Goal: Complete application form: Complete application form

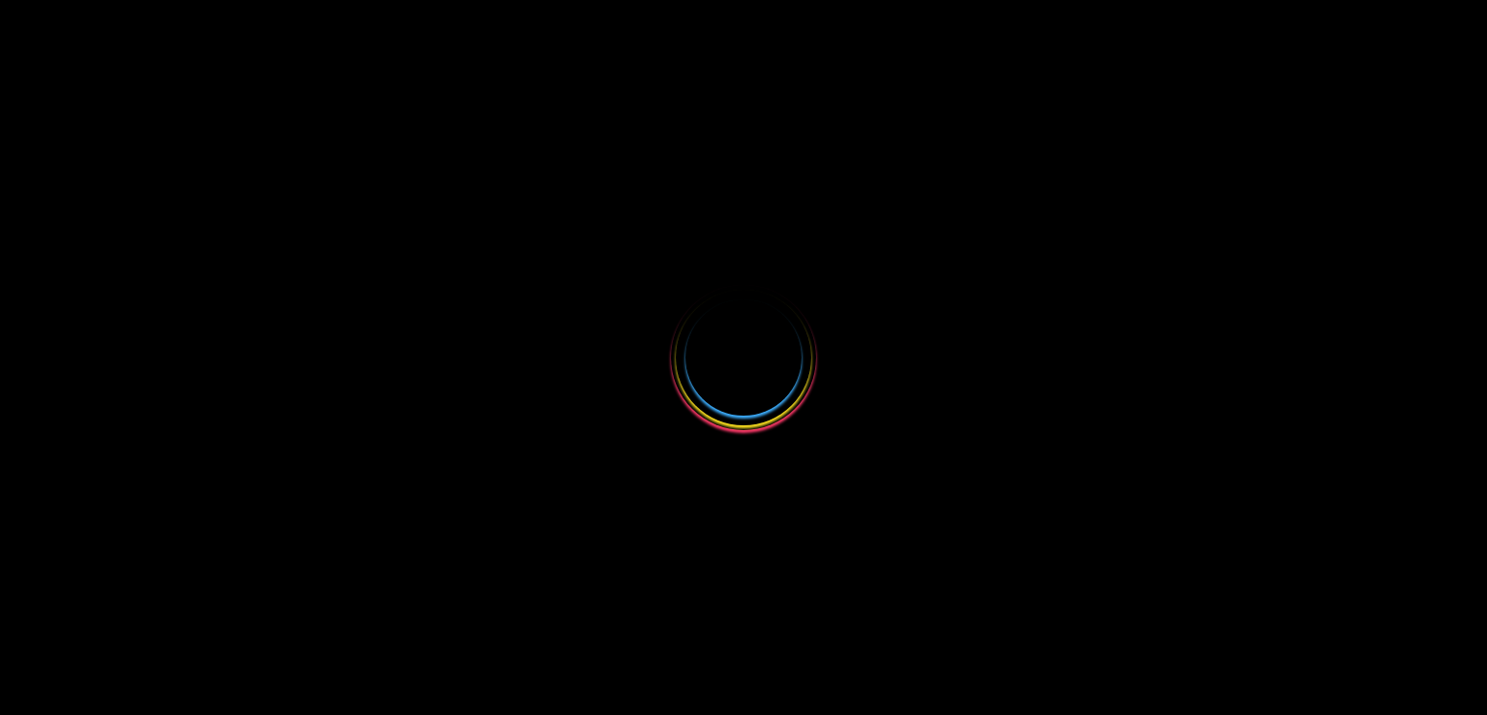
select select
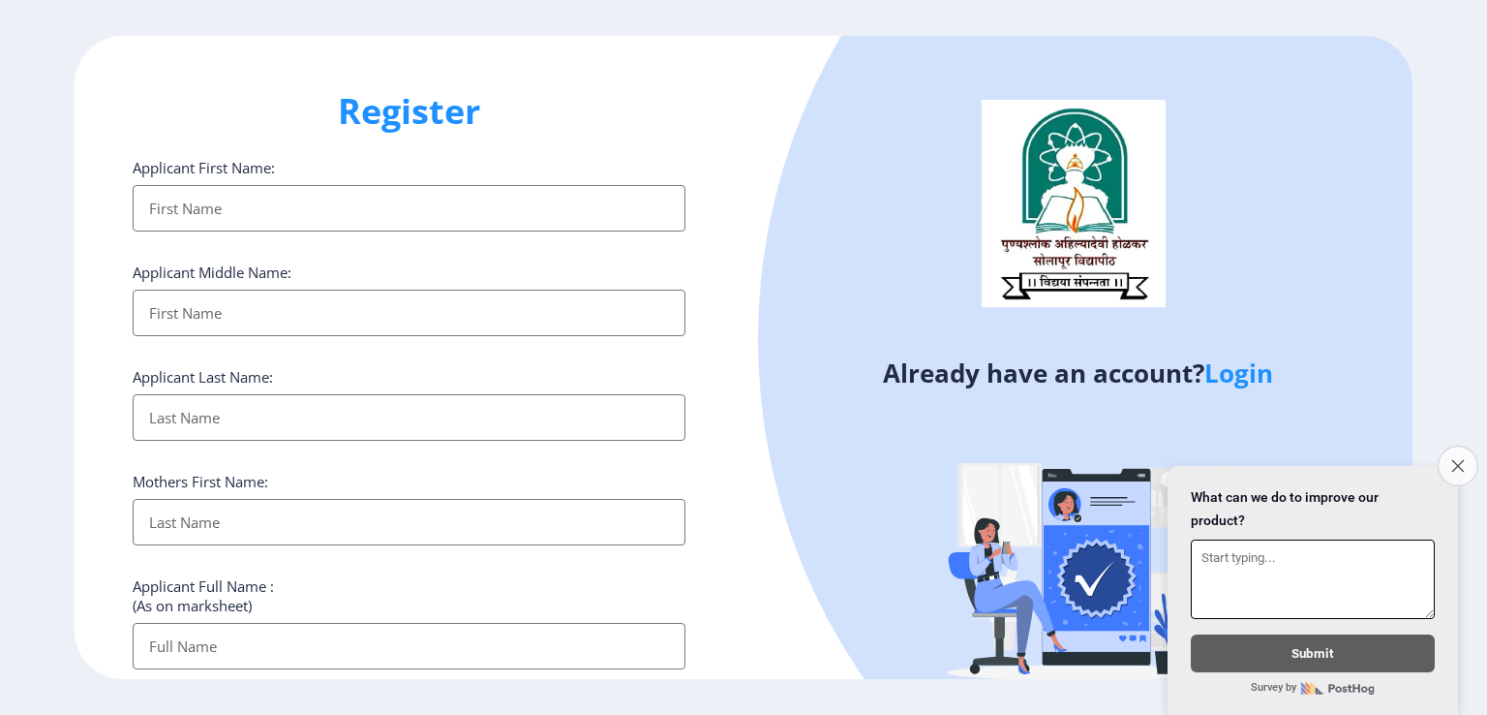
click at [1454, 445] on button "Close survey" at bounding box center [1458, 465] width 41 height 41
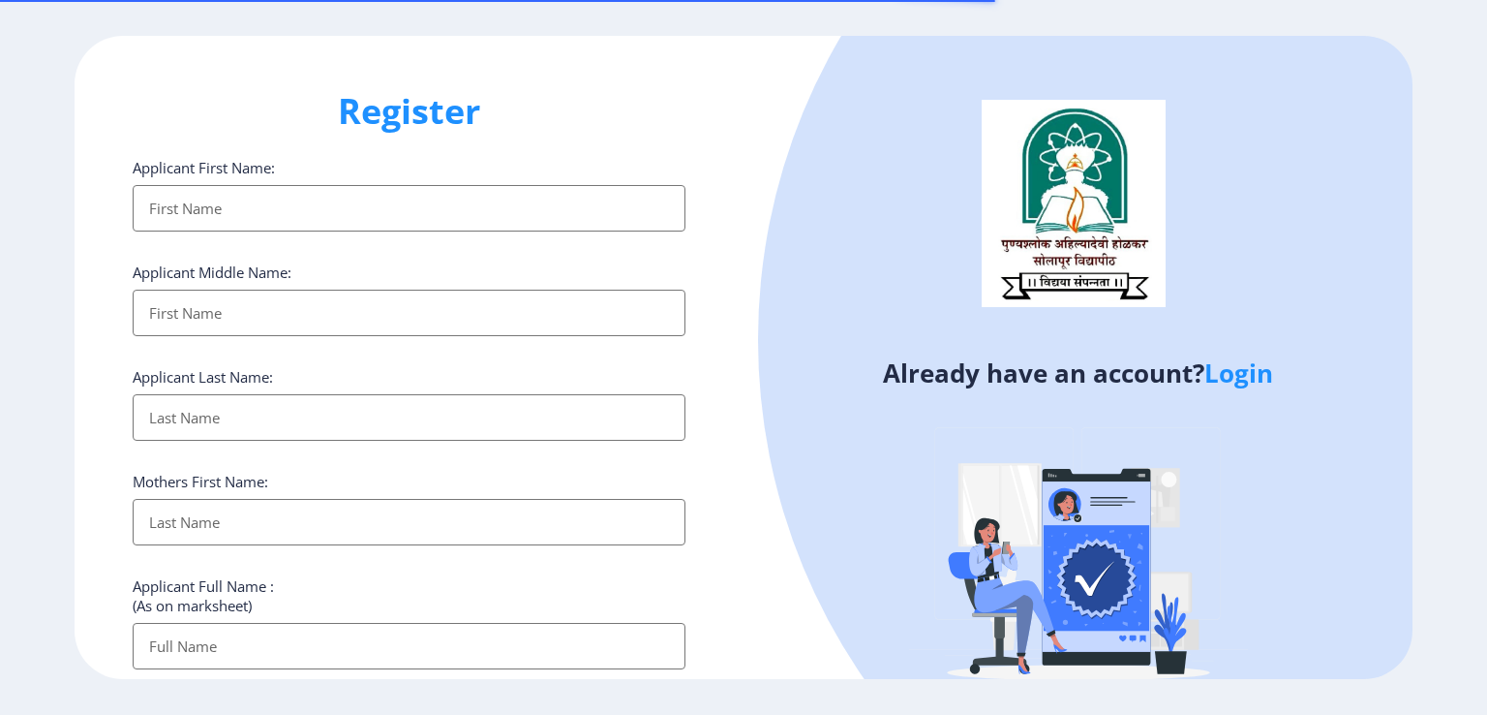
select select
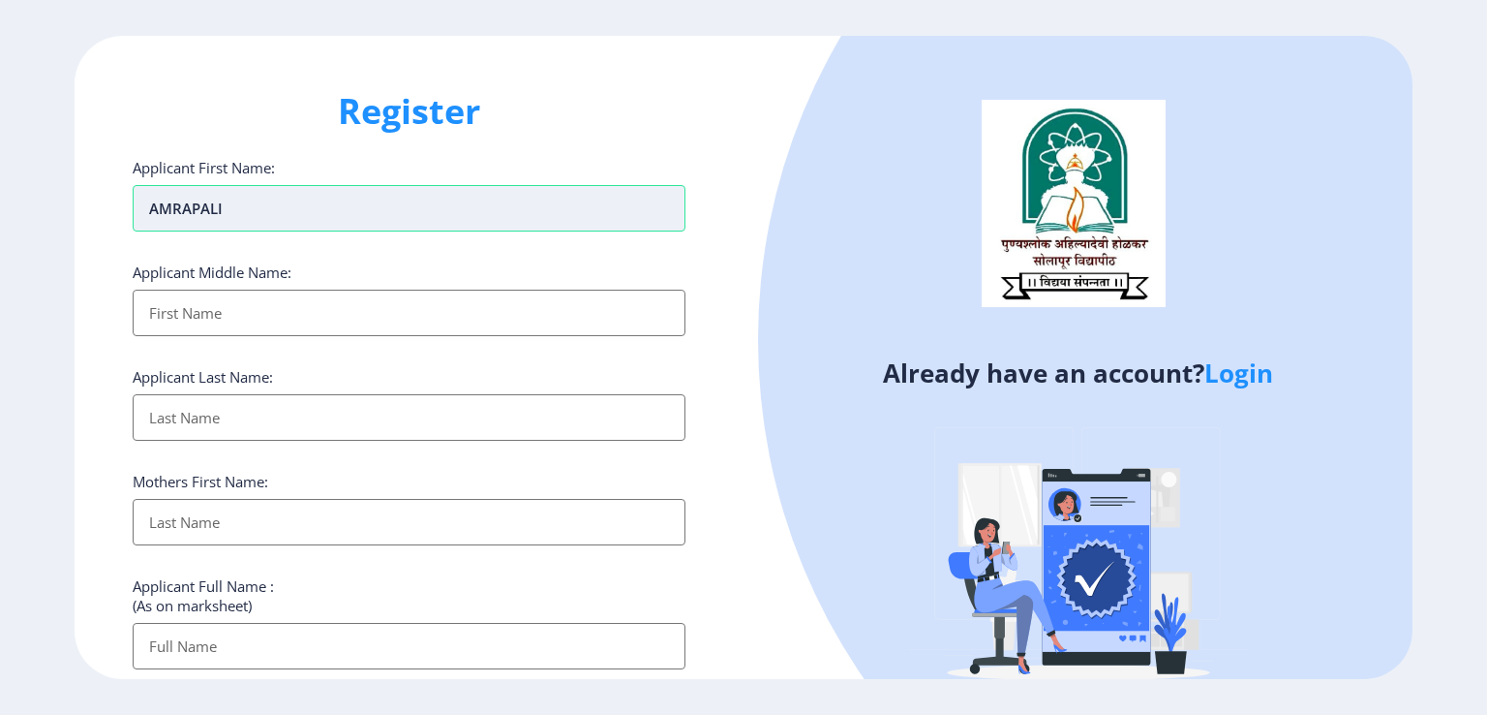
type input "AMRAPALI"
type input "[PERSON_NAME]"
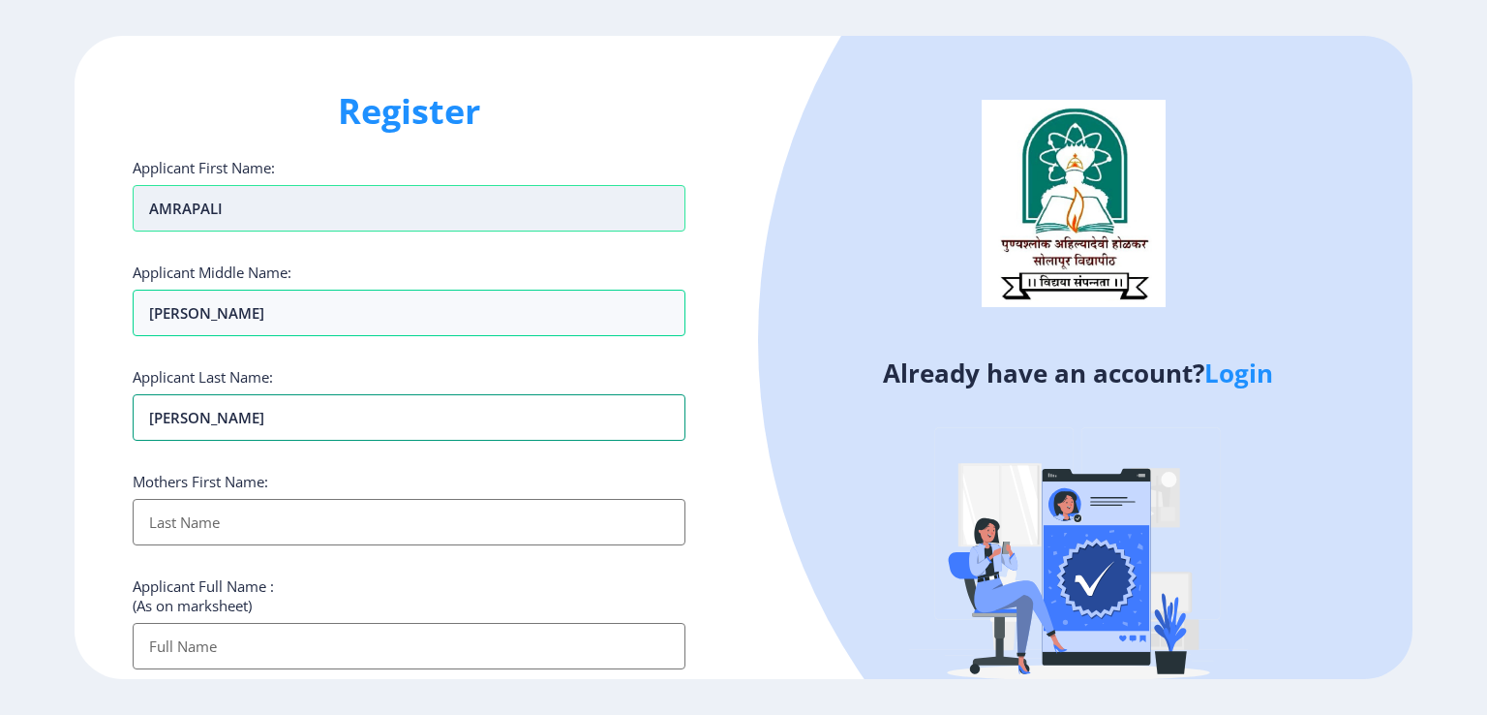
type input "[PERSON_NAME]"
type input "LATA"
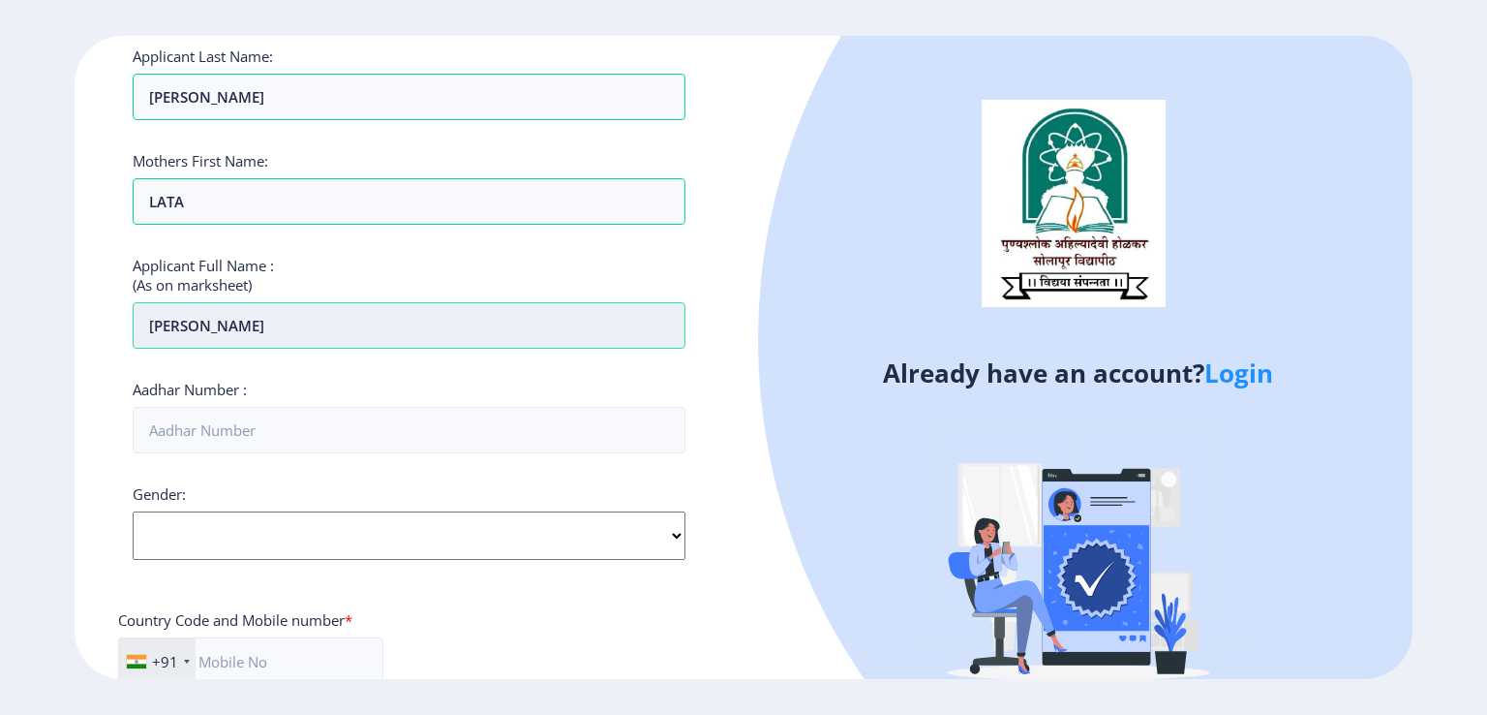
scroll to position [290, 0]
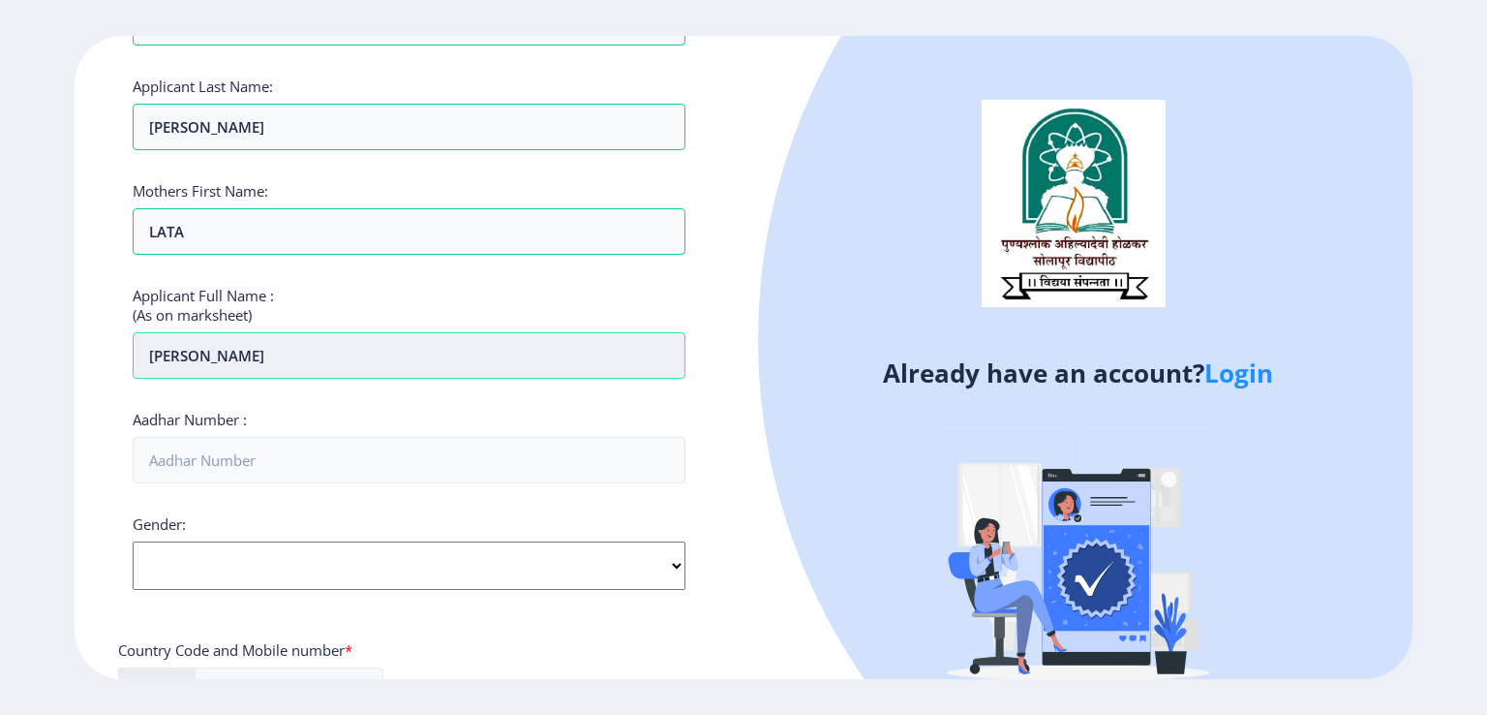
click at [430, 359] on input "SHIVSHARAN AMRAPALI DASHATH" at bounding box center [409, 355] width 553 height 46
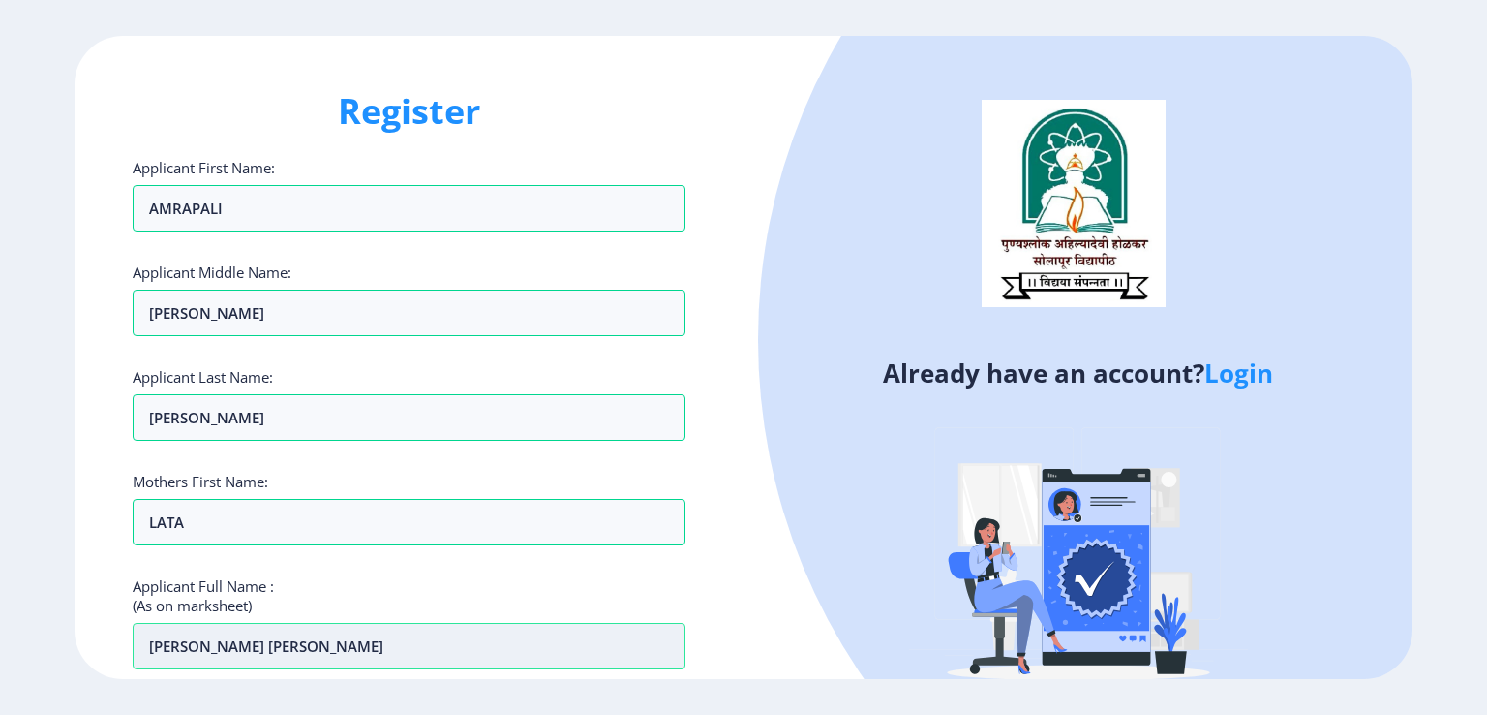
scroll to position [97, 0]
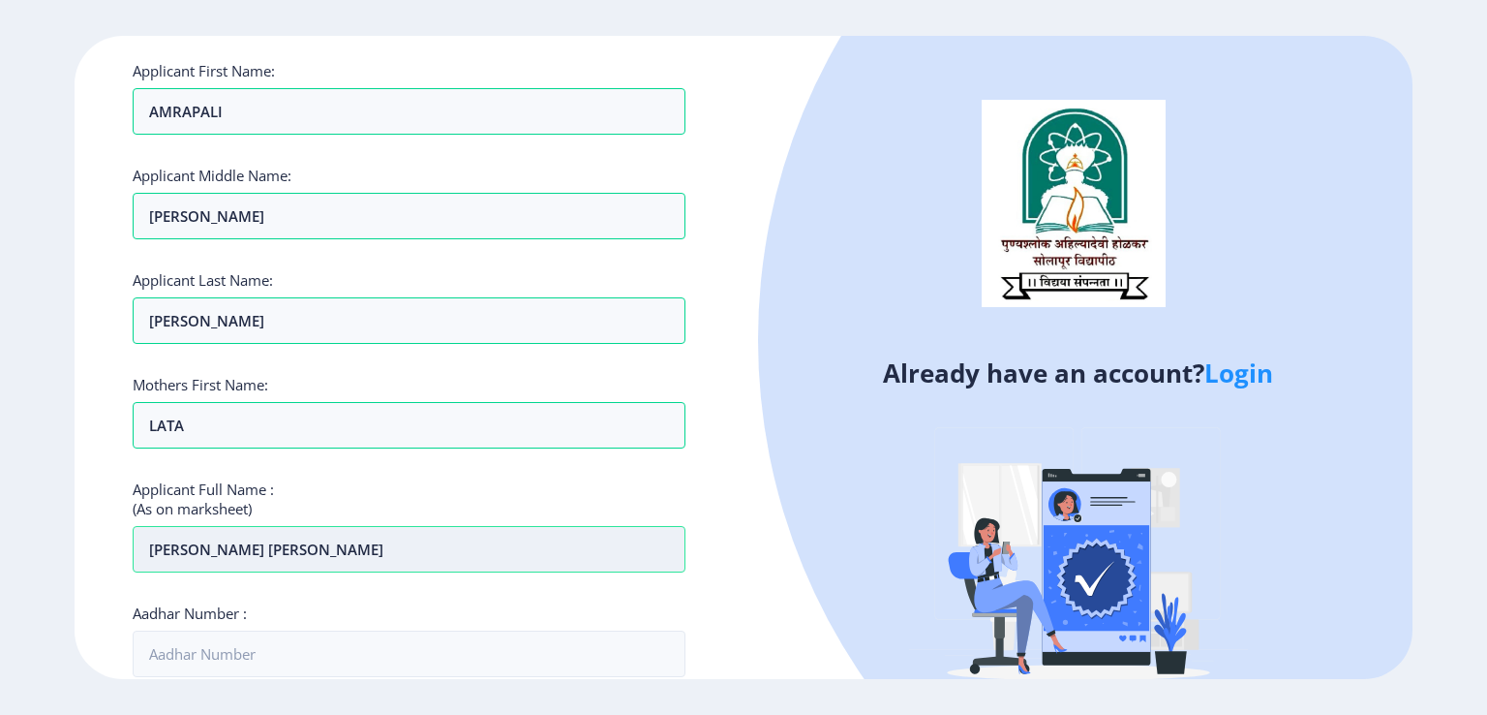
click at [391, 547] on input "SHIVSHARAN AMRAPALI DASHARATH" at bounding box center [409, 549] width 553 height 46
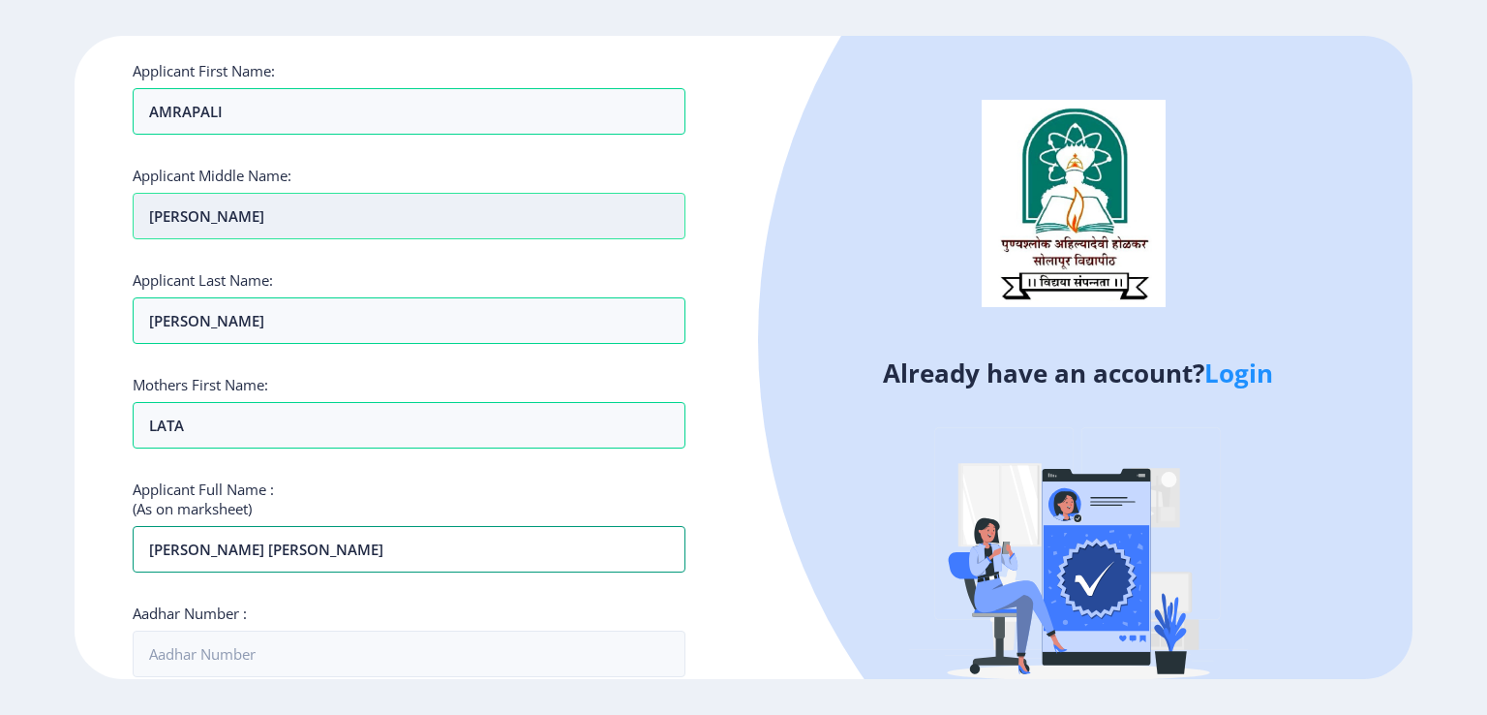
type input "SHIVSHARAN AMRAPALI DASHARTH"
click at [220, 218] on input "DASHARATH" at bounding box center [409, 216] width 553 height 46
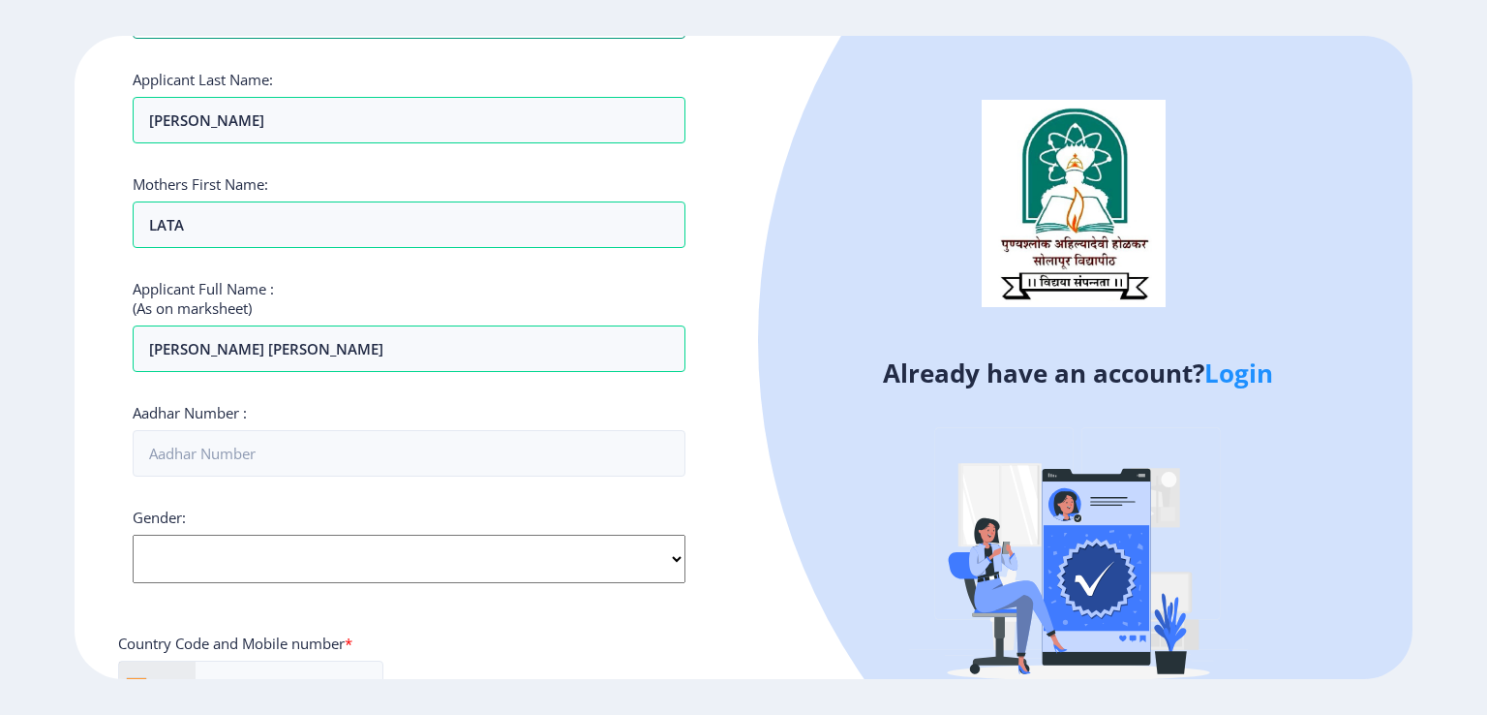
scroll to position [387, 0]
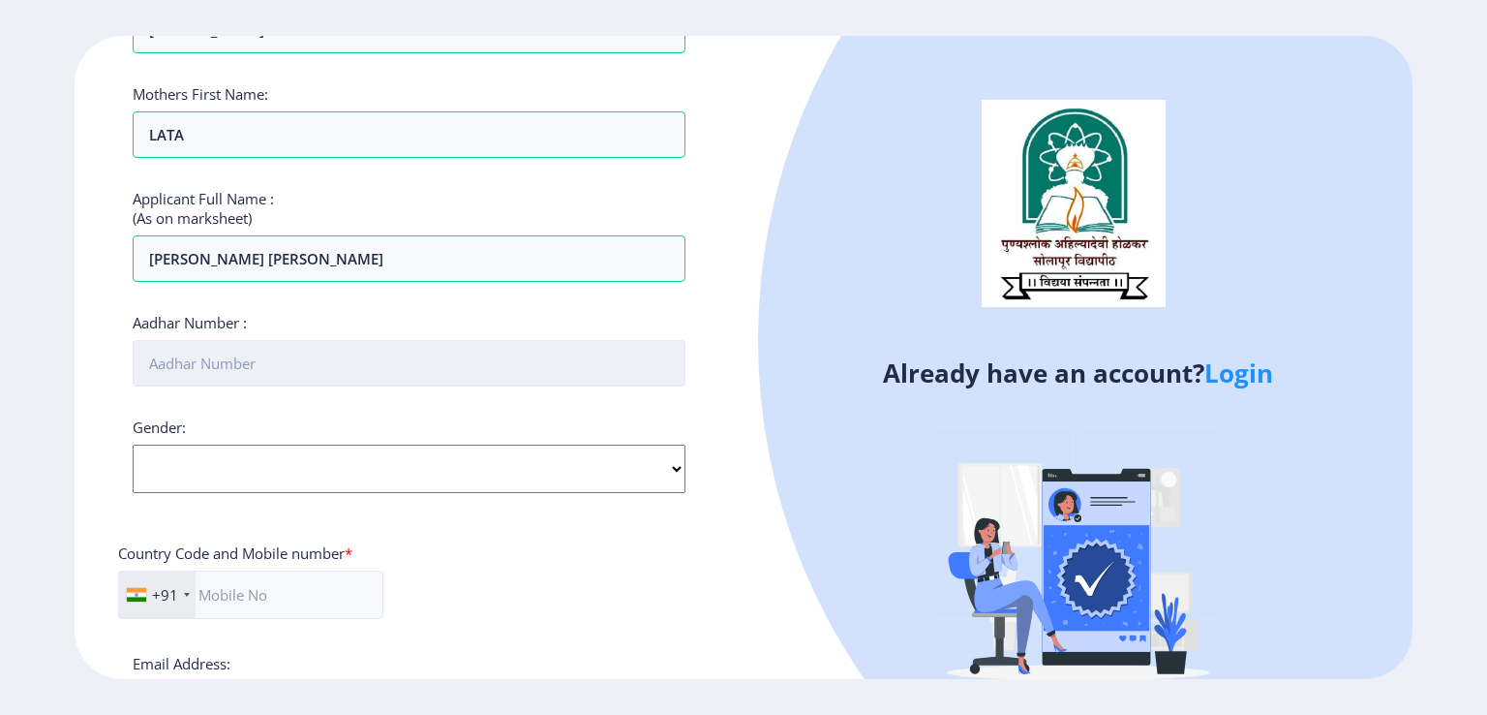
type input "DASHARTH"
click at [246, 354] on input "Aadhar Number :" at bounding box center [409, 363] width 553 height 46
type input "609104244407"
click at [445, 462] on select "Select Gender Male Female Other" at bounding box center [409, 468] width 553 height 48
select select "Female"
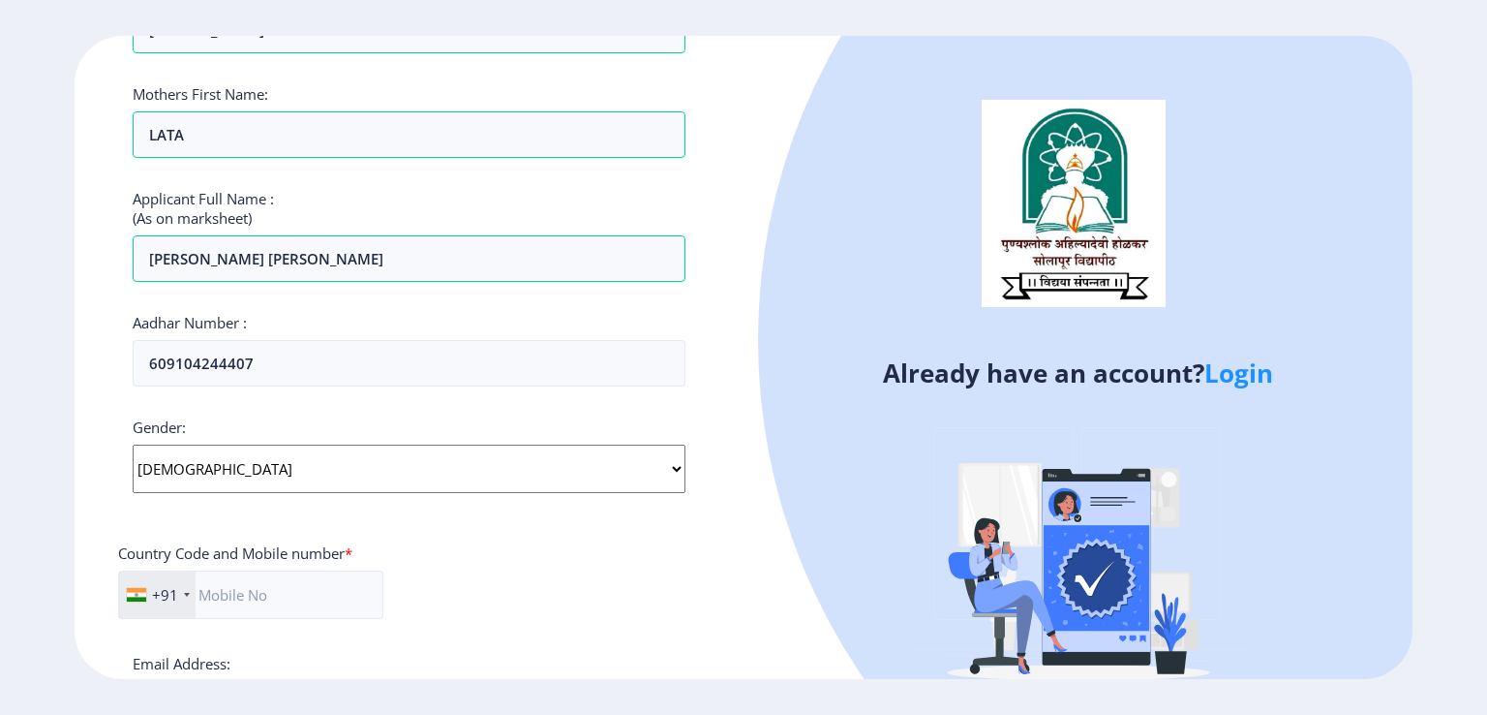
click at [133, 444] on select "Select Gender Male Female Other" at bounding box center [409, 468] width 553 height 48
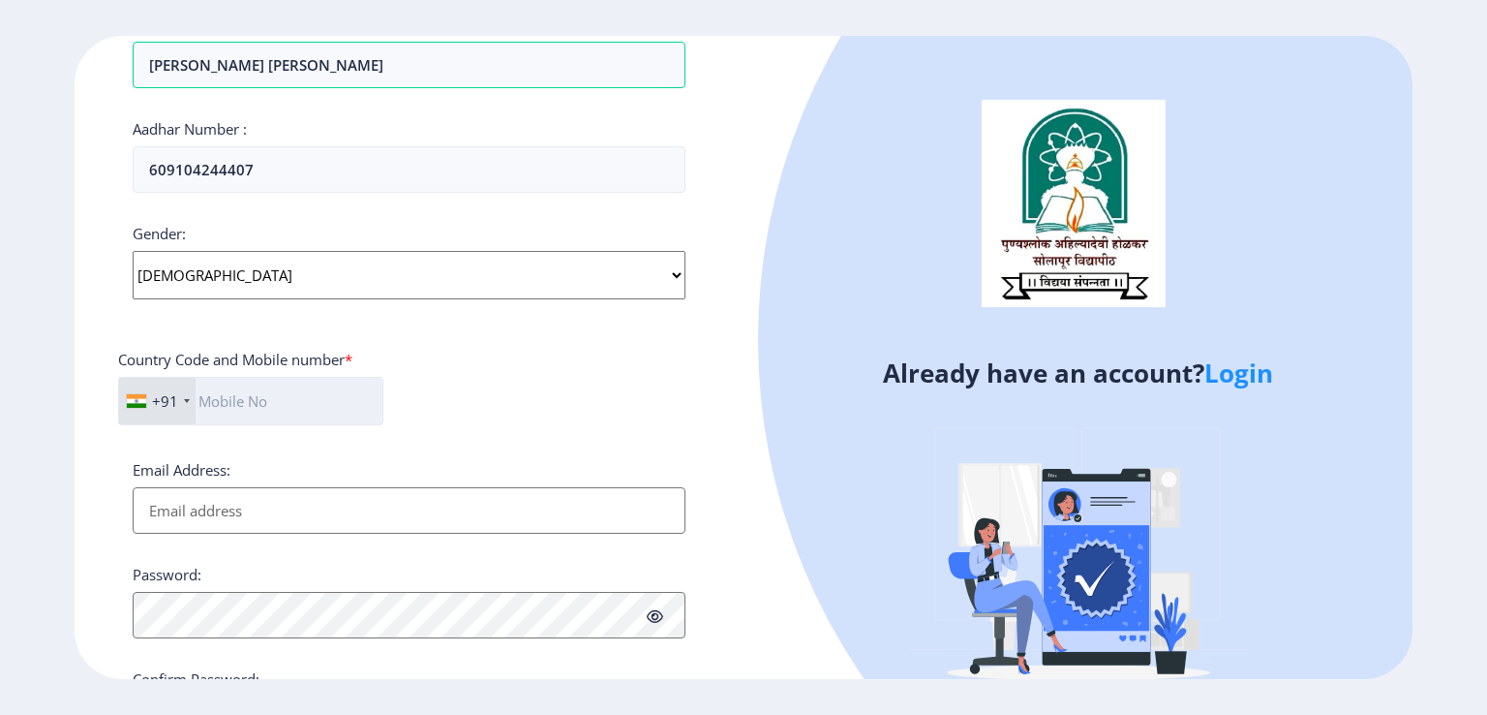
click at [240, 395] on input "text" at bounding box center [250, 401] width 265 height 48
type input "9860524524"
click at [210, 503] on input "Email Address:" at bounding box center [409, 510] width 553 height 46
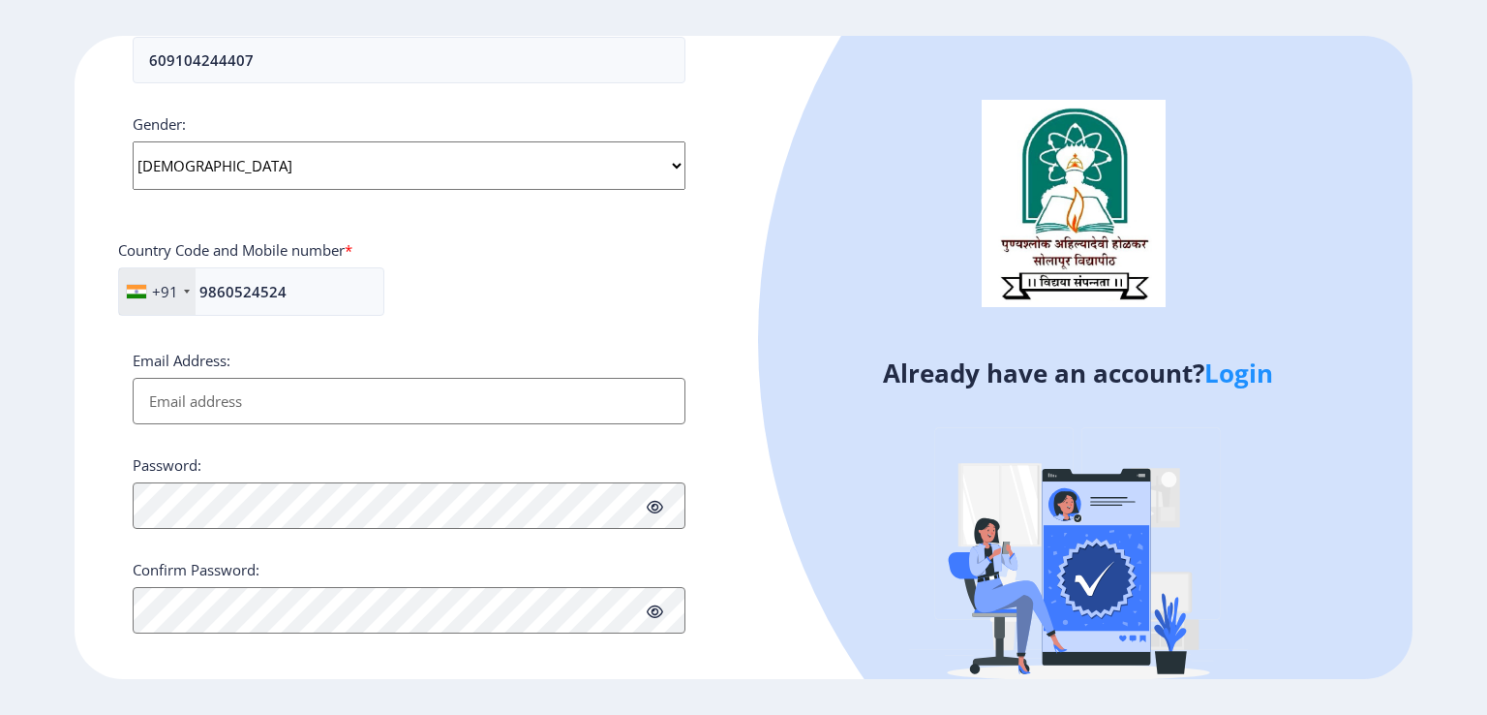
scroll to position [702, 0]
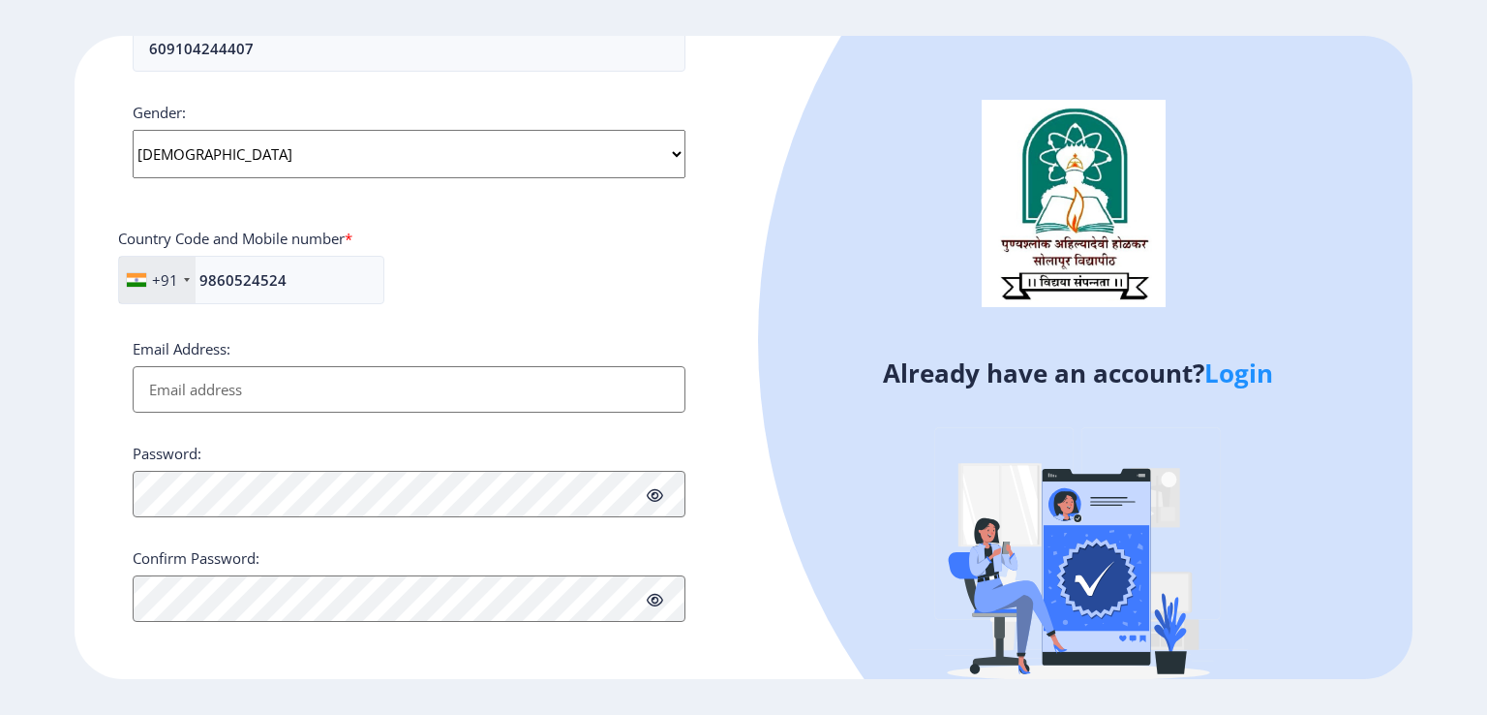
click at [211, 384] on input "Email Address:" at bounding box center [409, 389] width 553 height 46
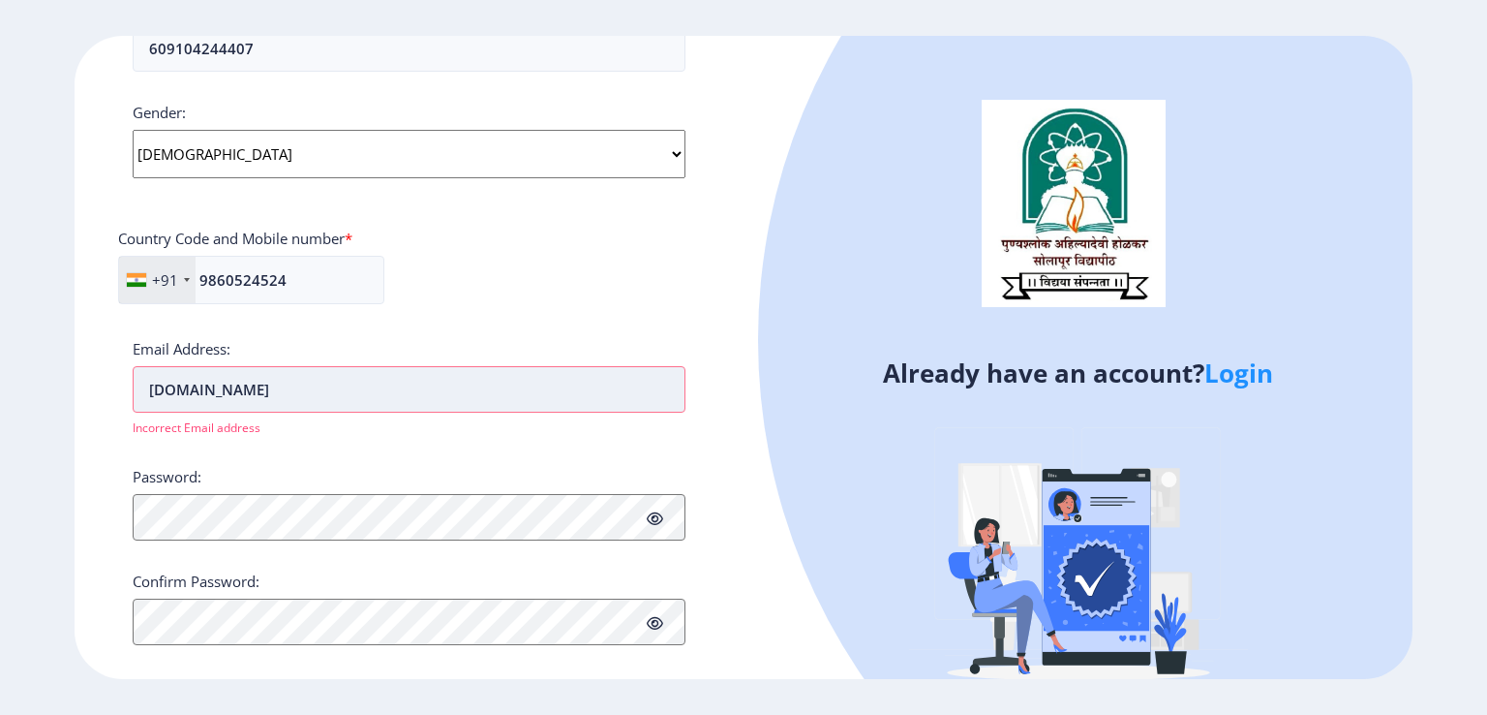
click at [297, 387] on input "amrapalishivsharan2gmail.com" at bounding box center [409, 389] width 553 height 46
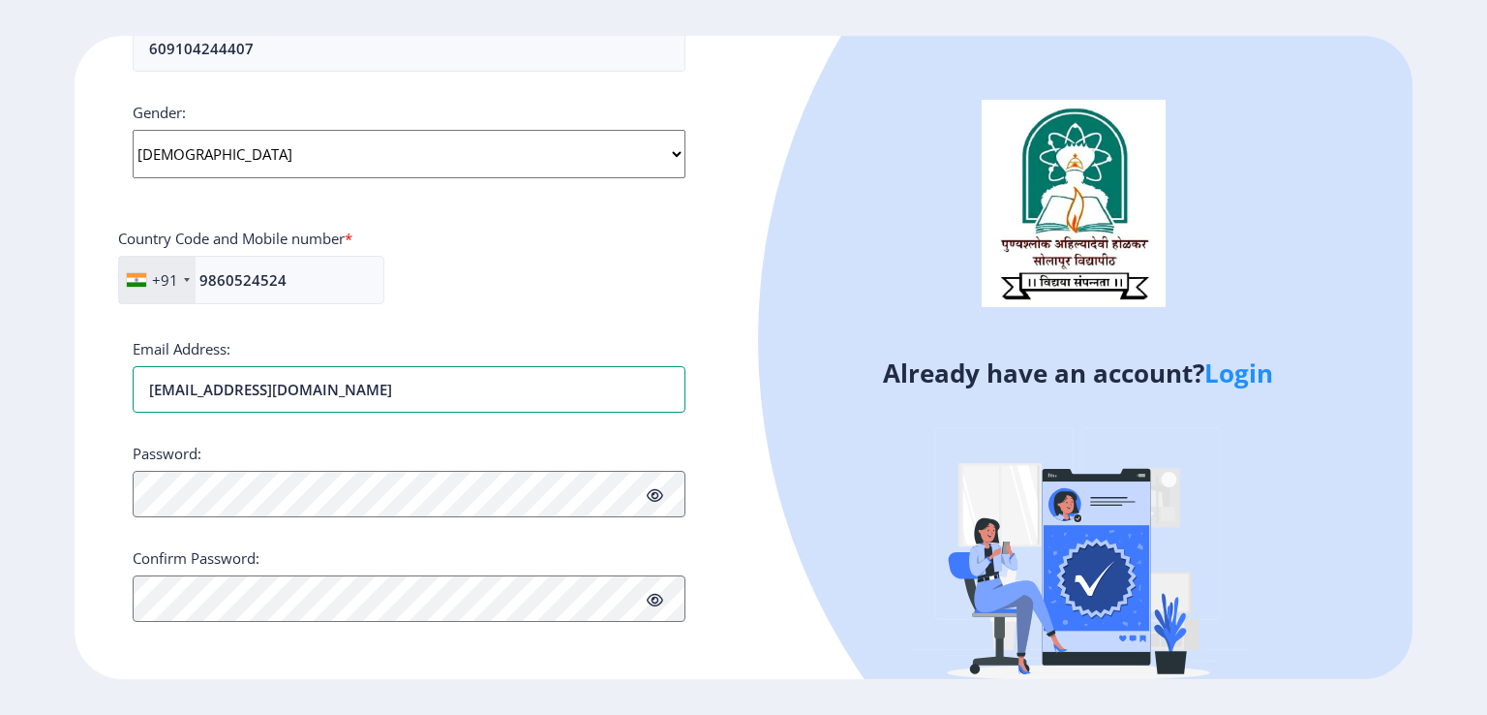
type input "amrapalishivsharan2@gmail.com"
click at [636, 644] on div "Register Applicant First Name: AMRAPALI Applicant Middle Name: DASHARTH Applica…" at bounding box center [409, 357] width 669 height 643
click at [650, 597] on icon at bounding box center [655, 600] width 16 height 15
click at [174, 660] on button "Proceed" at bounding box center [170, 664] width 75 height 22
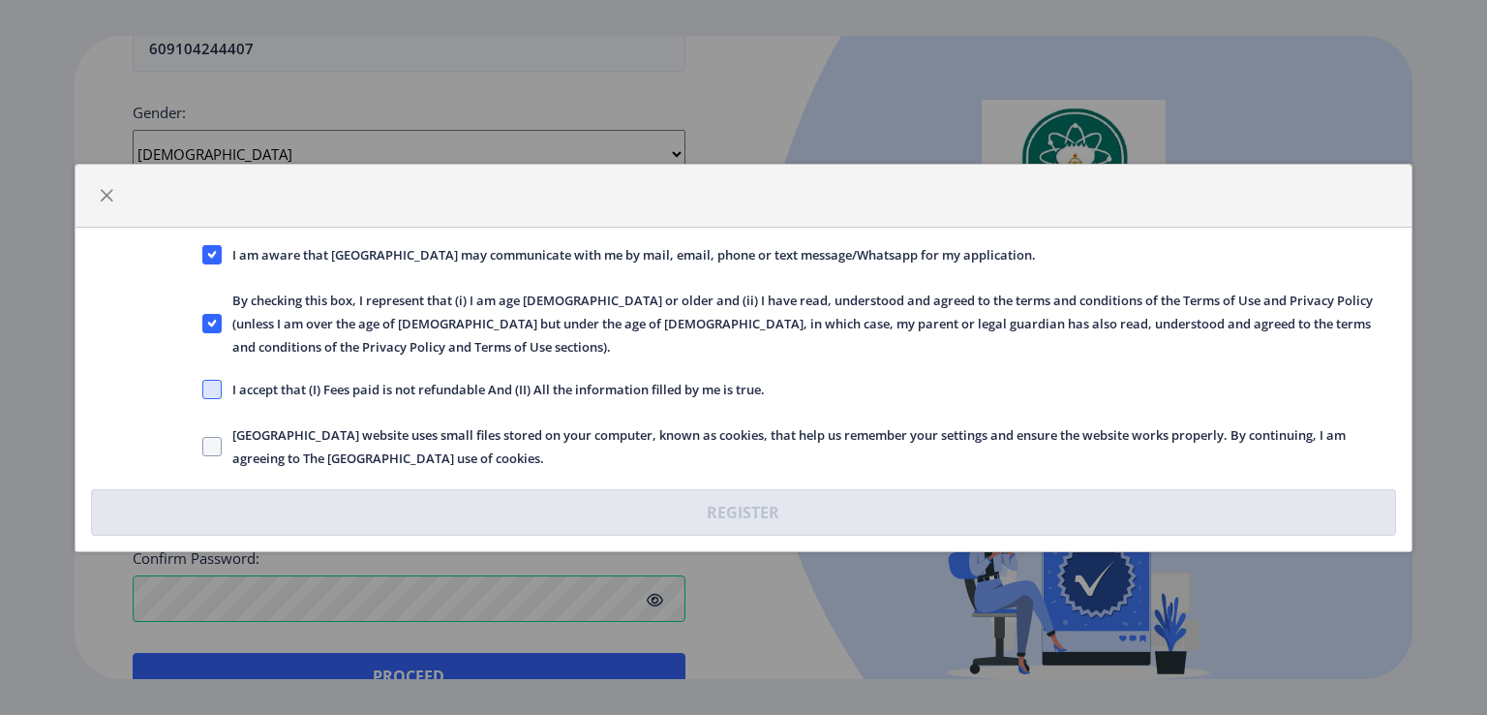
click at [212, 380] on span at bounding box center [211, 389] width 19 height 19
click at [203, 388] on input "I accept that (I) Fees paid is not refundable And (II) All the information fill…" at bounding box center [202, 388] width 1 height 1
checkbox input "true"
click at [205, 437] on span at bounding box center [211, 446] width 19 height 19
click at [203, 445] on input "Solapur University website uses small files stored on your computer, known as c…" at bounding box center [202, 445] width 1 height 1
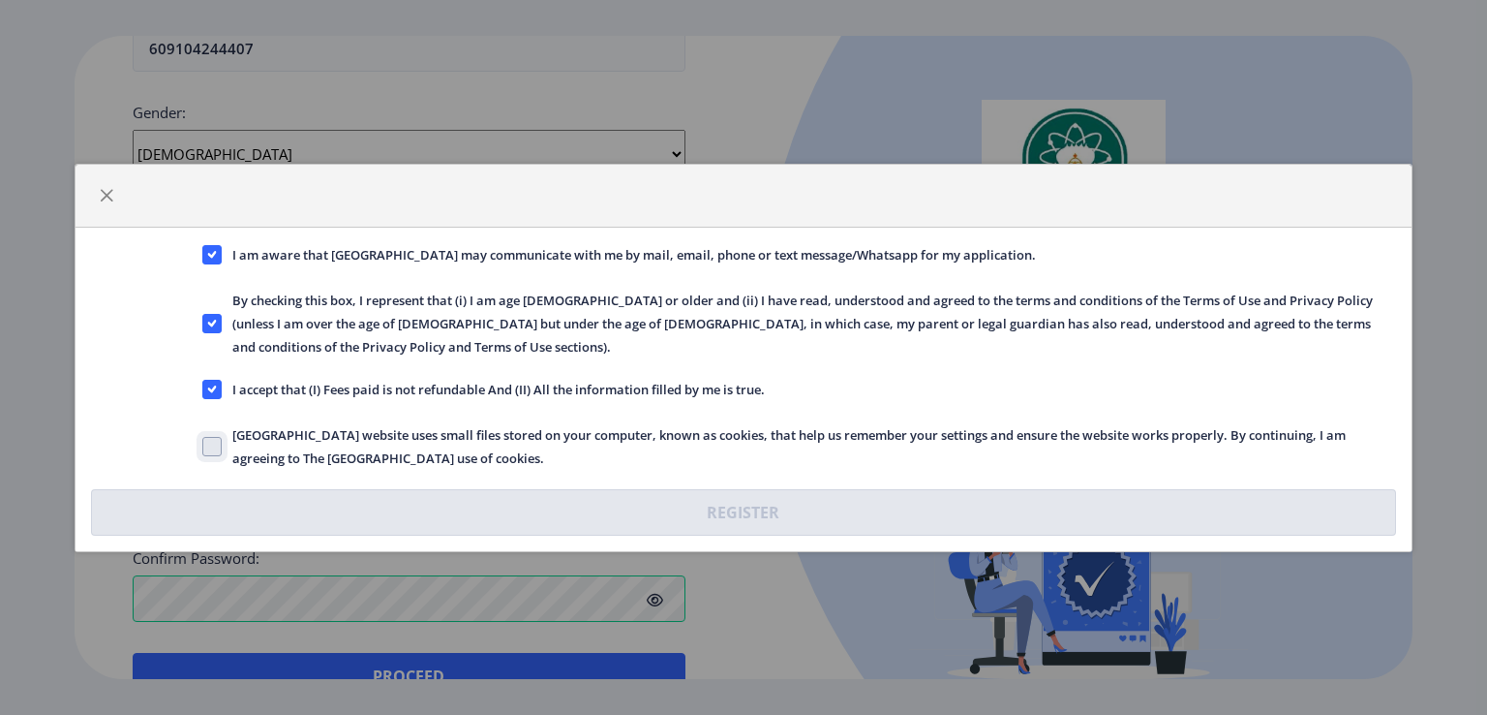
checkbox input "true"
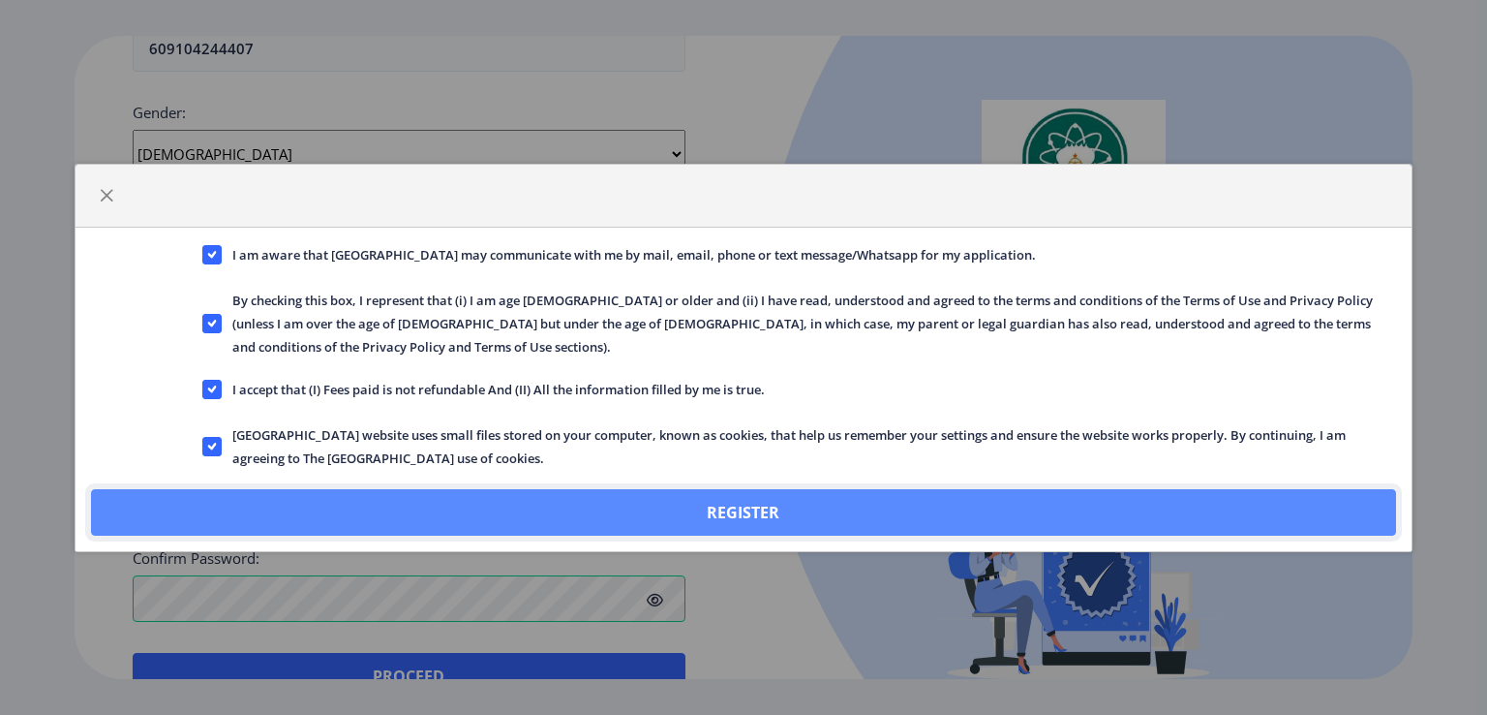
click at [568, 489] on button "Register" at bounding box center [743, 512] width 1305 height 46
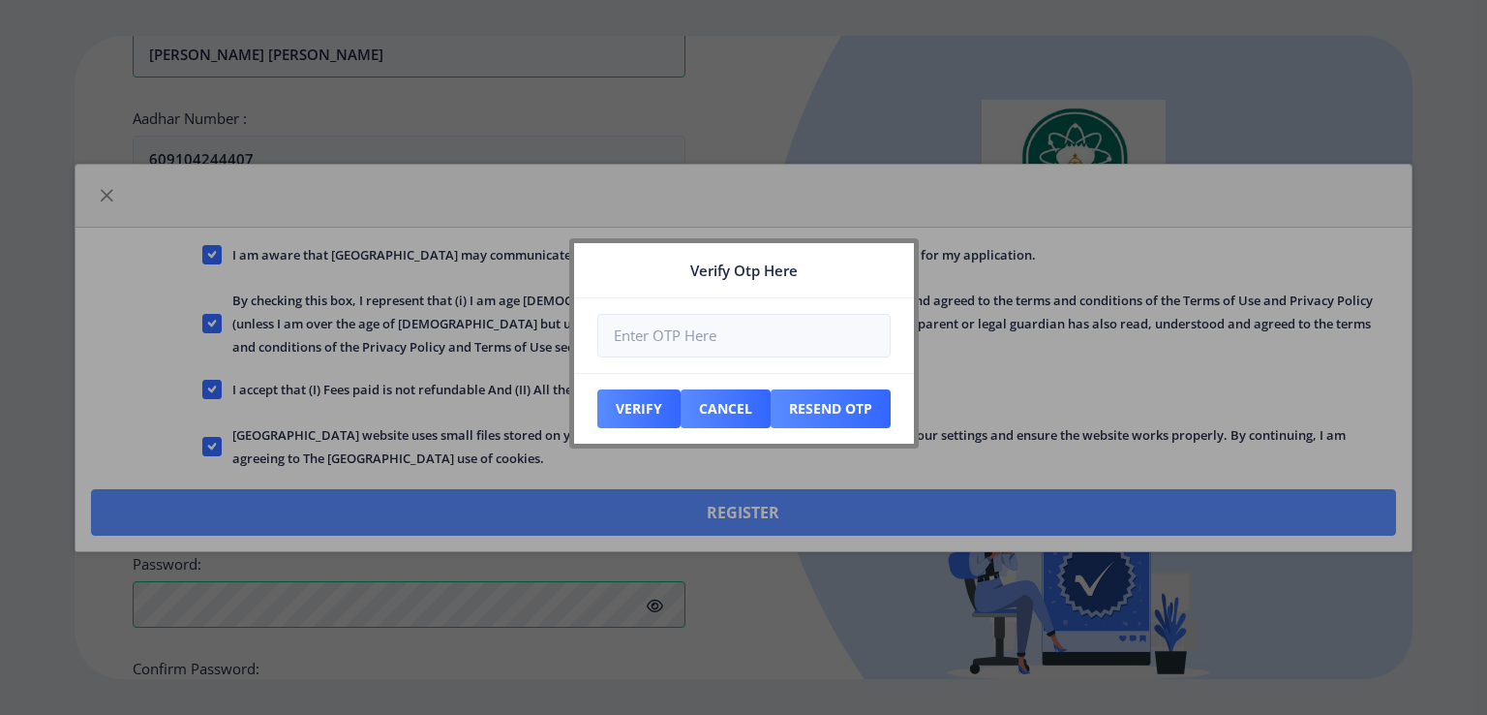
scroll to position [812, 0]
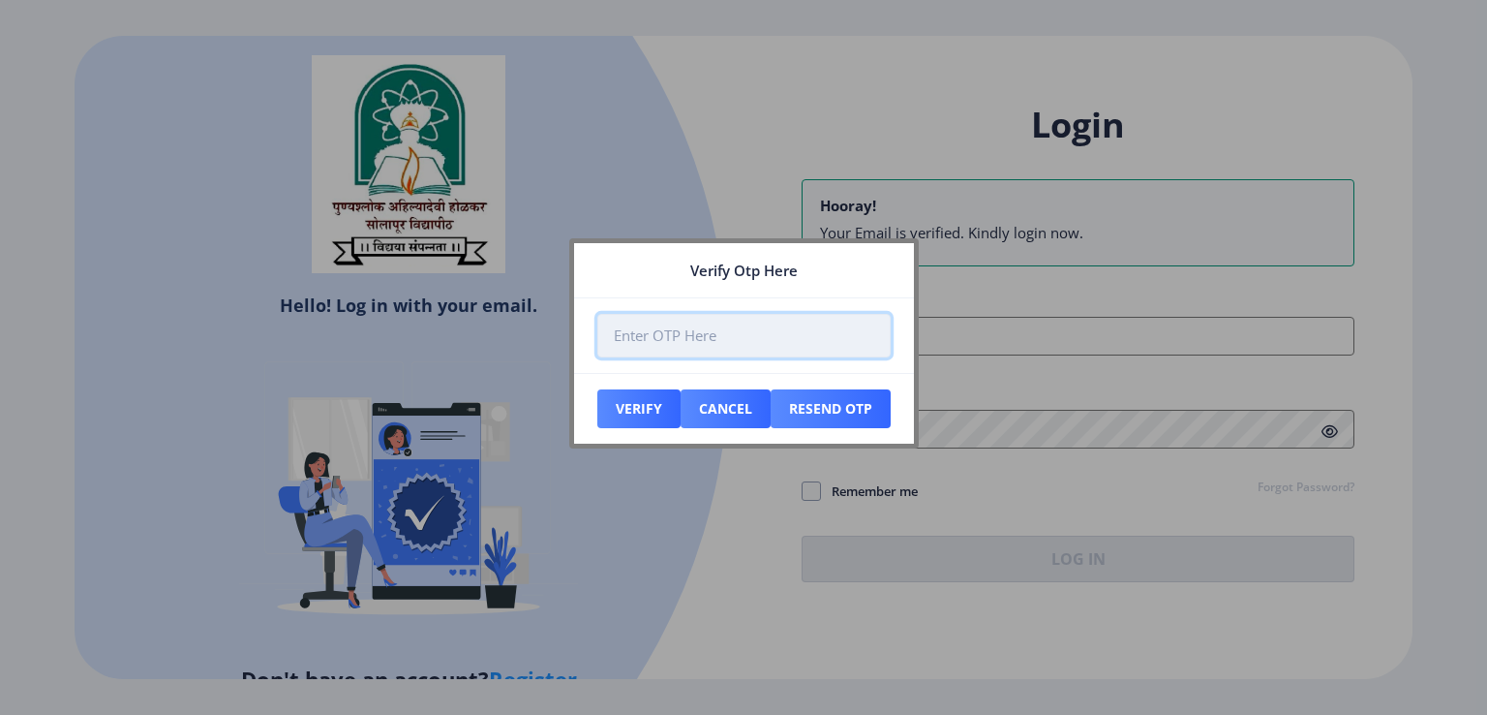
click at [651, 326] on input "number" at bounding box center [743, 336] width 293 height 44
type input "001840"
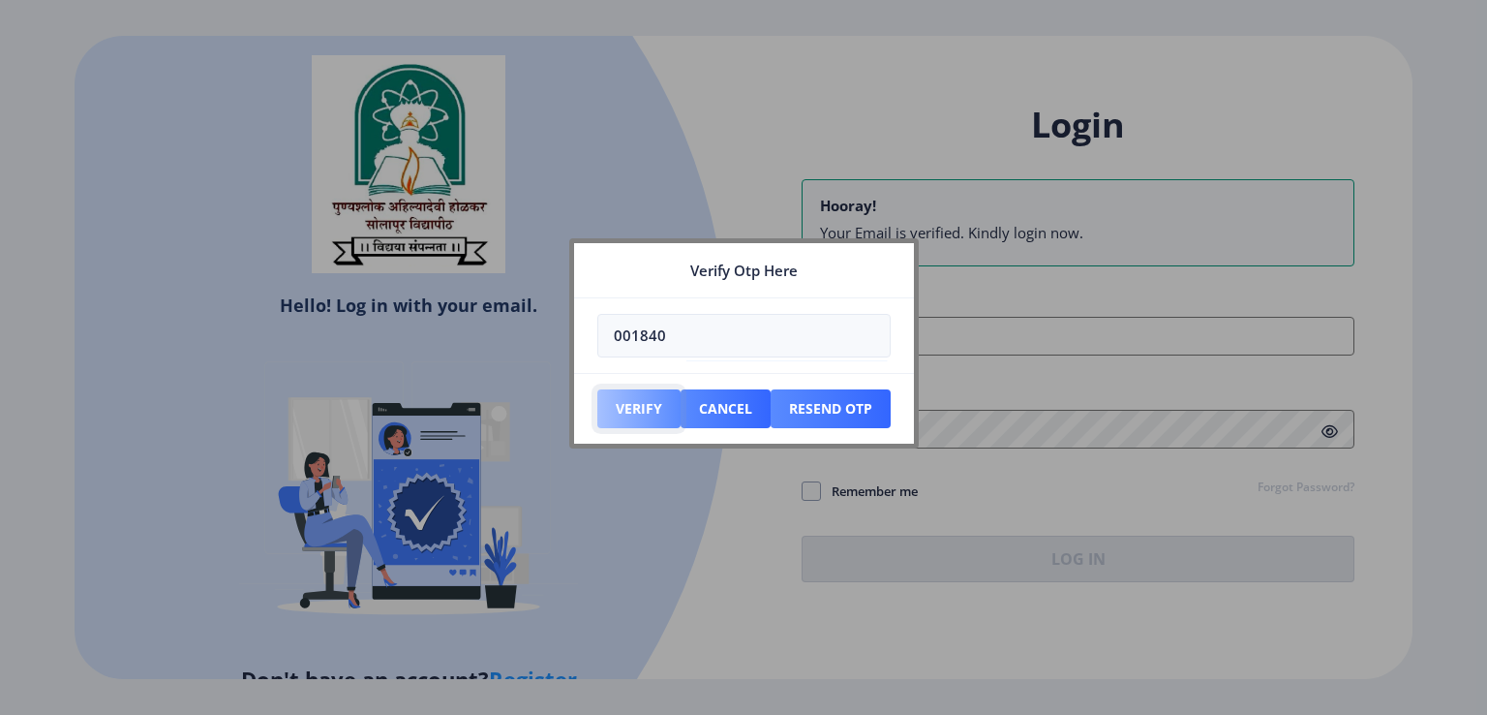
click at [656, 403] on button "Verify" at bounding box center [638, 408] width 83 height 39
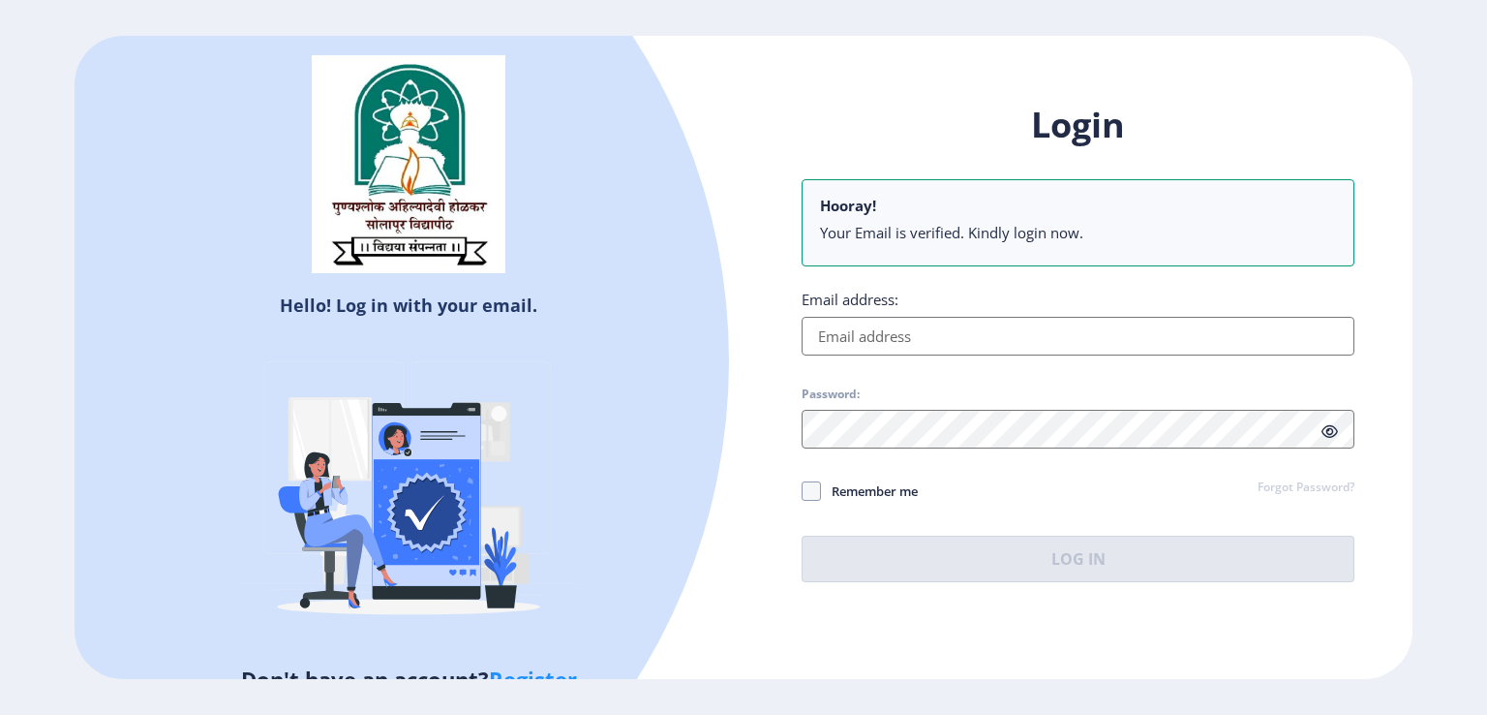
click at [867, 333] on input "Email address:" at bounding box center [1078, 336] width 553 height 39
type input "amrapalishivsharan2@gmail.com"
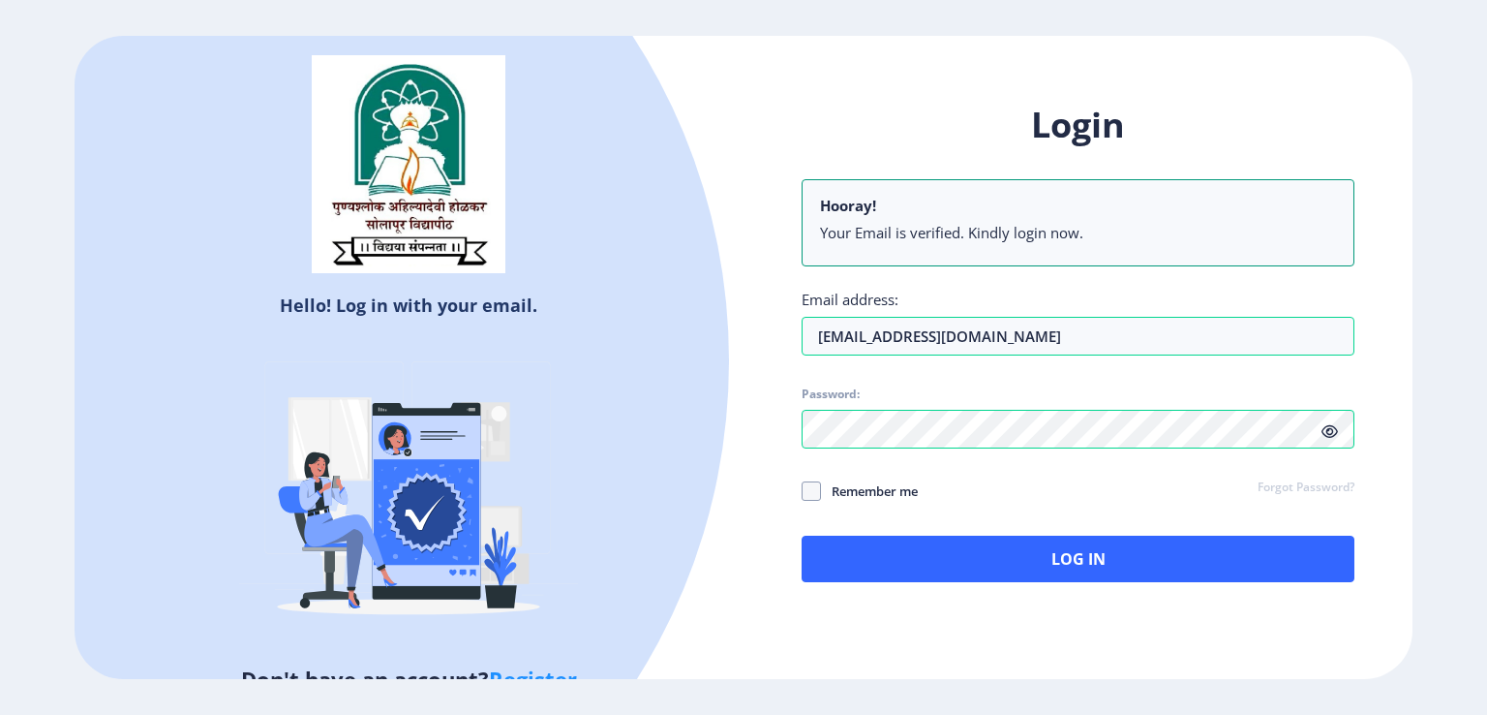
click at [1329, 432] on icon at bounding box center [1330, 431] width 16 height 15
click at [814, 491] on span at bounding box center [811, 490] width 19 height 19
click at [803, 491] on input "Remember me" at bounding box center [802, 490] width 1 height 1
checkbox input "true"
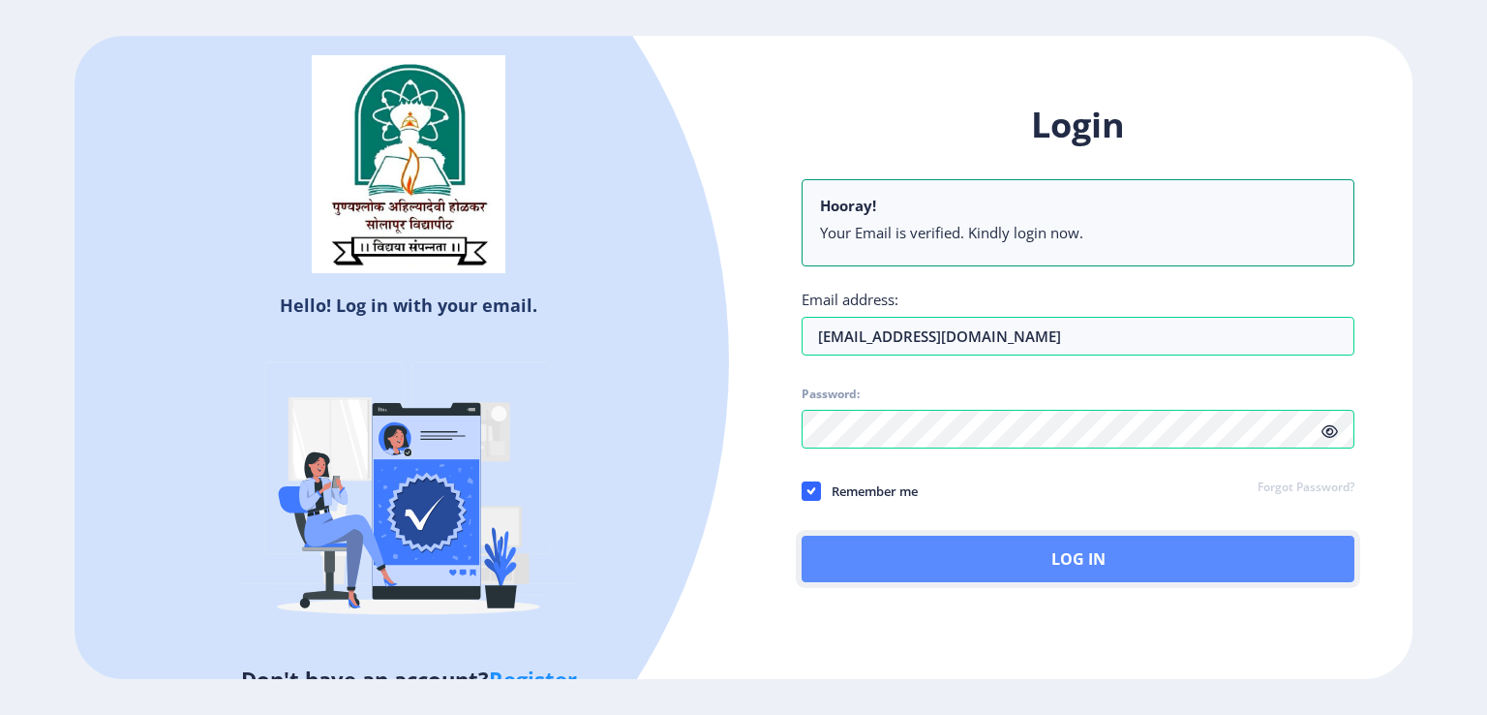
click at [921, 555] on button "Log In" at bounding box center [1078, 558] width 553 height 46
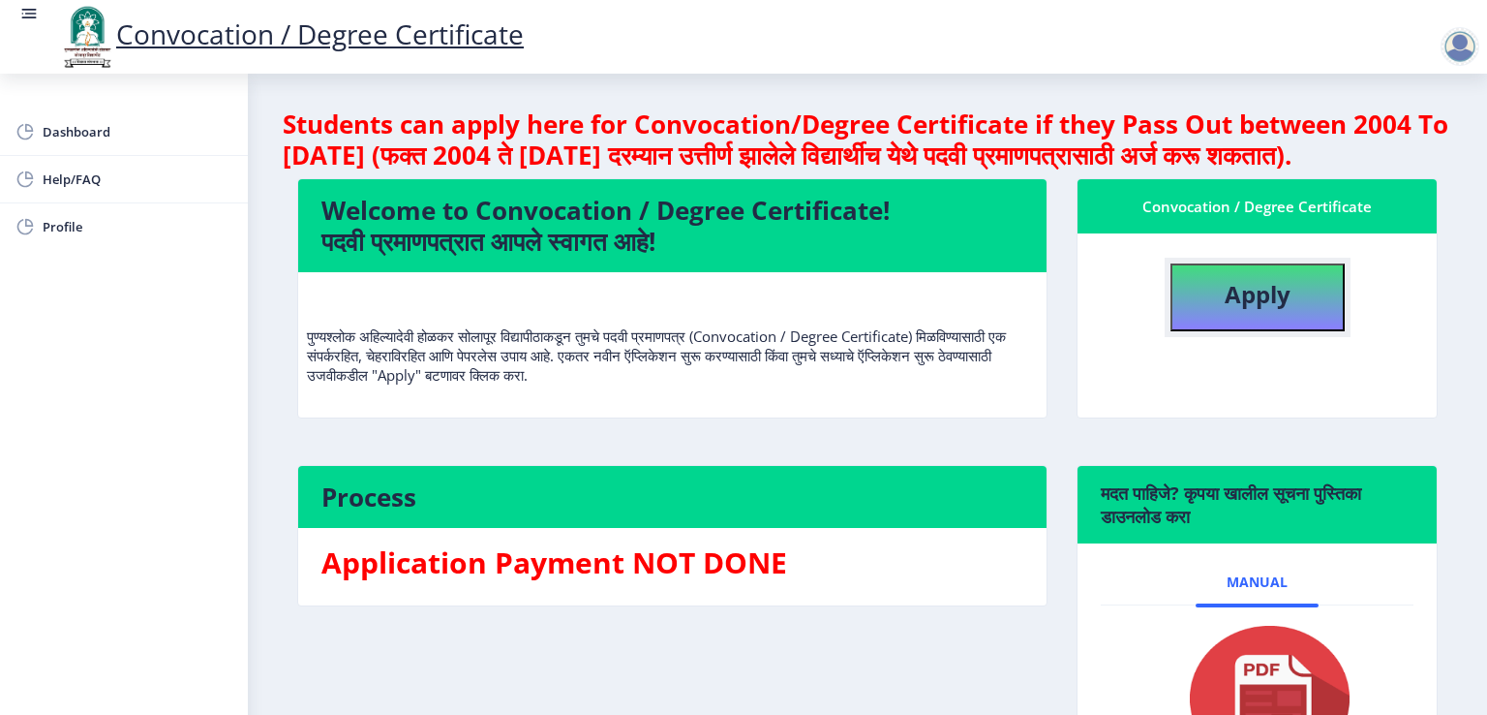
click at [1231, 310] on b "Apply" at bounding box center [1258, 294] width 66 height 32
select select
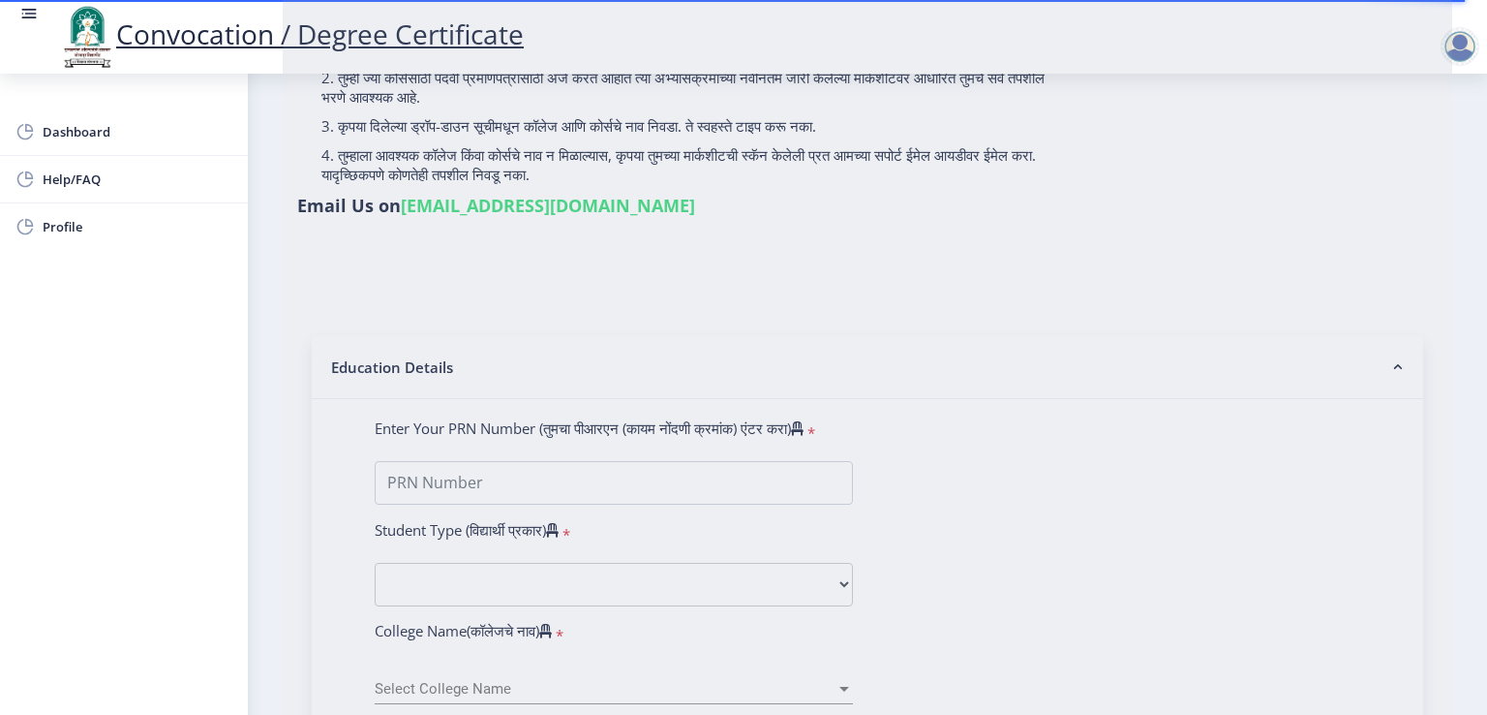
scroll to position [290, 0]
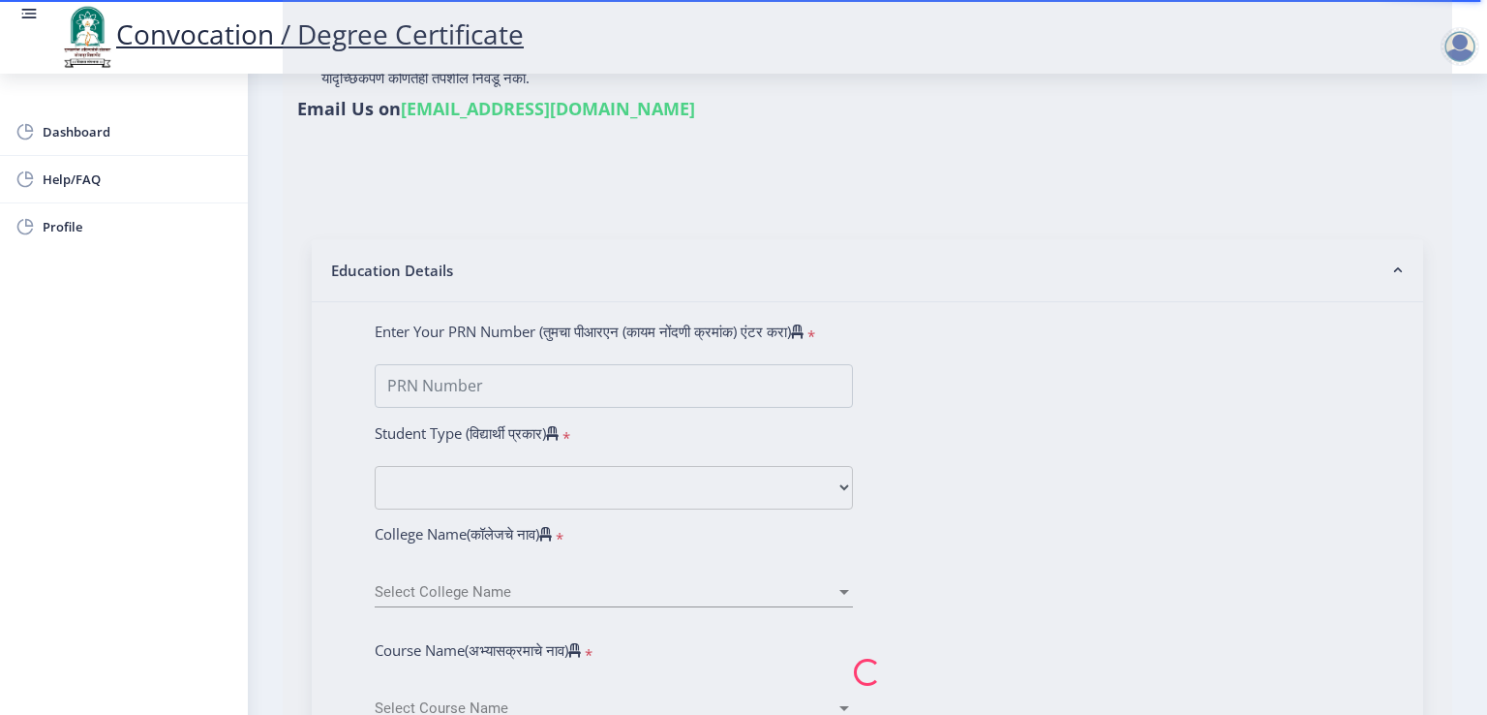
click at [549, 375] on nb-spinner at bounding box center [868, 671] width 1170 height 1707
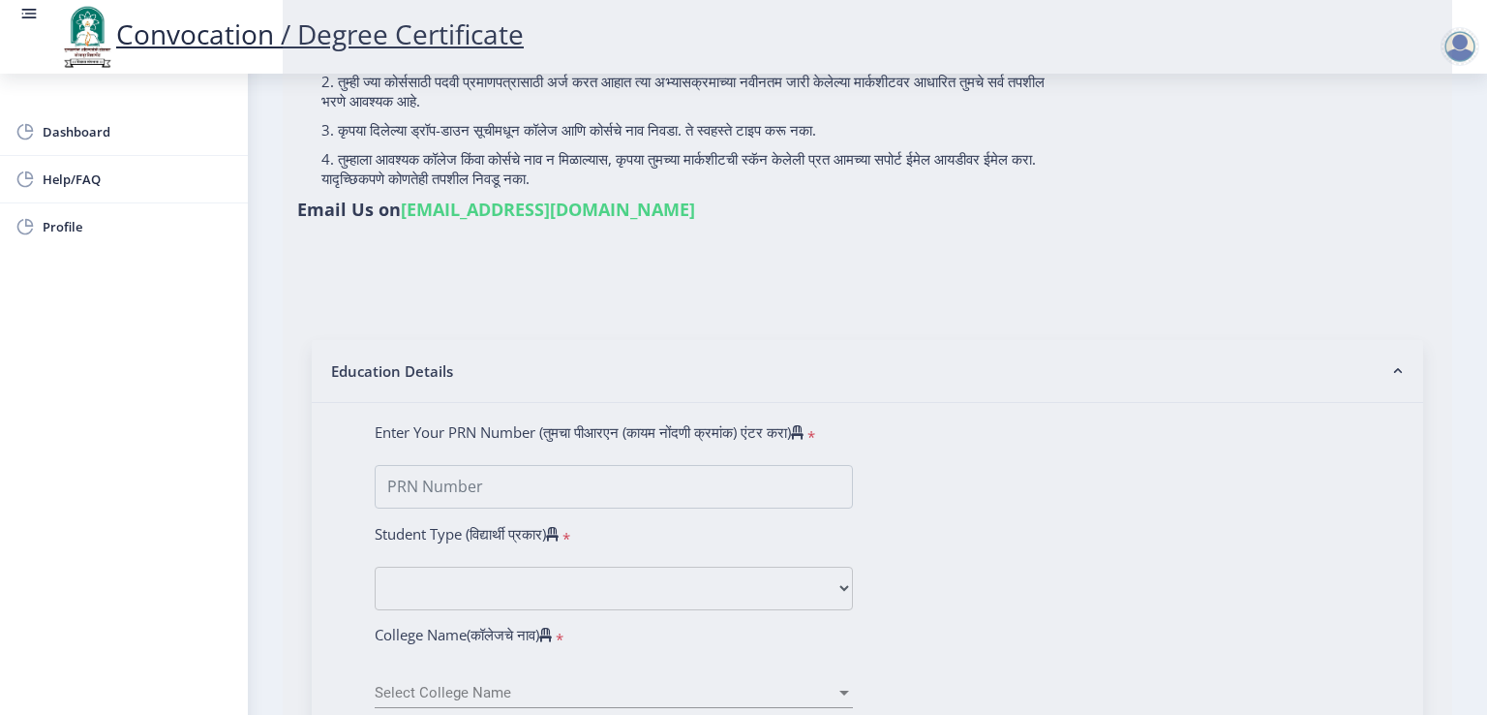
scroll to position [194, 0]
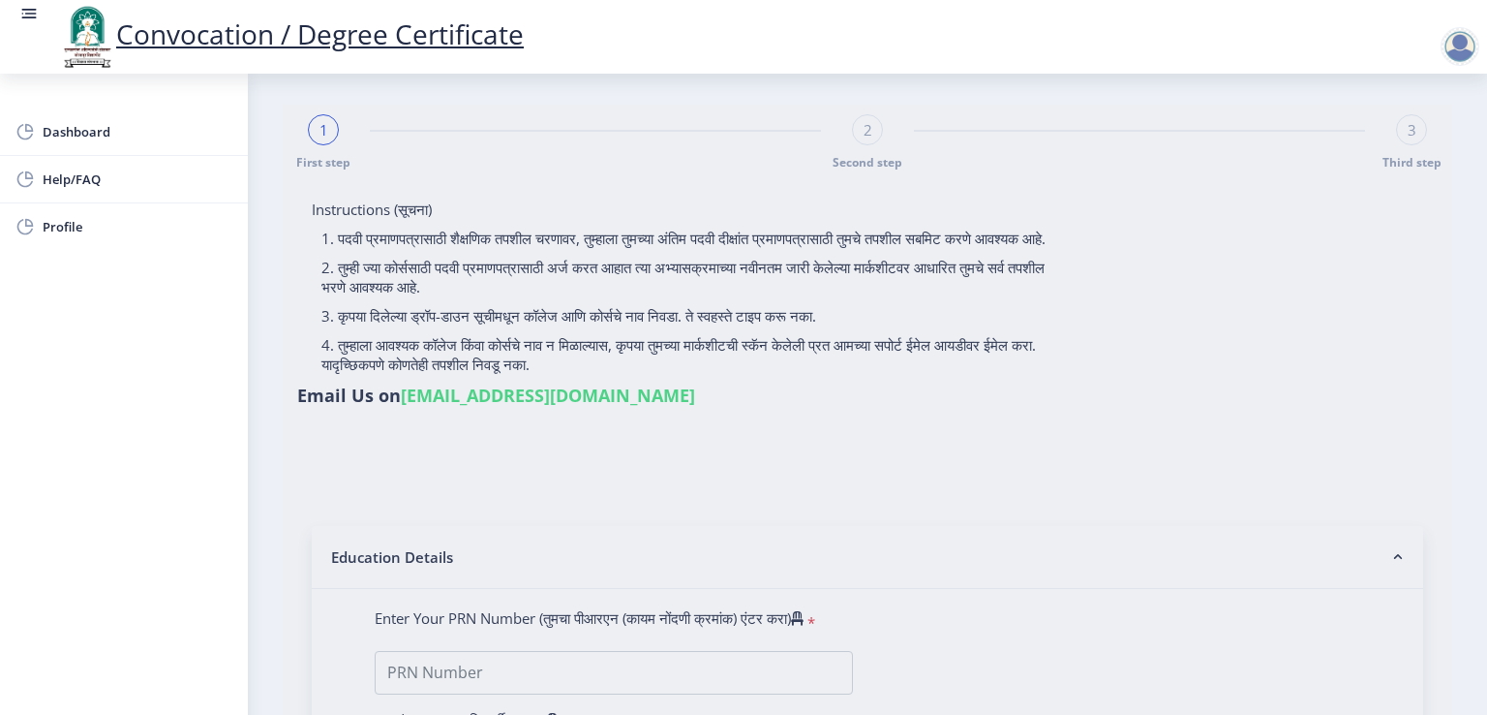
scroll to position [0, 0]
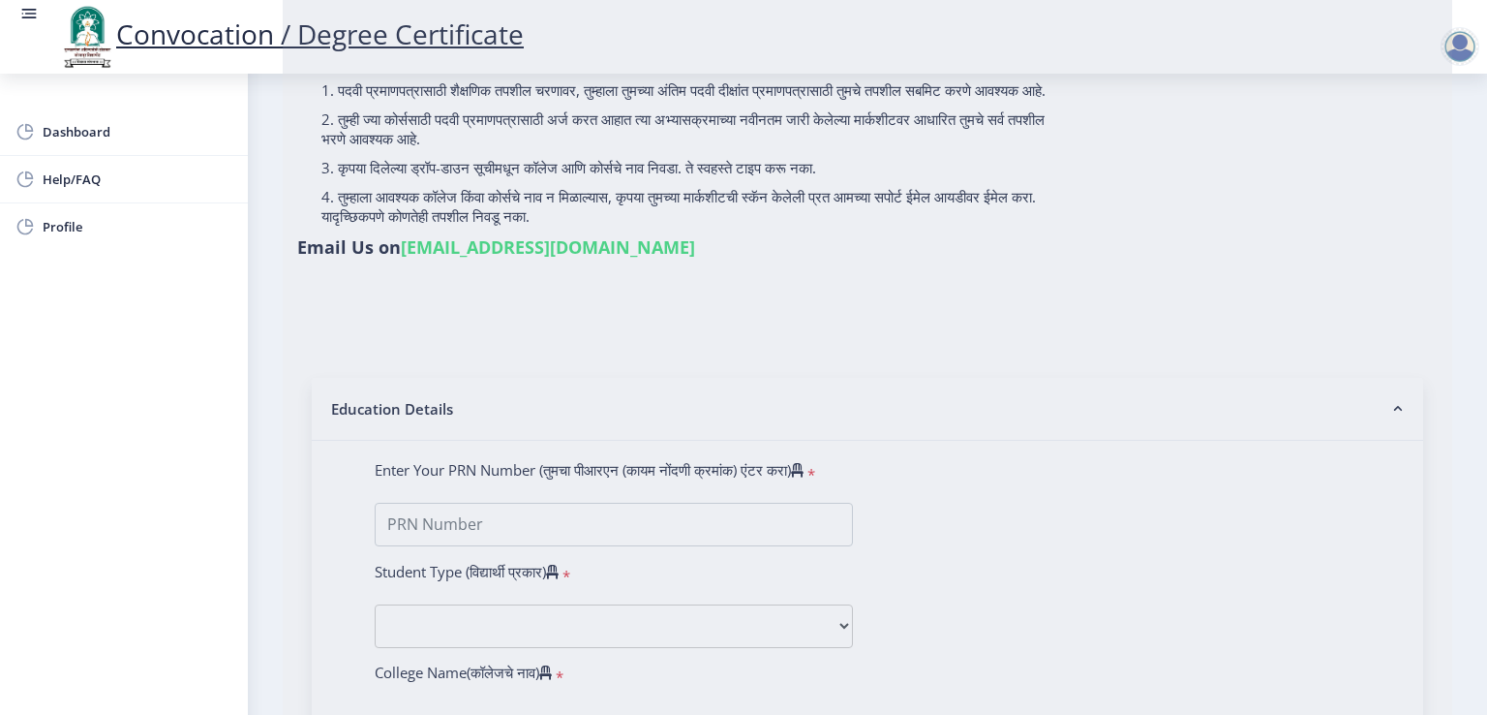
scroll to position [97, 0]
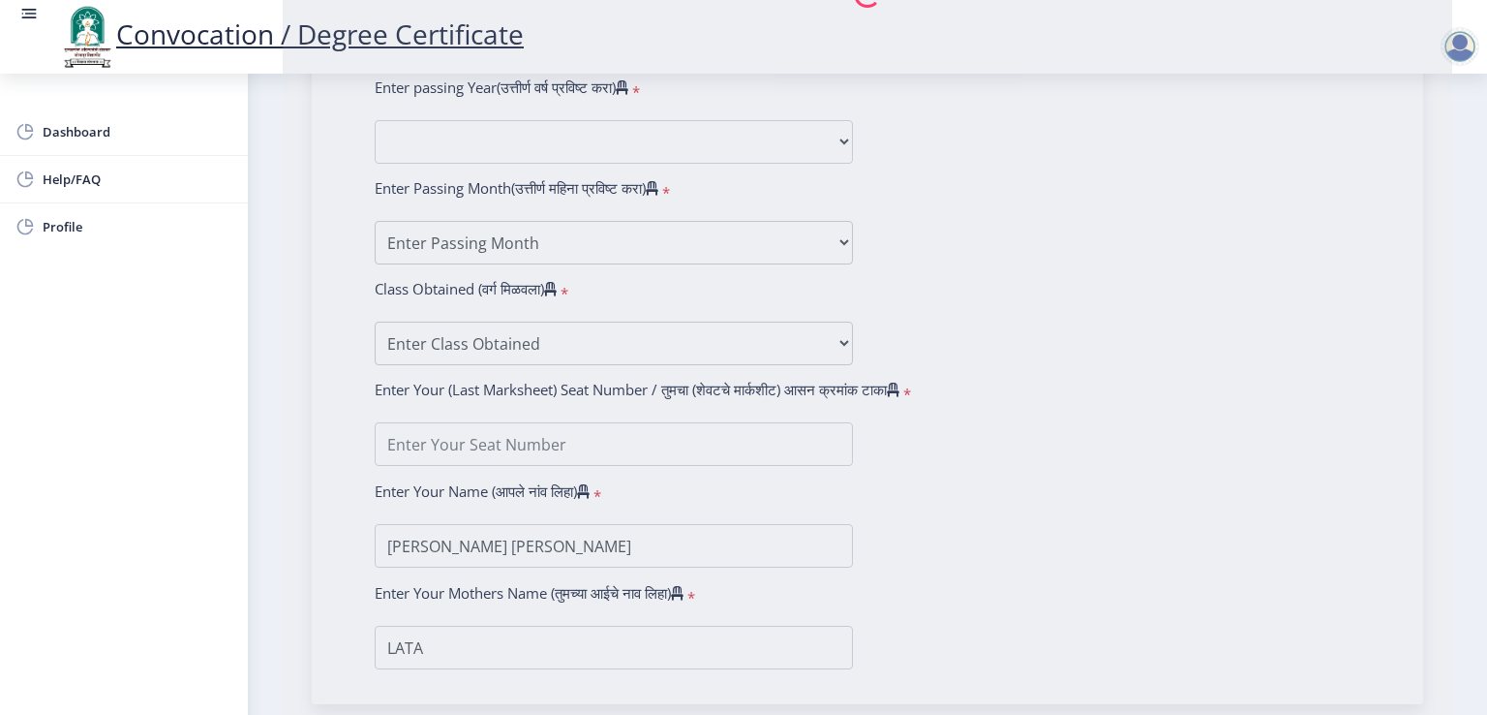
scroll to position [965, 0]
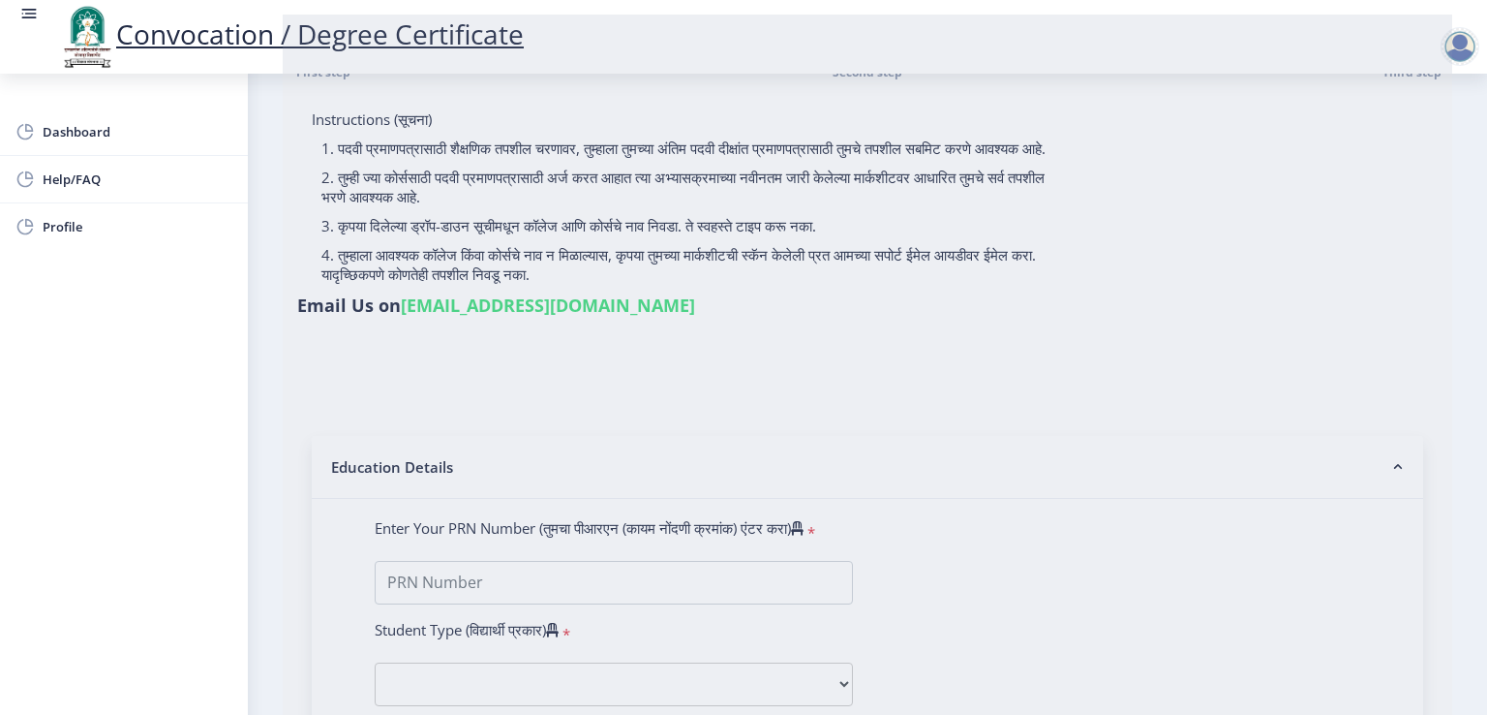
scroll to position [0, 0]
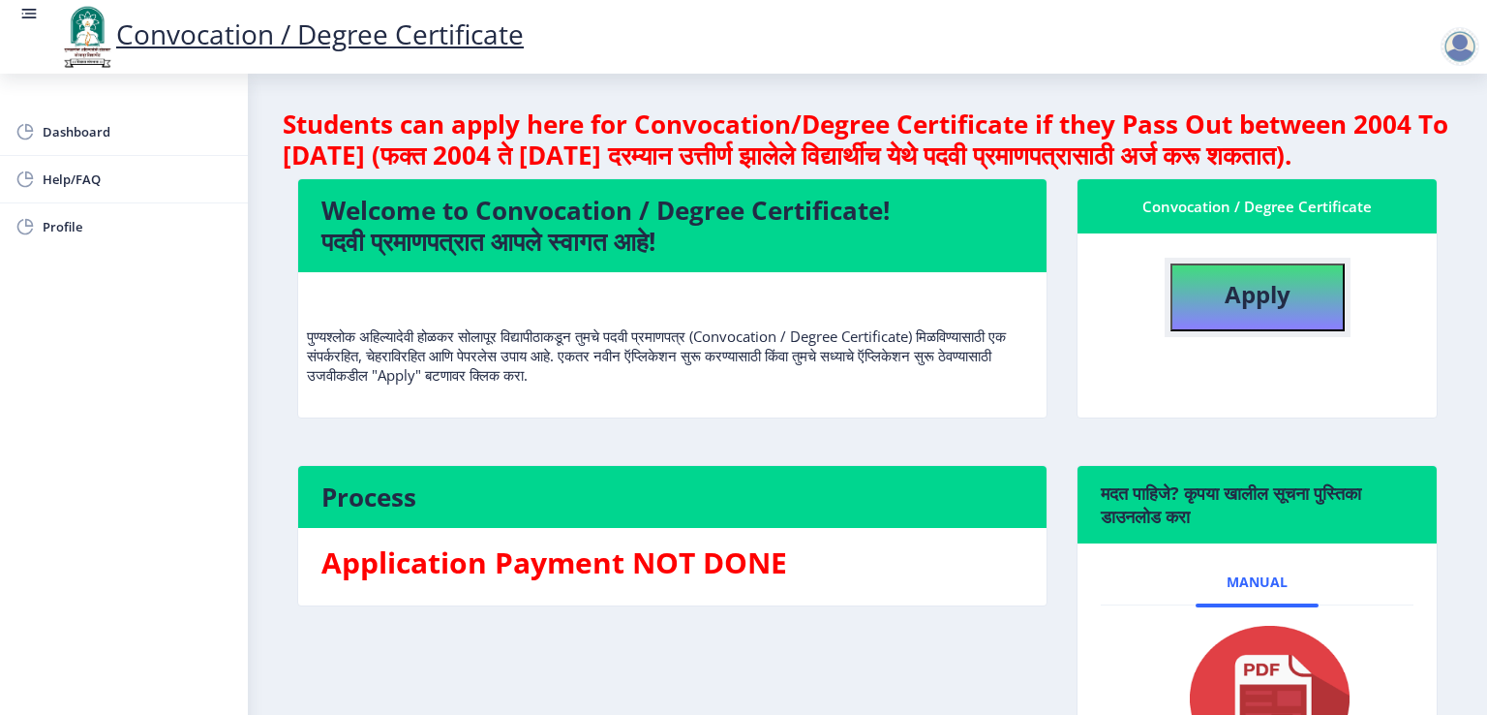
click at [1247, 310] on b "Apply" at bounding box center [1258, 294] width 66 height 32
select select
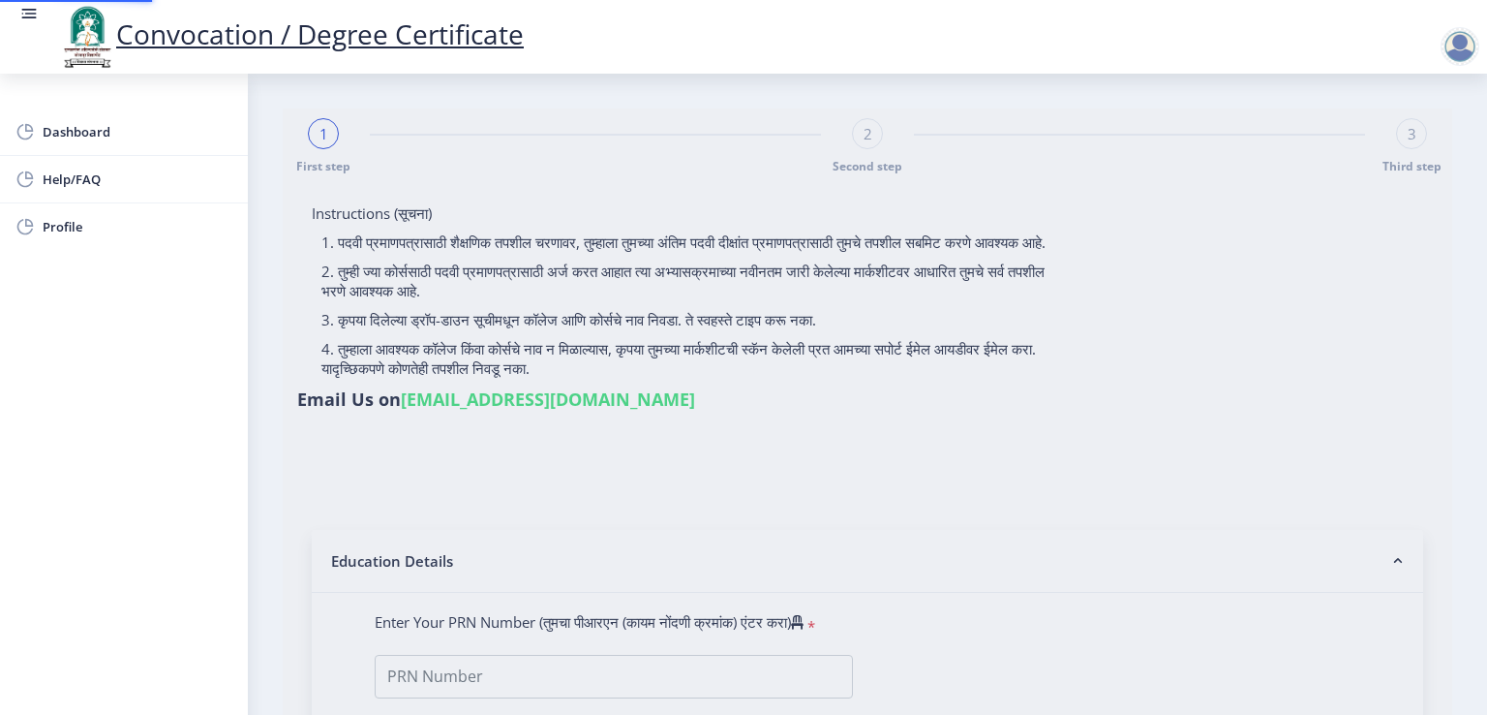
type input "SHIVSHARAN AMRAPALI DASHARTH"
type input "LATA"
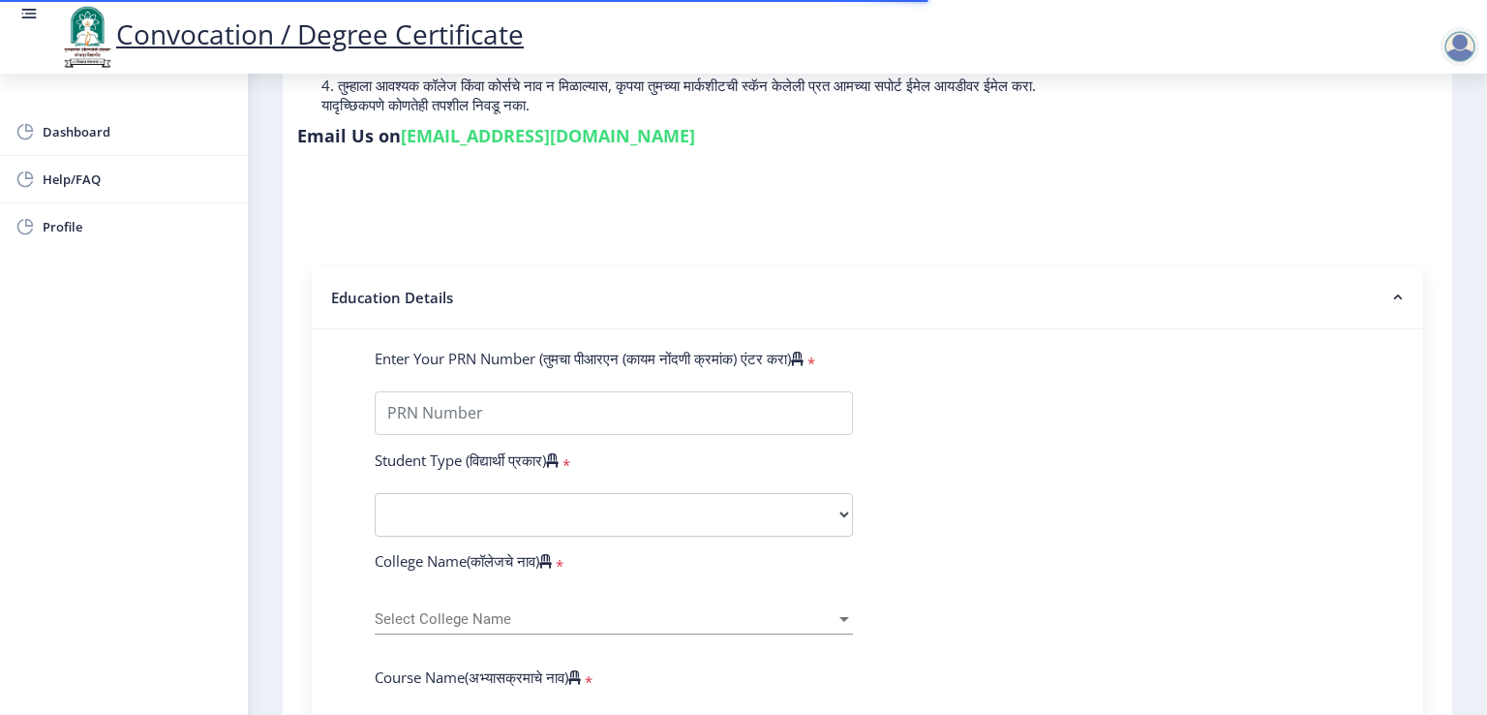
scroll to position [290, 0]
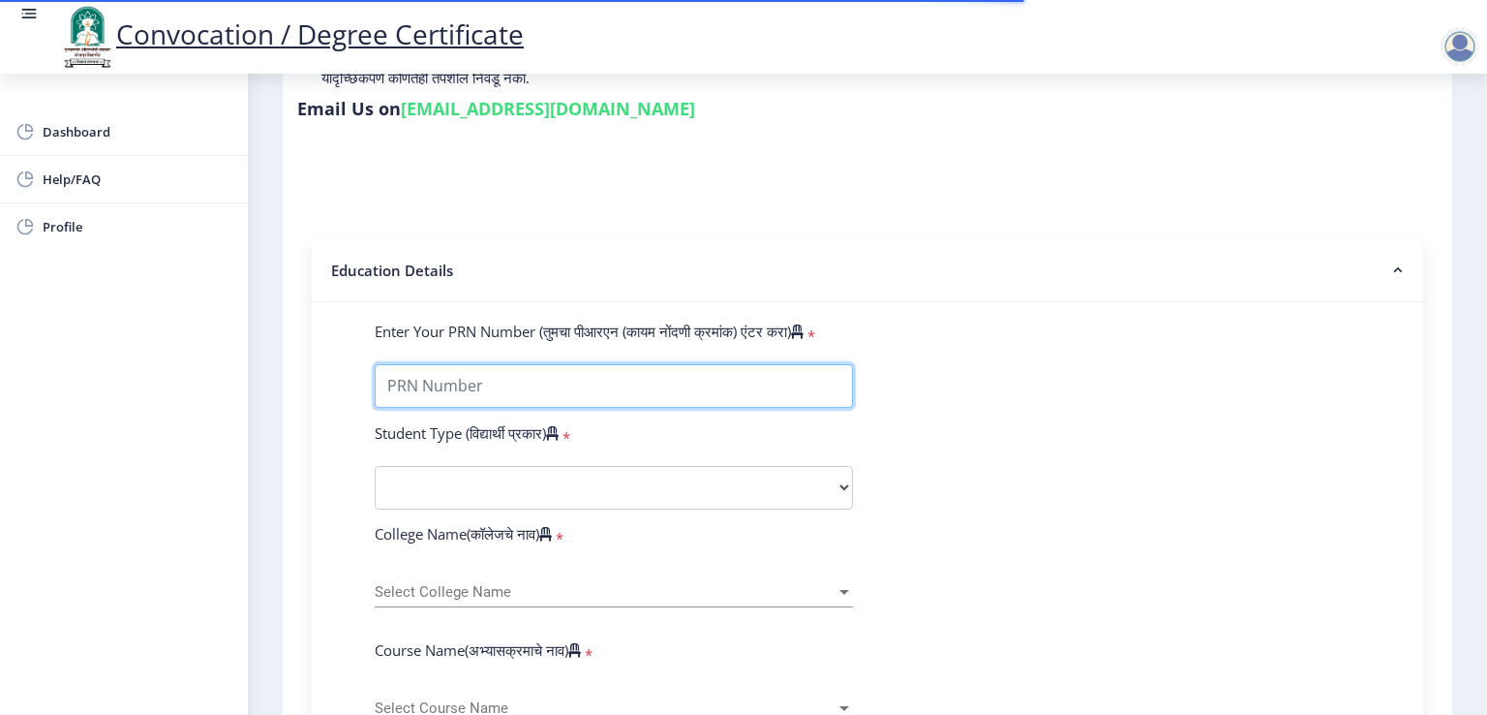
click at [658, 380] on input "Enter Your PRN Number (तुमचा पीआरएन (कायम नोंदणी क्रमांक) एंटर करा)" at bounding box center [614, 386] width 478 height 44
type input "2011032500114172"
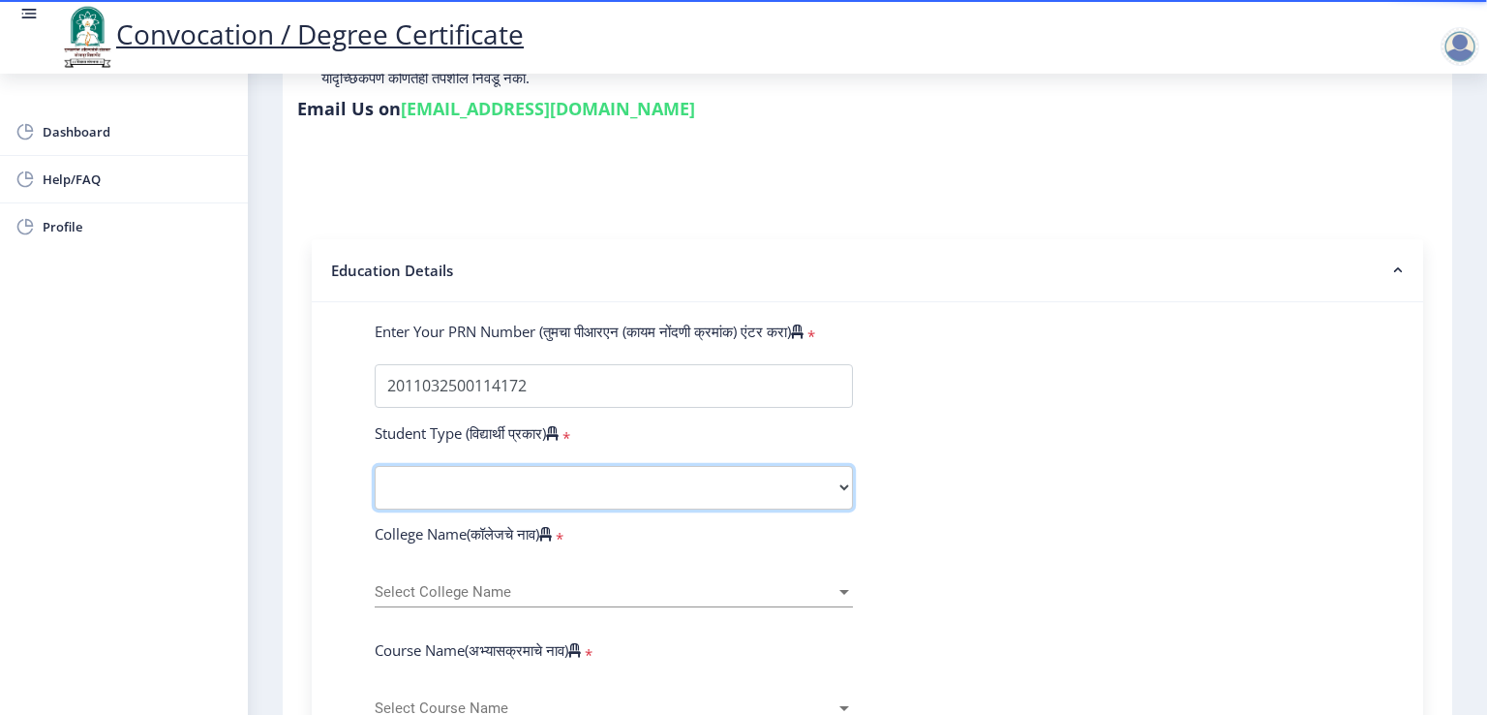
click at [627, 489] on select "Select Student Type Regular External" at bounding box center [614, 488] width 478 height 44
select select "Regular"
click at [375, 466] on select "Select Student Type Regular External" at bounding box center [614, 488] width 478 height 44
click at [497, 585] on span "Select College Name" at bounding box center [605, 592] width 461 height 16
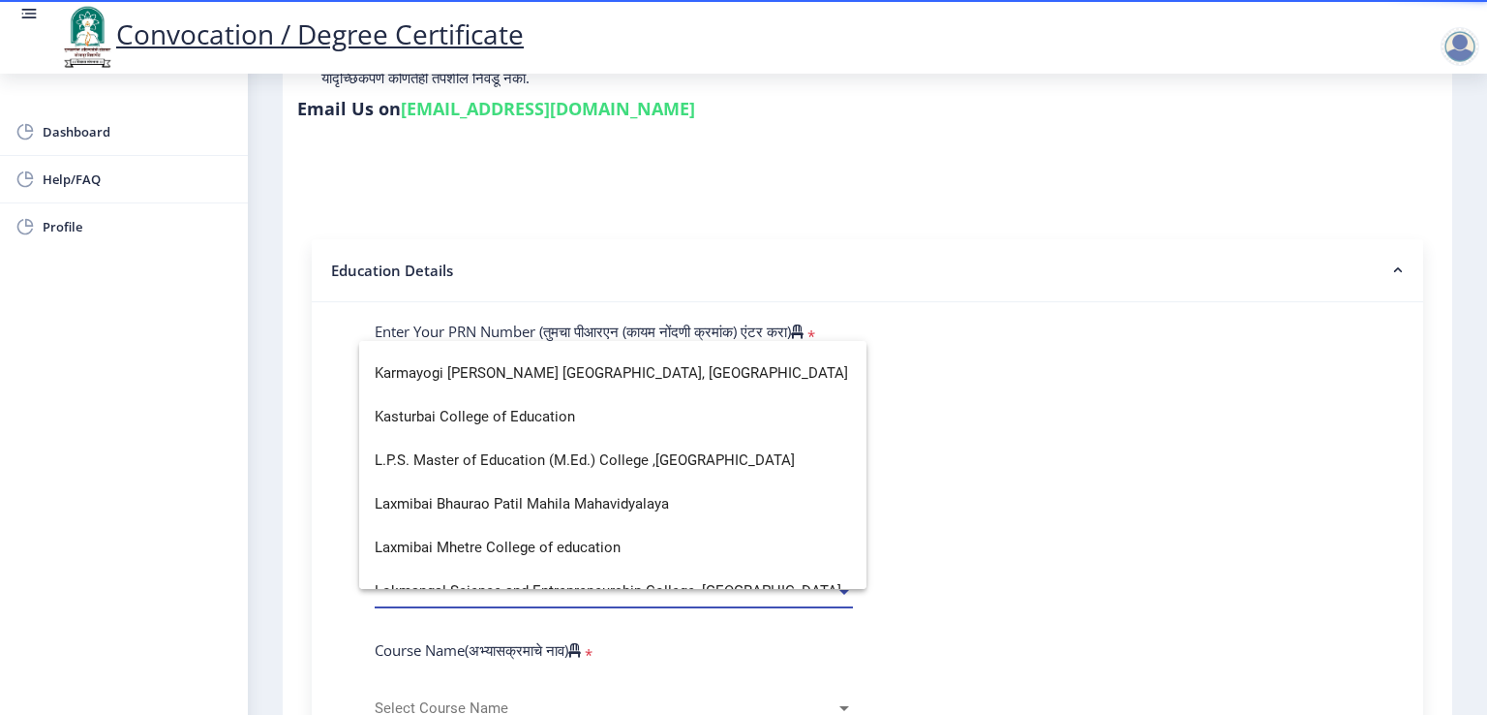
scroll to position [2517, 0]
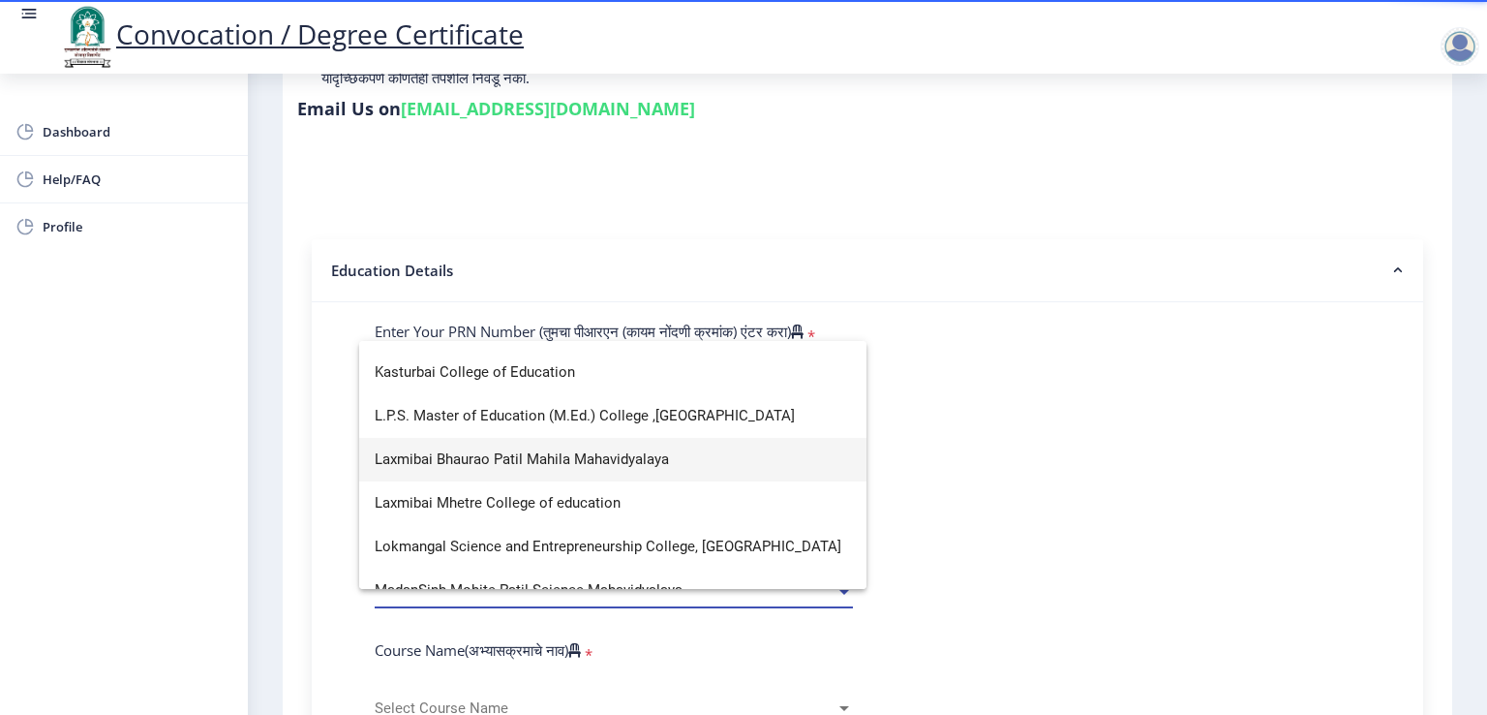
click at [578, 454] on span "Laxmibai Bhaurao Patil Mahila Mahavidyalaya" at bounding box center [613, 460] width 476 height 44
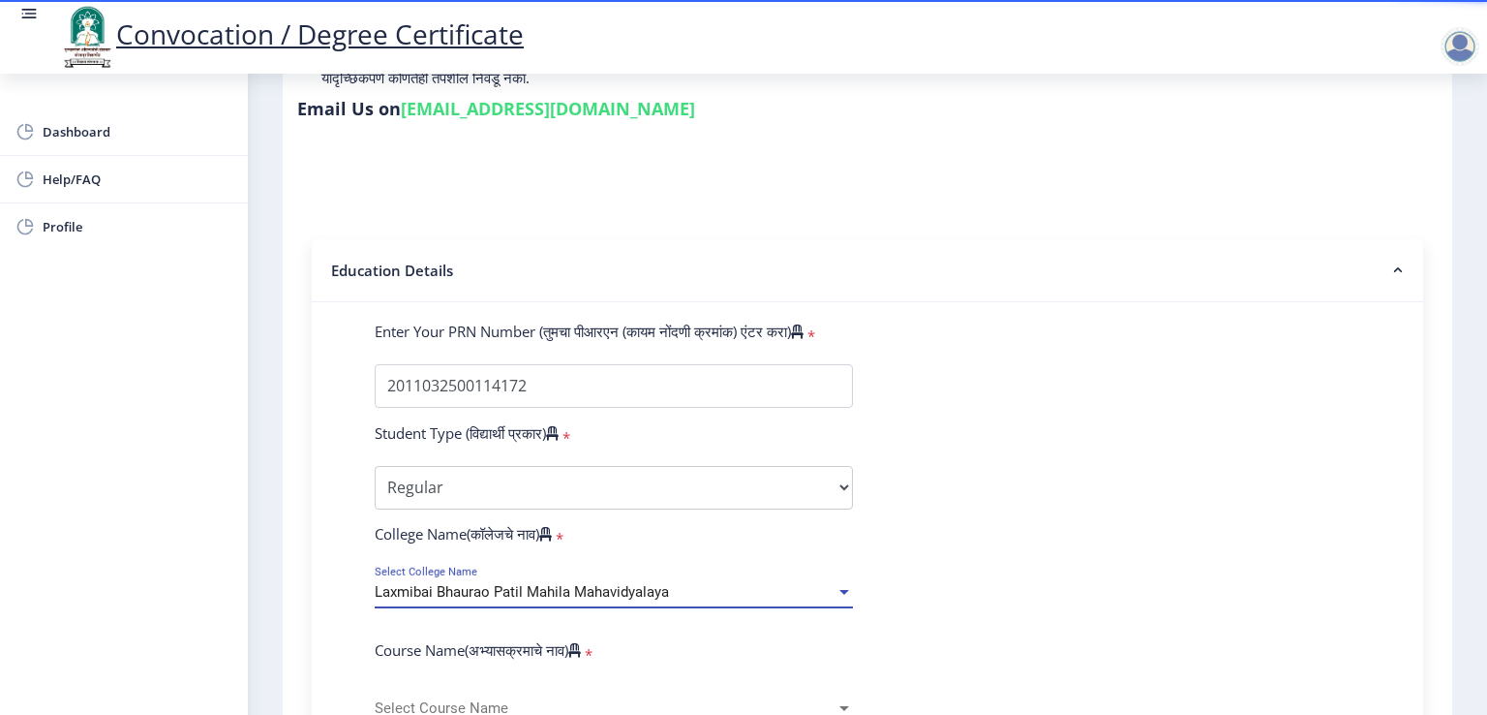
click at [569, 588] on span "Laxmibai Bhaurao Patil Mahila Mahavidyalaya" at bounding box center [522, 591] width 294 height 17
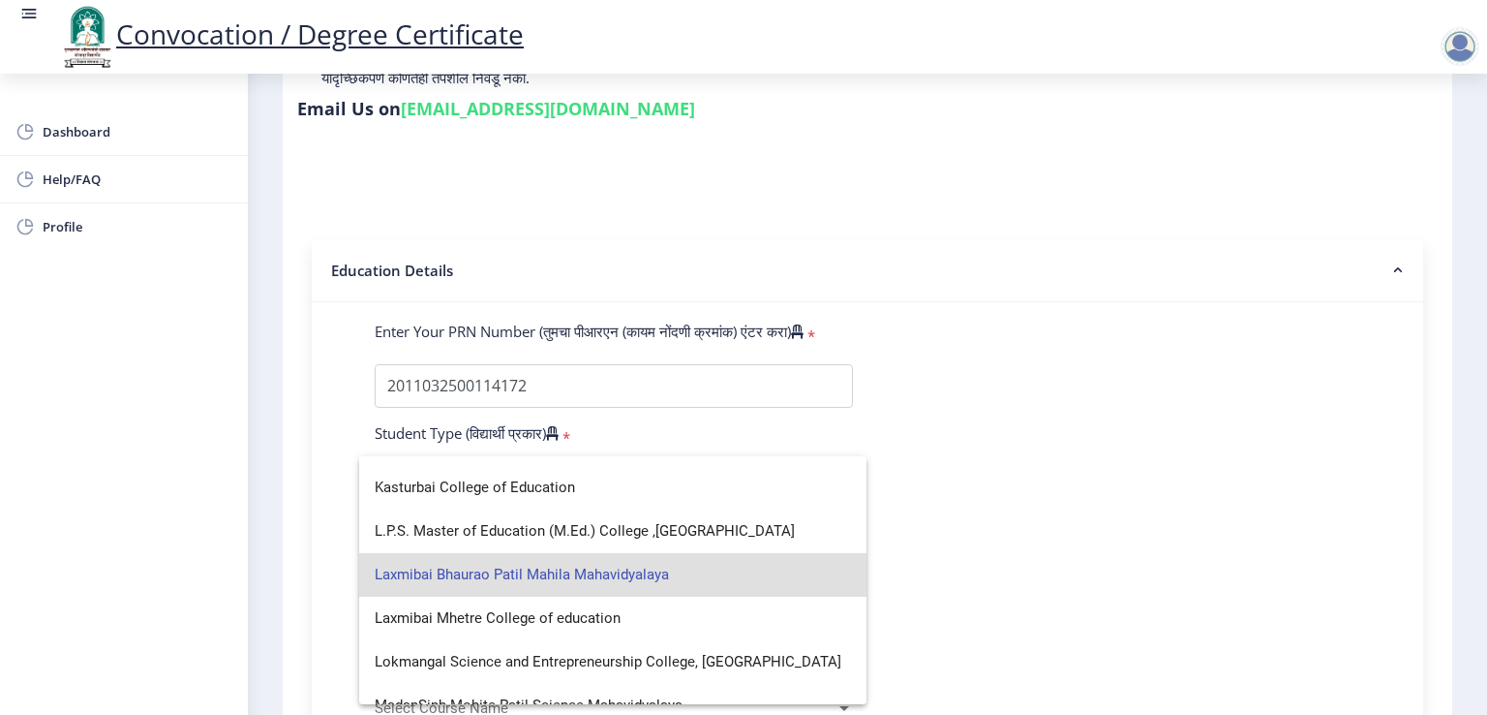
click at [565, 574] on span "Laxmibai Bhaurao Patil Mahila Mahavidyalaya" at bounding box center [613, 575] width 476 height 44
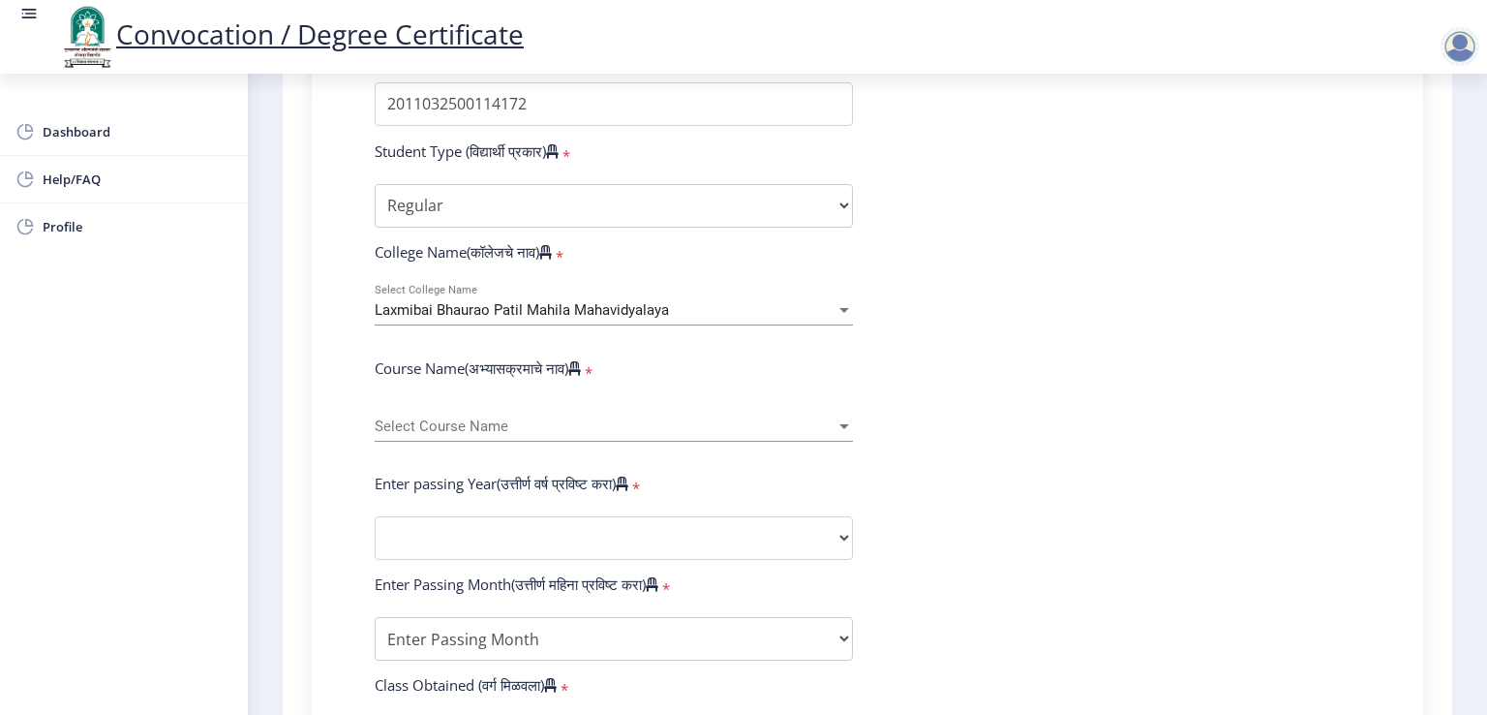
scroll to position [581, 0]
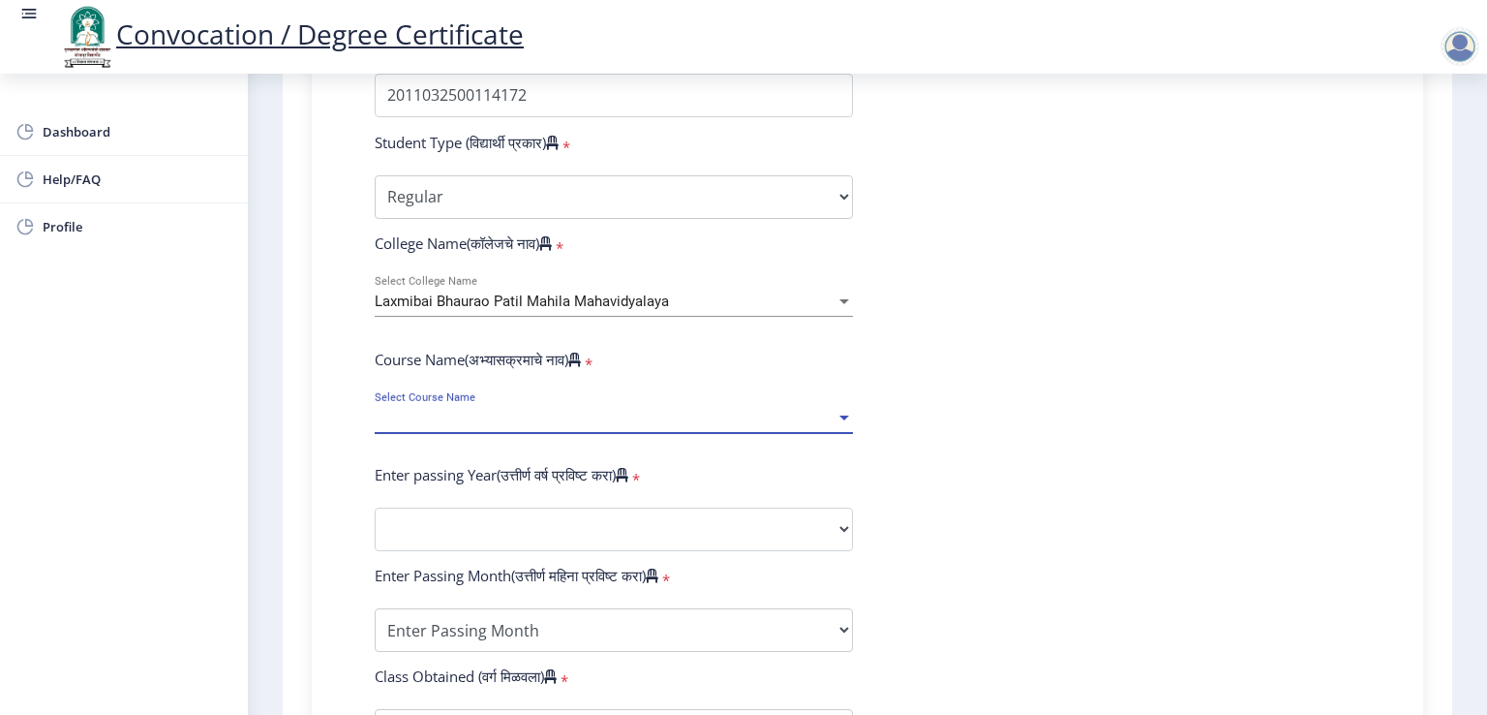
click at [534, 411] on span "Select Course Name" at bounding box center [605, 418] width 461 height 16
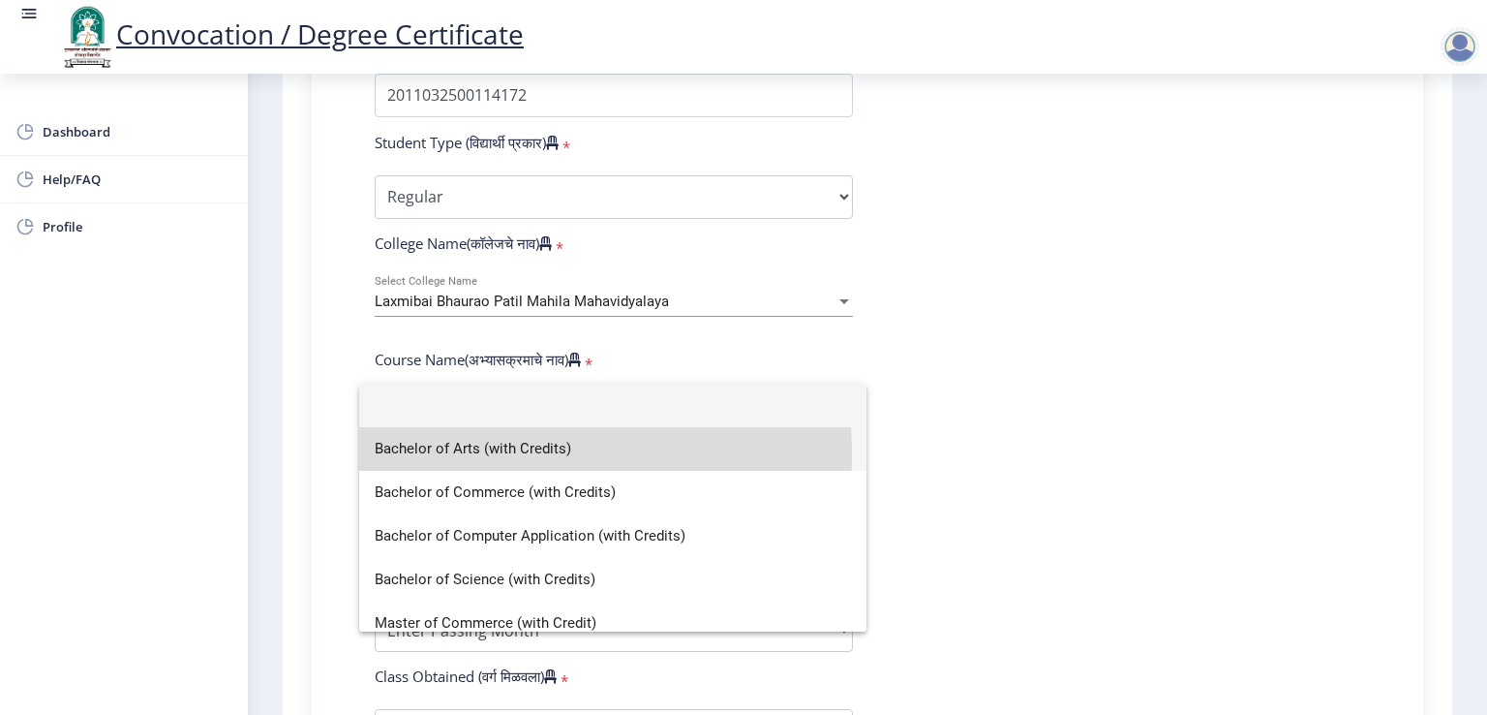
click at [455, 454] on span "Bachelor of Arts (with Credits)" at bounding box center [613, 449] width 476 height 44
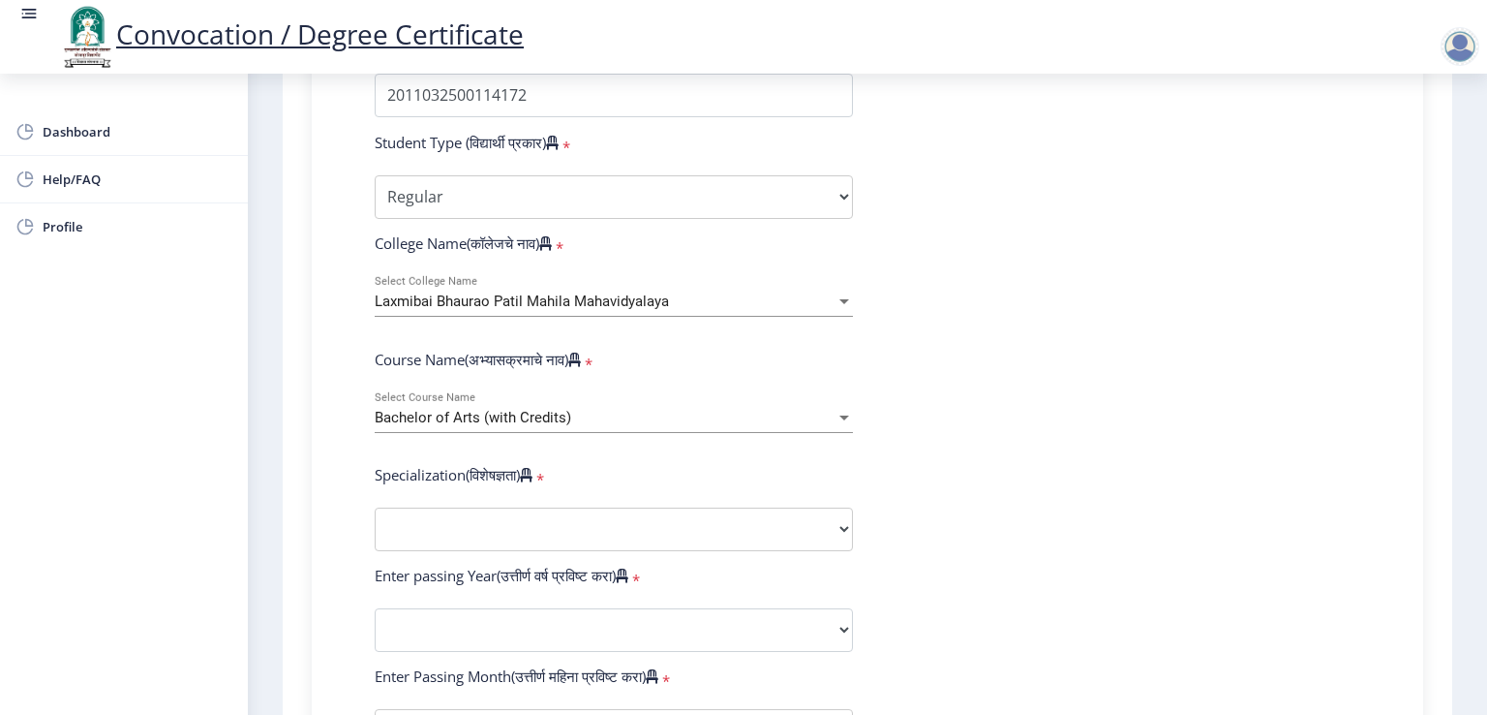
click at [600, 410] on div "Bachelor of Arts (with Credits)" at bounding box center [605, 418] width 461 height 16
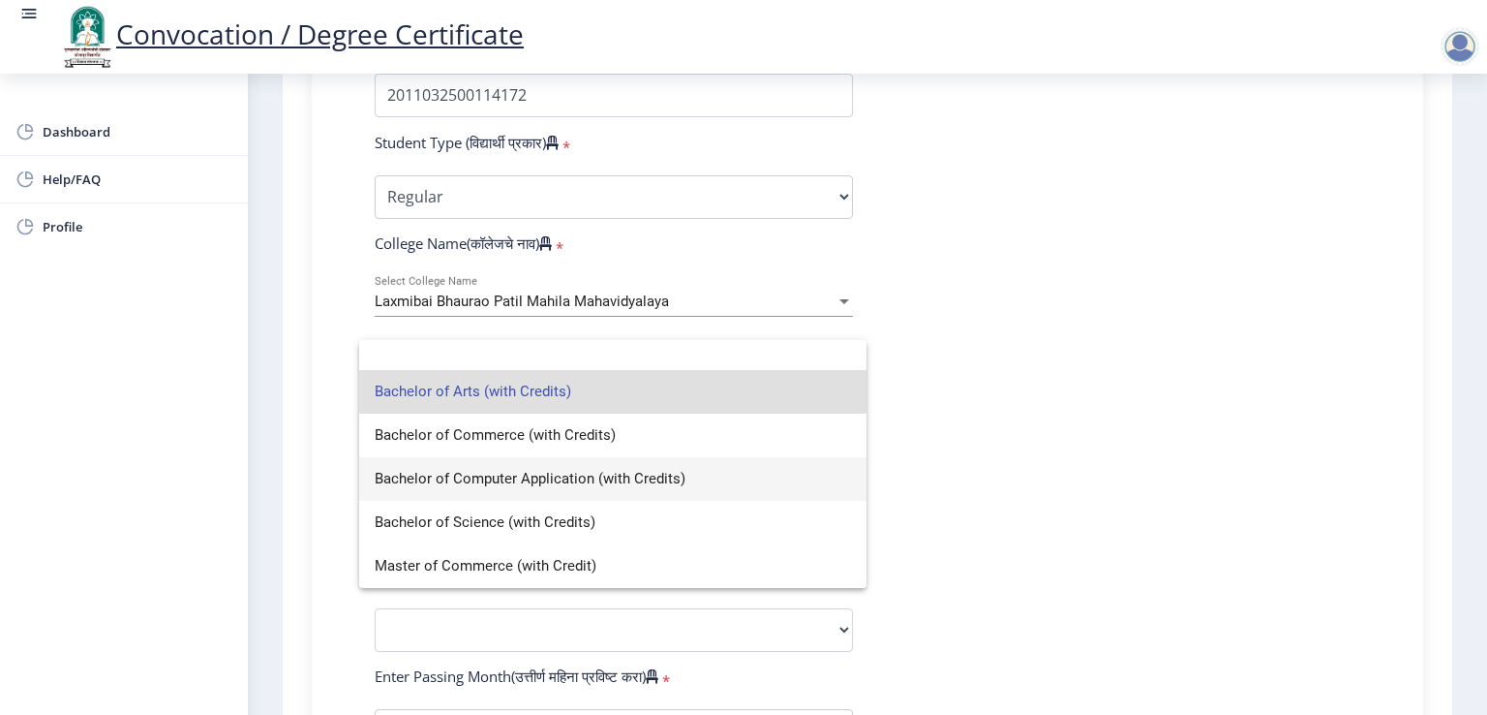
scroll to position [0, 0]
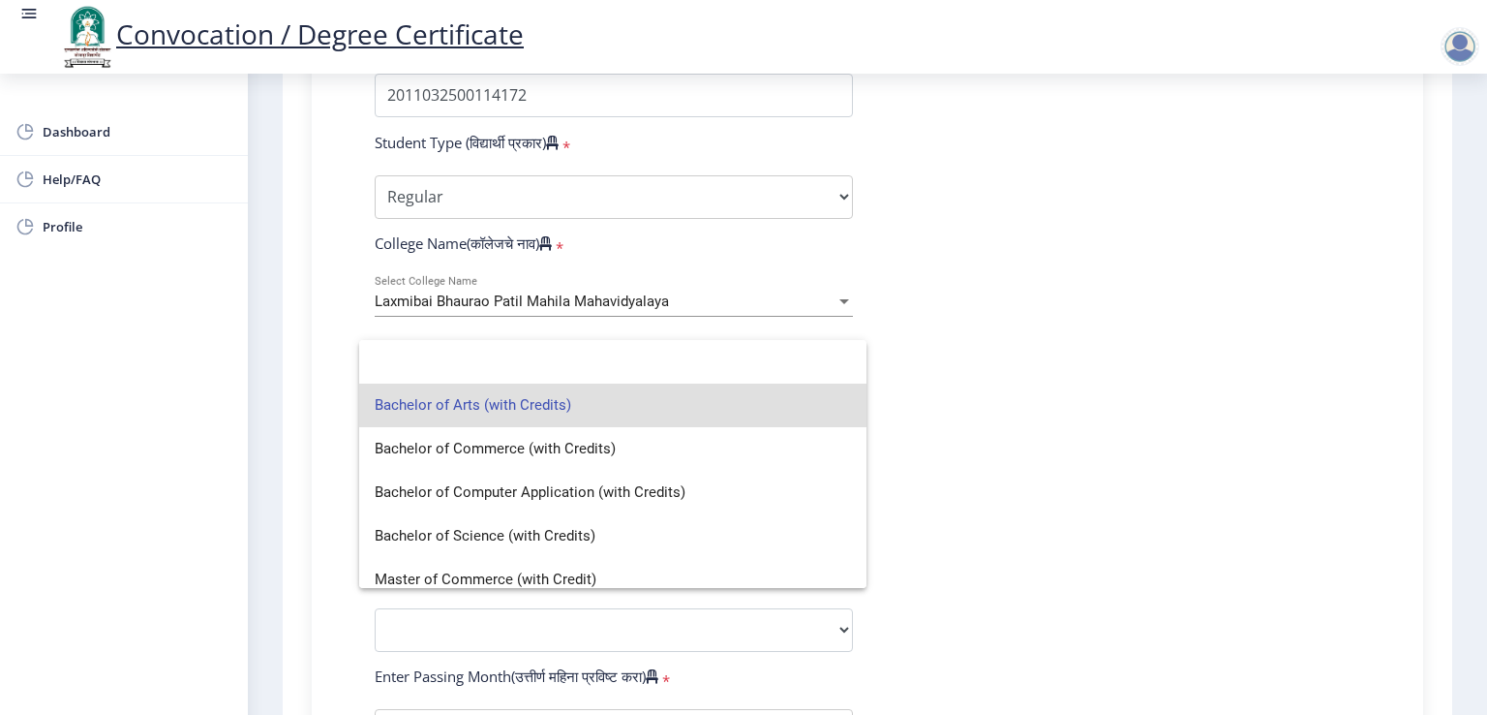
click at [538, 403] on span "Bachelor of Arts (with Credits)" at bounding box center [613, 405] width 476 height 44
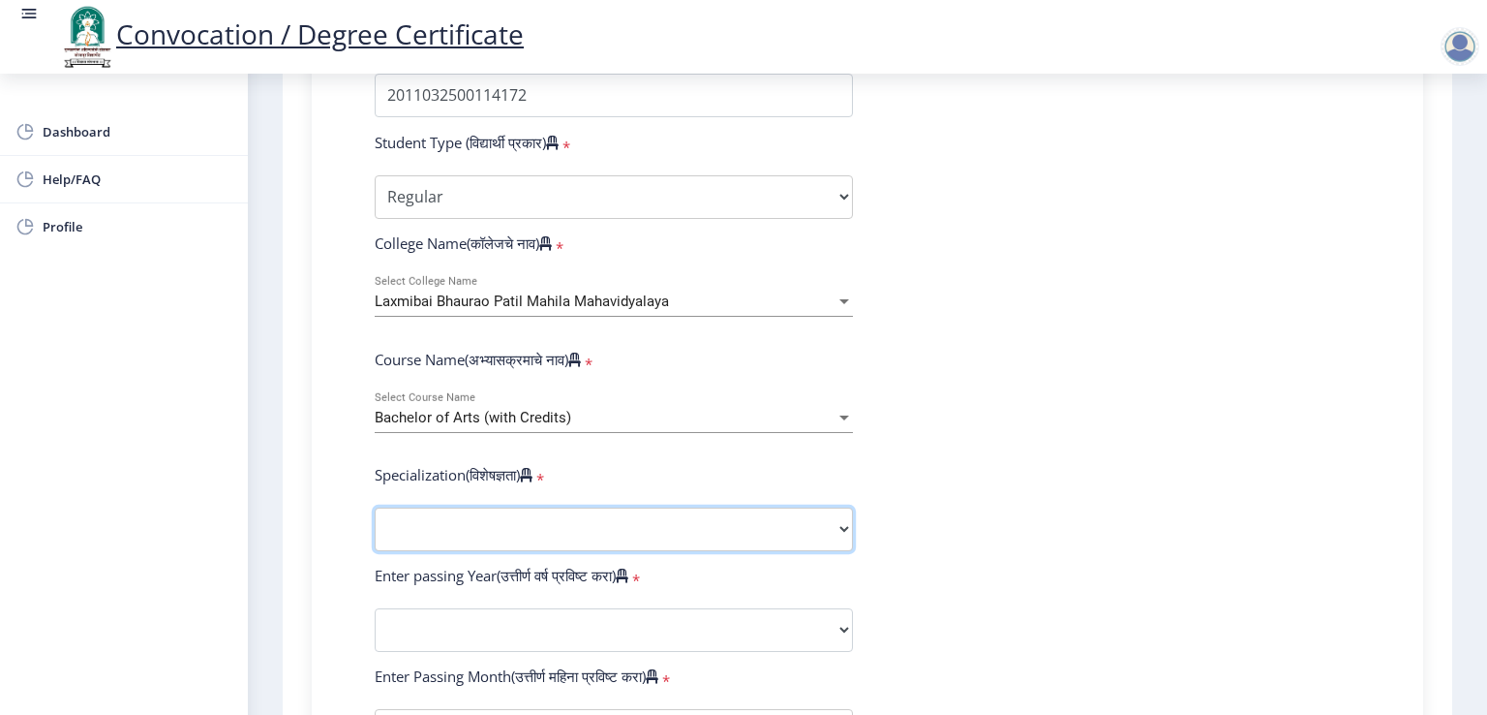
click at [519, 518] on select "Specialization English Geography Hindi Marathi Music Sanskrit Urdu Ancient Indi…" at bounding box center [614, 529] width 478 height 44
select select "Hindi"
click at [375, 507] on select "Specialization English Geography Hindi Marathi Music Sanskrit Urdu Ancient Indi…" at bounding box center [614, 529] width 478 height 44
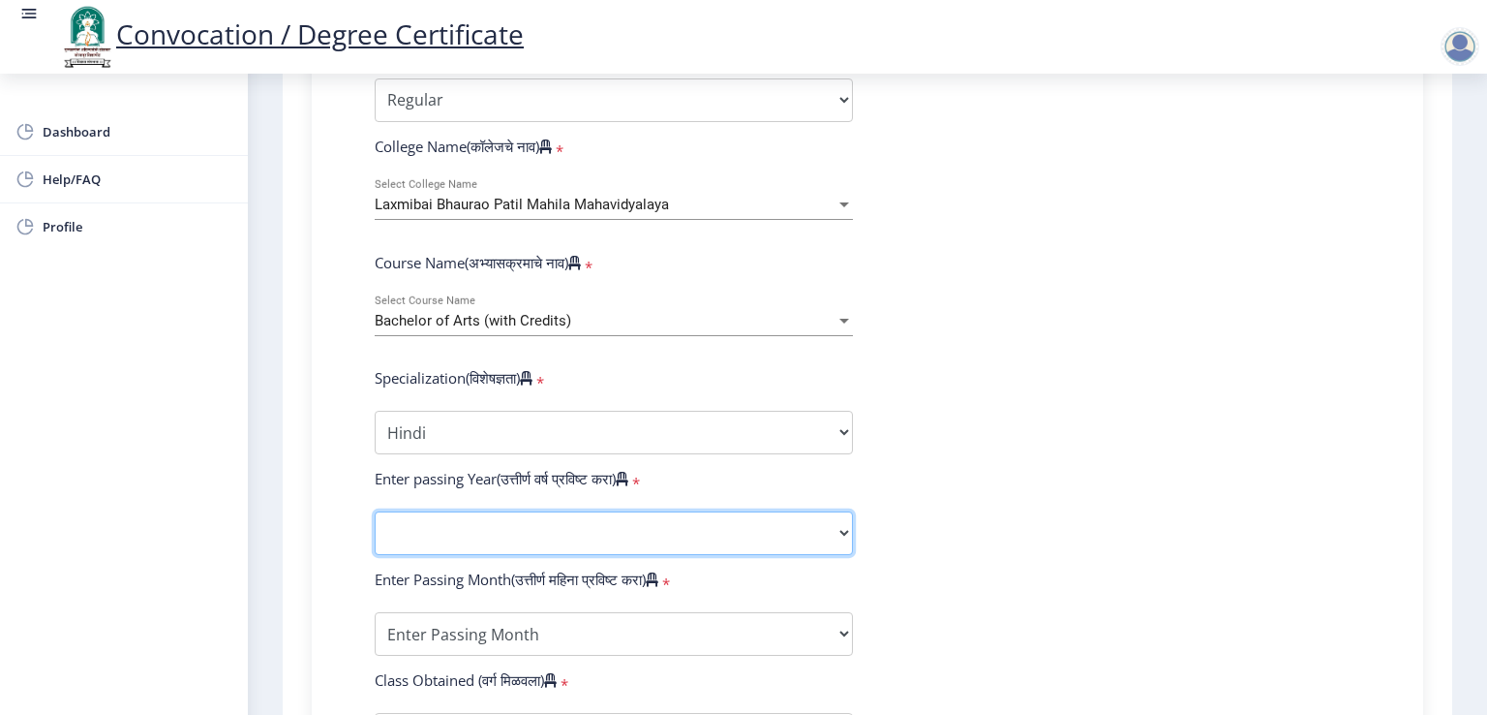
click at [524, 524] on select "2025 2024 2023 2022 2021 2020 2019 2018 2017 2016 2015 2014 2013 2012 2011 2010…" at bounding box center [614, 533] width 478 height 44
select select "2014"
click at [375, 511] on select "2025 2024 2023 2022 2021 2020 2019 2018 2017 2016 2015 2014 2013 2012 2011 2010…" at bounding box center [614, 533] width 478 height 44
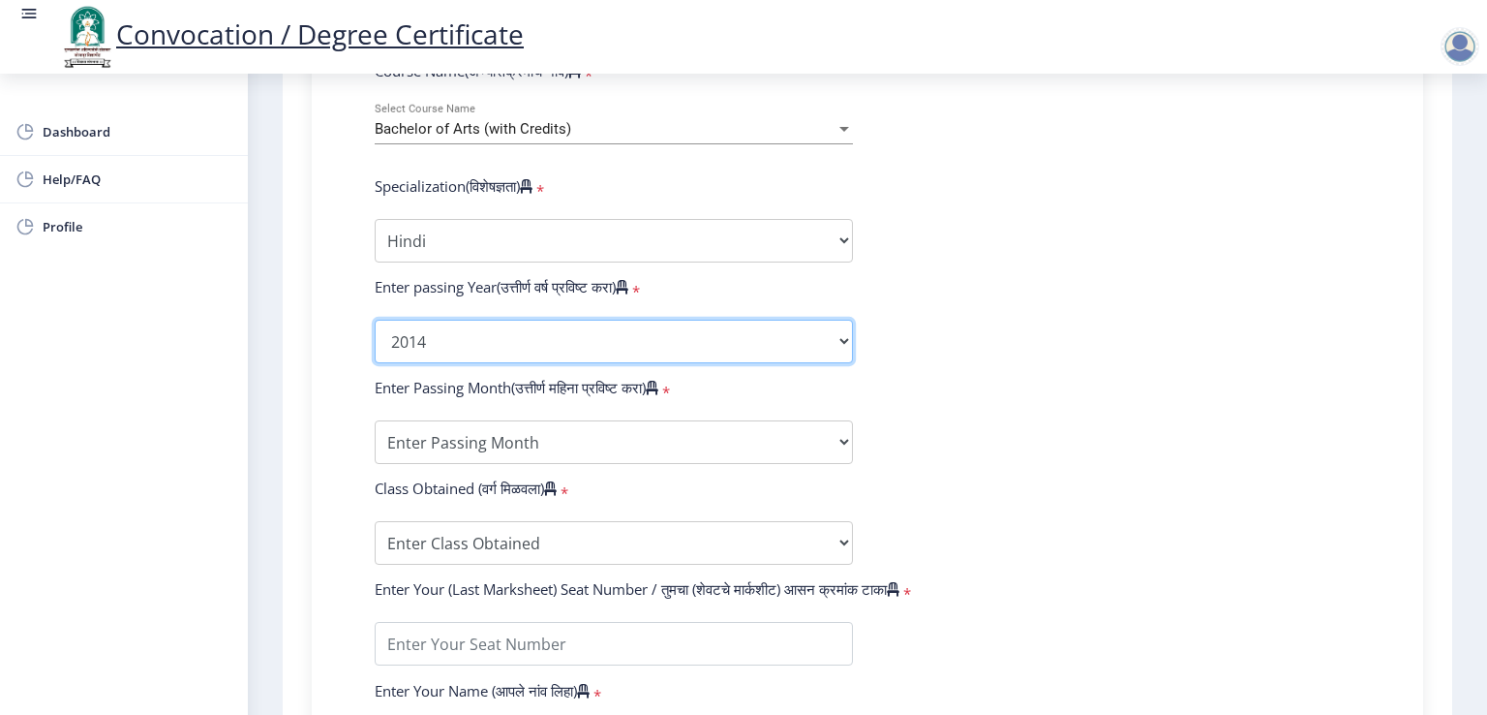
scroll to position [871, 0]
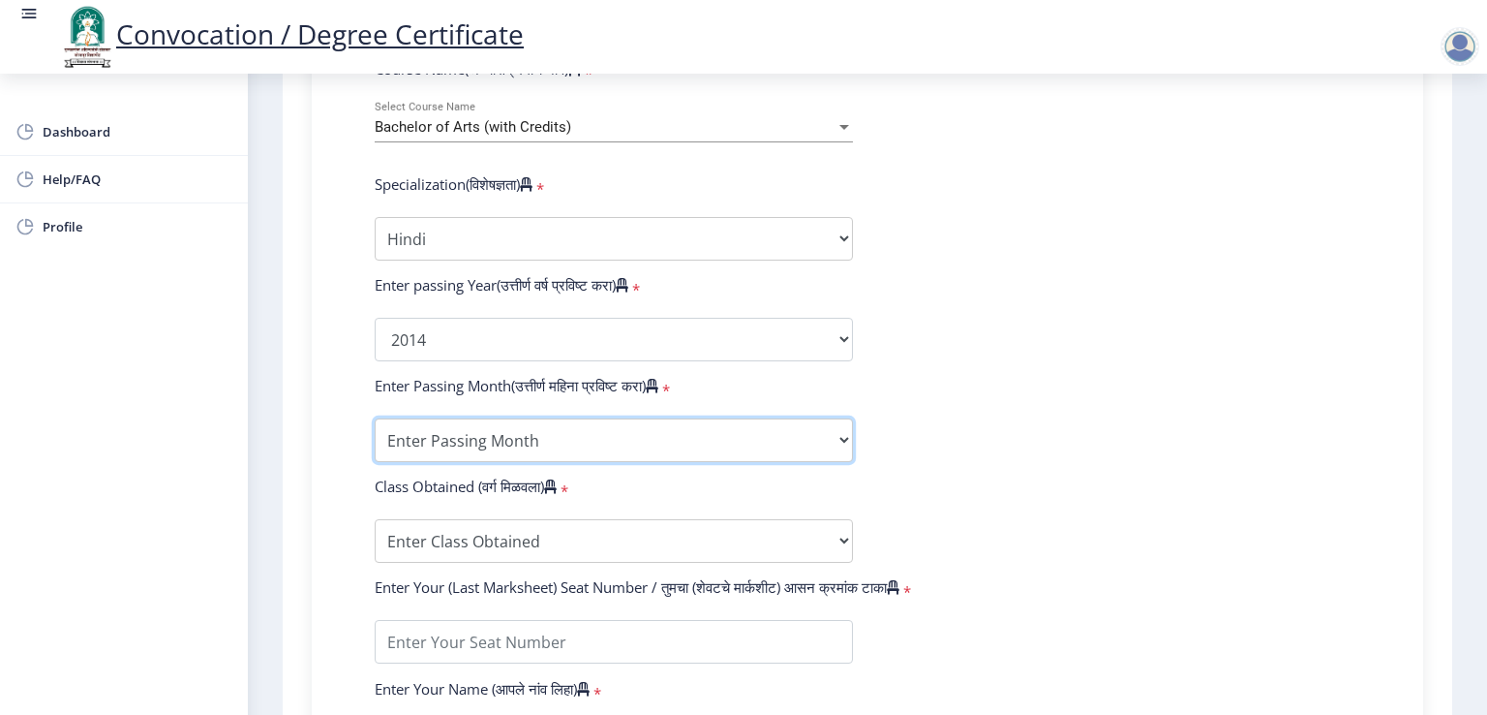
click at [593, 446] on select "Enter Passing Month March April May October November December" at bounding box center [614, 440] width 478 height 44
select select "March"
click at [375, 418] on select "Enter Passing Month March April May October November December" at bounding box center [614, 440] width 478 height 44
click at [460, 423] on select "Enter Passing Month March April May October November December" at bounding box center [614, 440] width 478 height 44
click at [375, 418] on select "Enter Passing Month March April May October November December" at bounding box center [614, 440] width 478 height 44
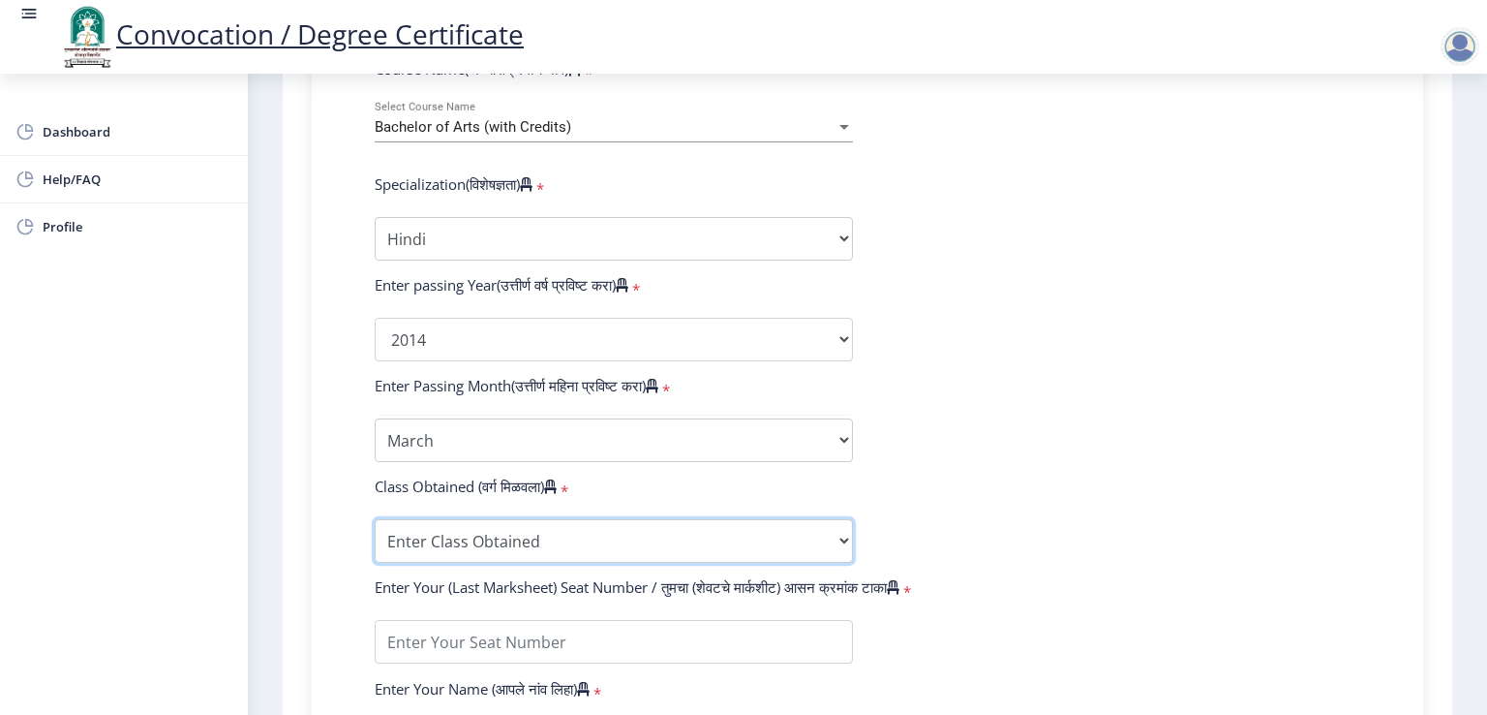
click at [456, 543] on select "Enter Class Obtained FIRST CLASS WITH DISTINCTION FIRST CLASS HIGHER SECOND CLA…" at bounding box center [614, 541] width 478 height 44
select select "FIRST CLASS"
click at [375, 519] on select "Enter Class Obtained FIRST CLASS WITH DISTINCTION FIRST CLASS HIGHER SECOND CLA…" at bounding box center [614, 541] width 478 height 44
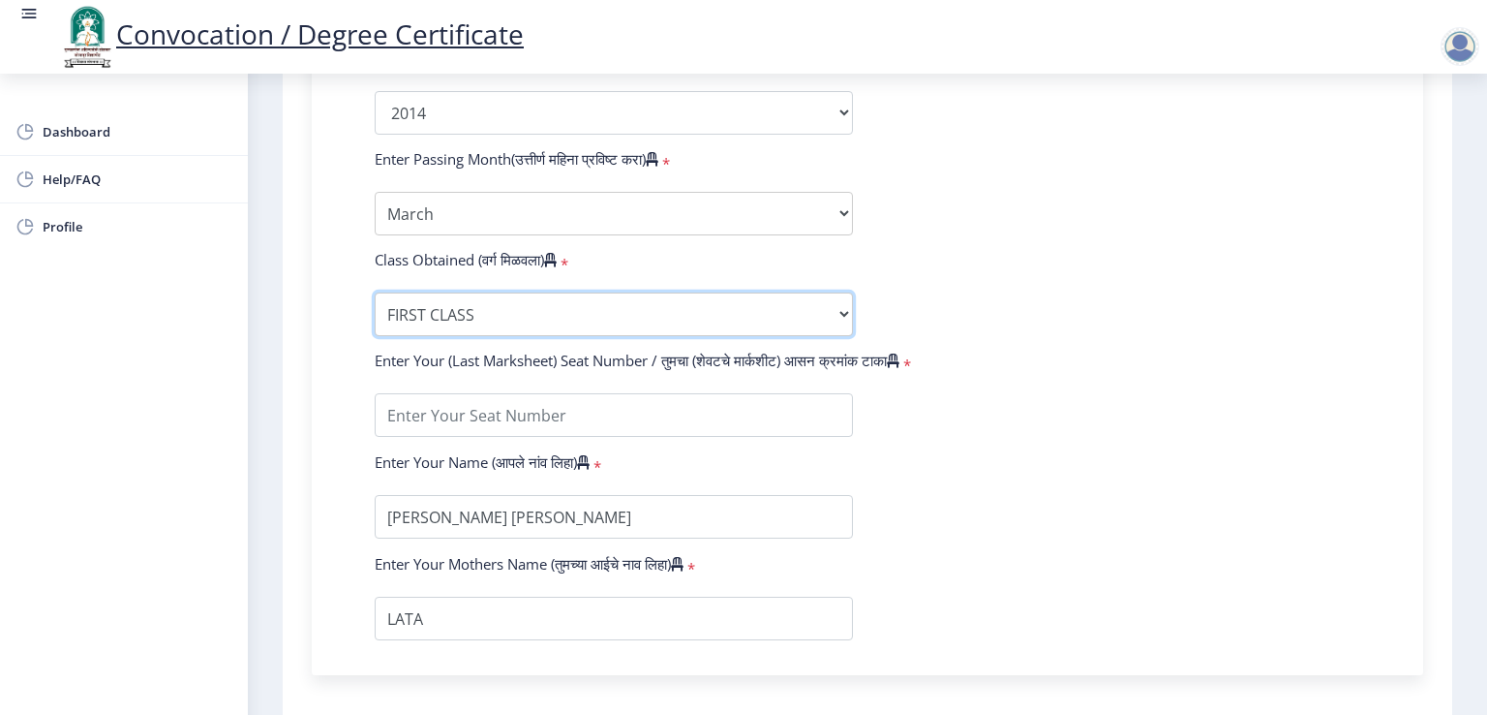
scroll to position [1162, 0]
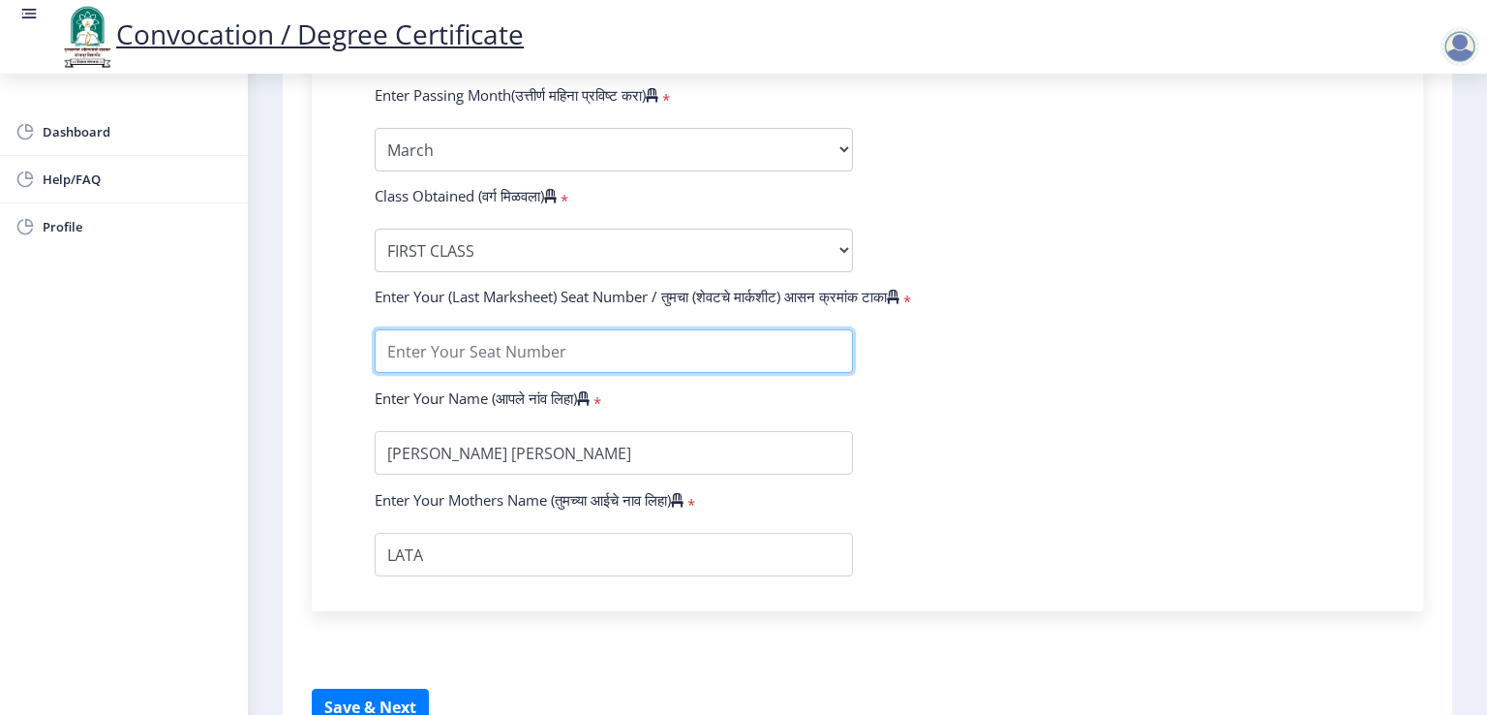
click at [599, 331] on input "textarea" at bounding box center [614, 351] width 478 height 44
type input "044996"
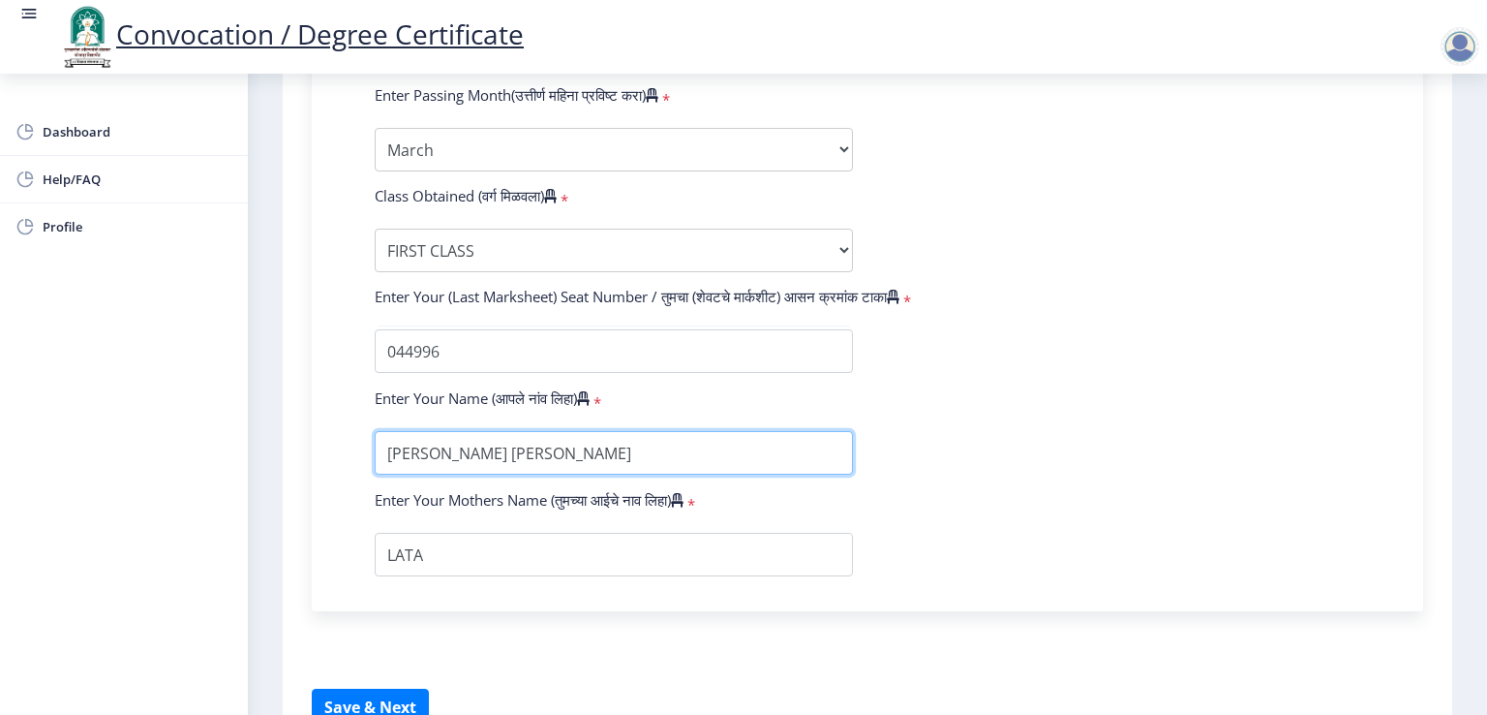
click at [705, 448] on input "textarea" at bounding box center [614, 453] width 478 height 44
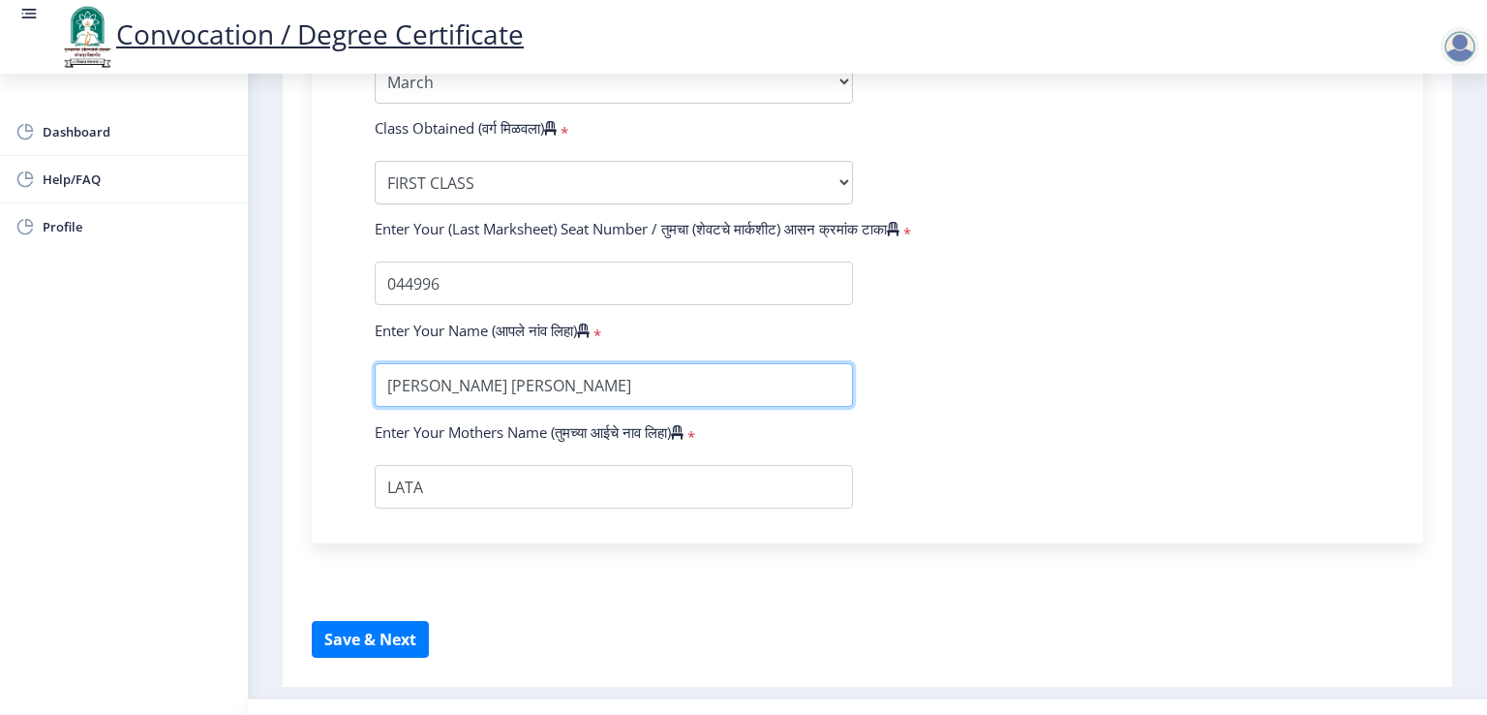
scroll to position [1260, 0]
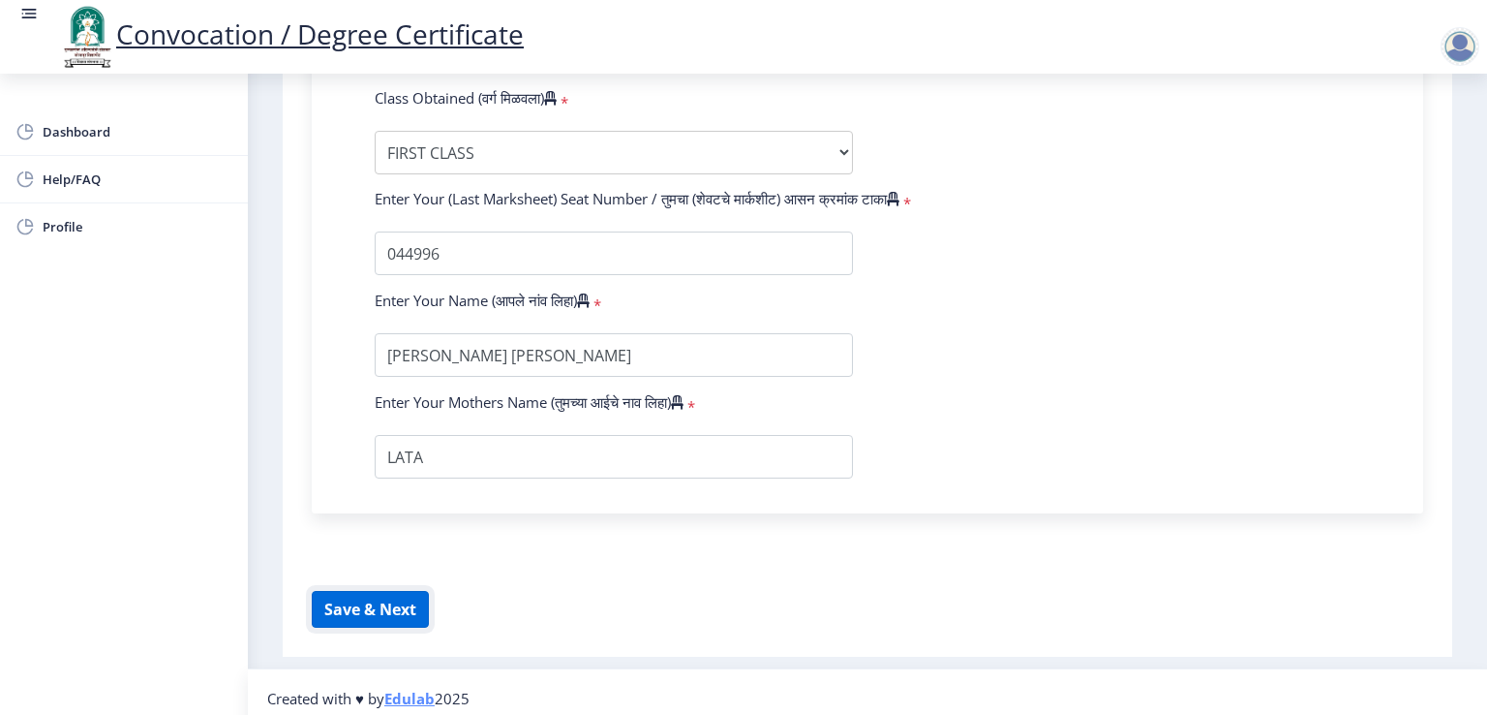
click at [383, 591] on button "Save & Next" at bounding box center [370, 609] width 117 height 37
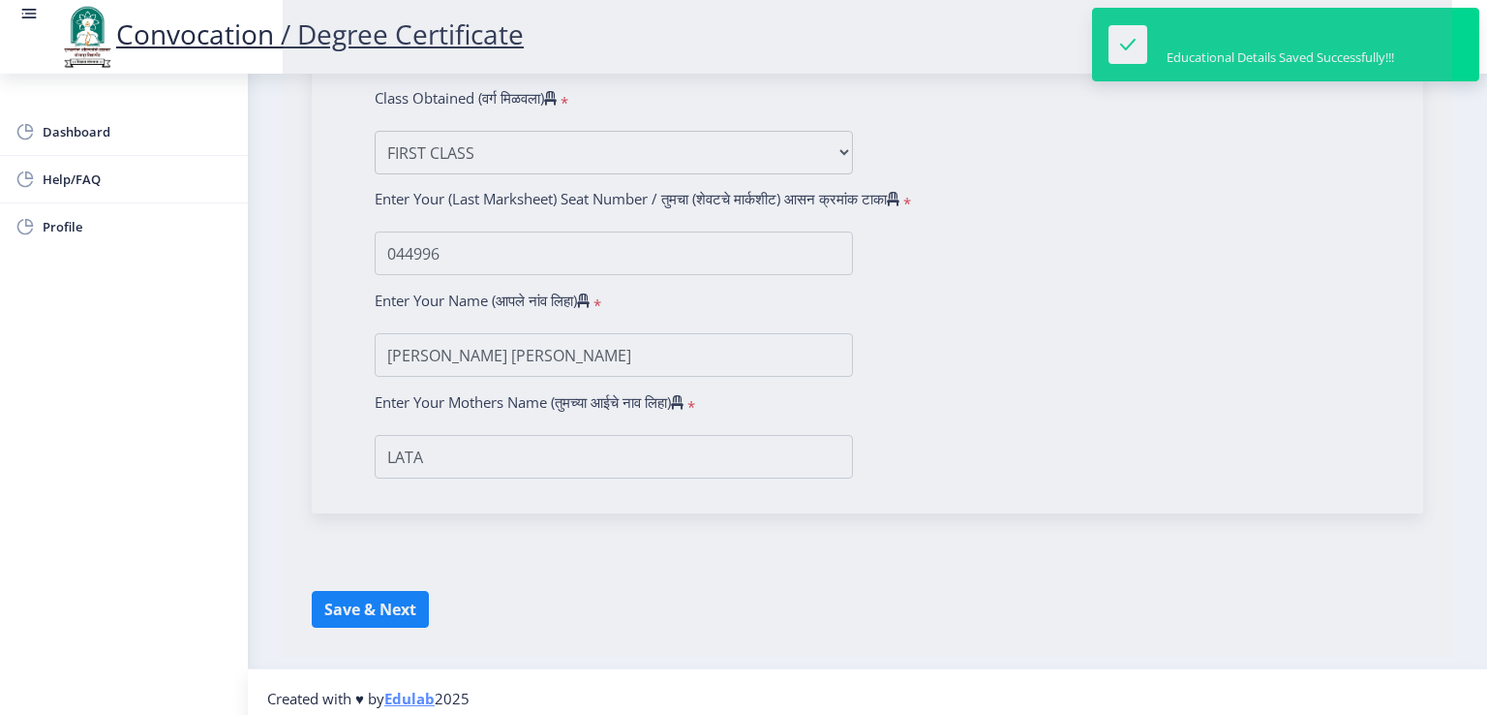
select select
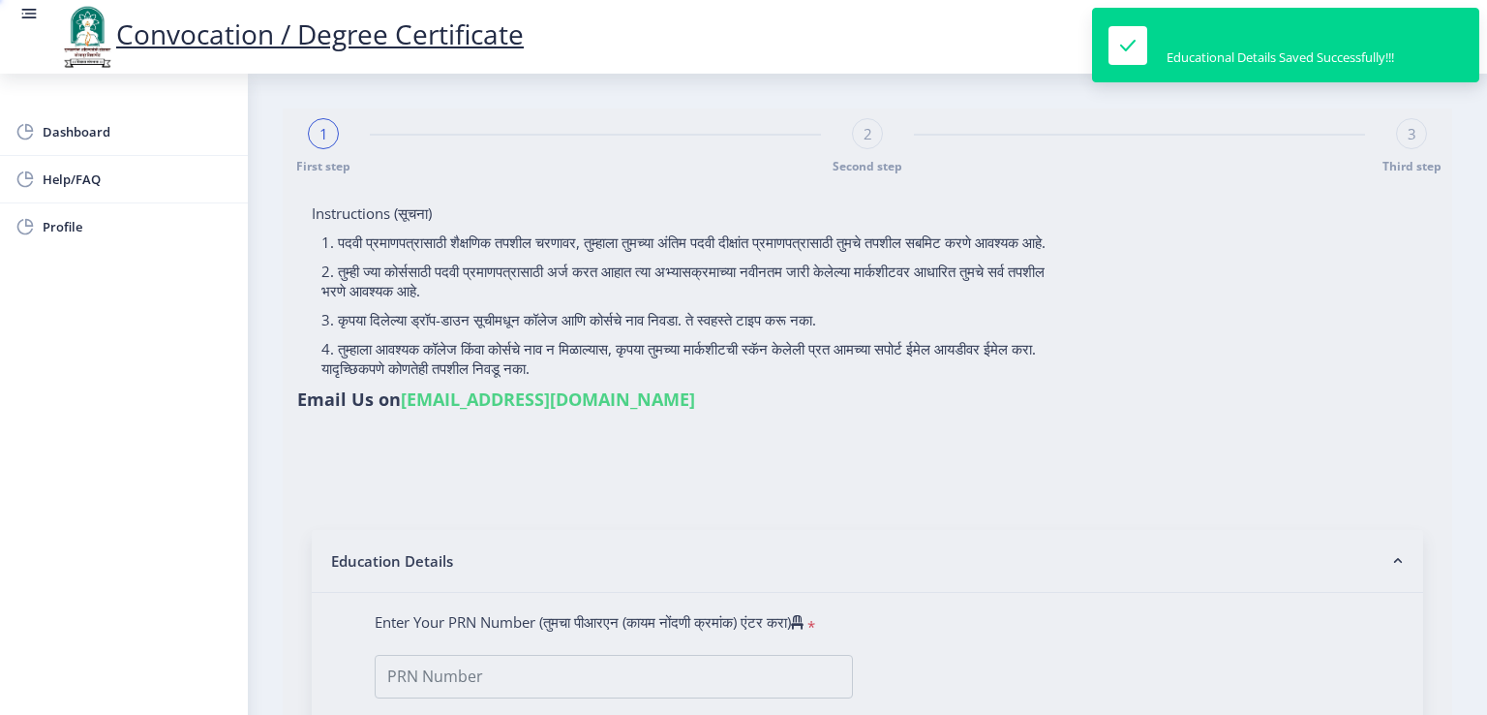
type input "SHIVSHARAN AMRAPALI DASHARTH"
type input "LATA"
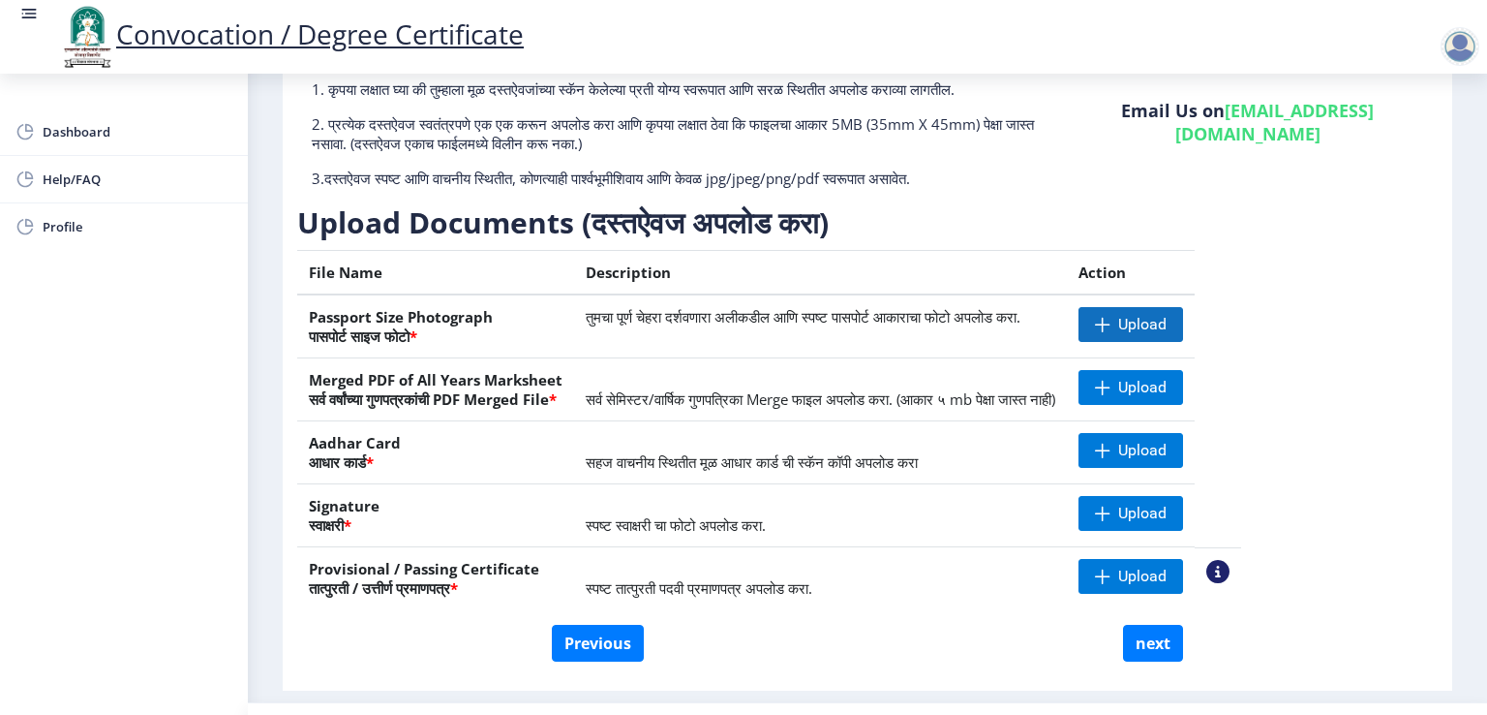
scroll to position [194, 0]
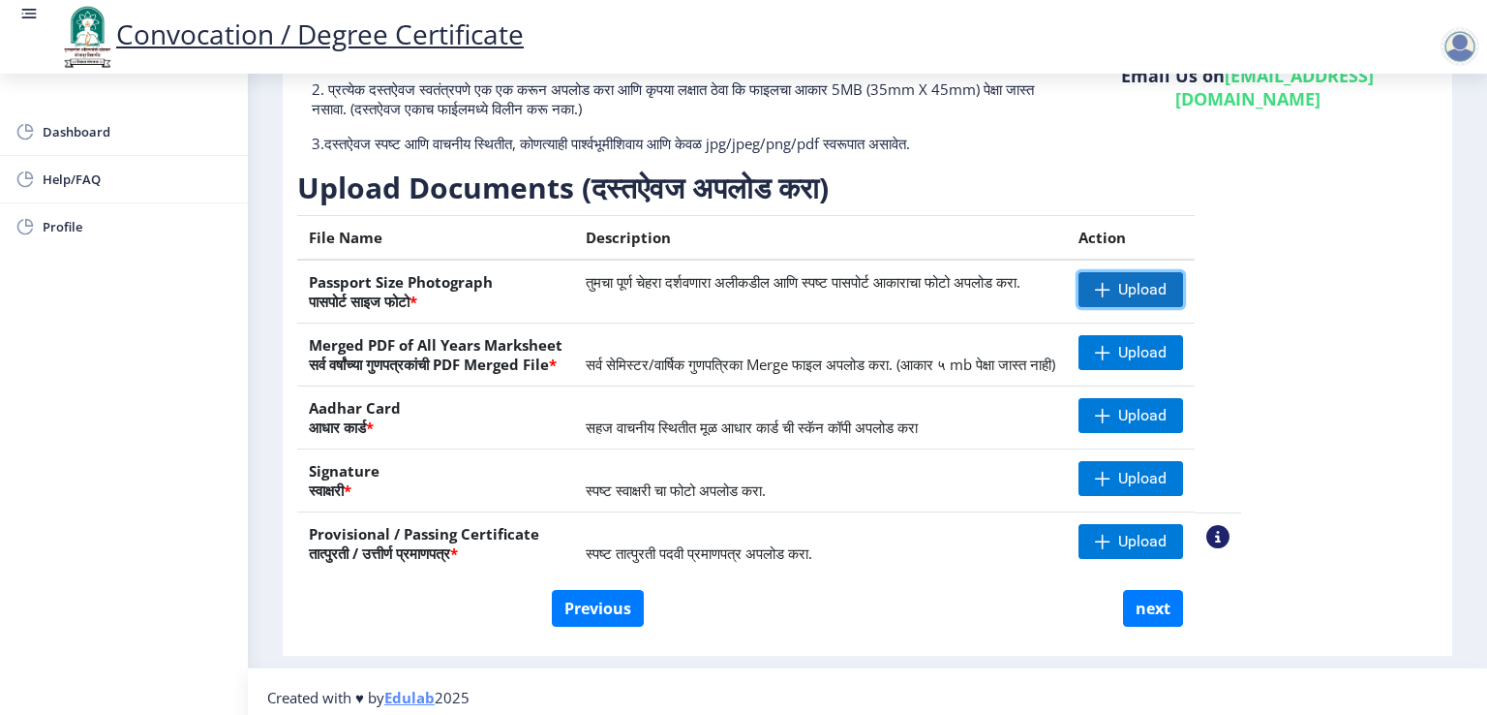
click at [1167, 284] on span "Upload" at bounding box center [1142, 289] width 48 height 19
click at [1167, 353] on span "Upload" at bounding box center [1142, 352] width 48 height 19
click at [1167, 356] on span "Upload" at bounding box center [1142, 352] width 48 height 19
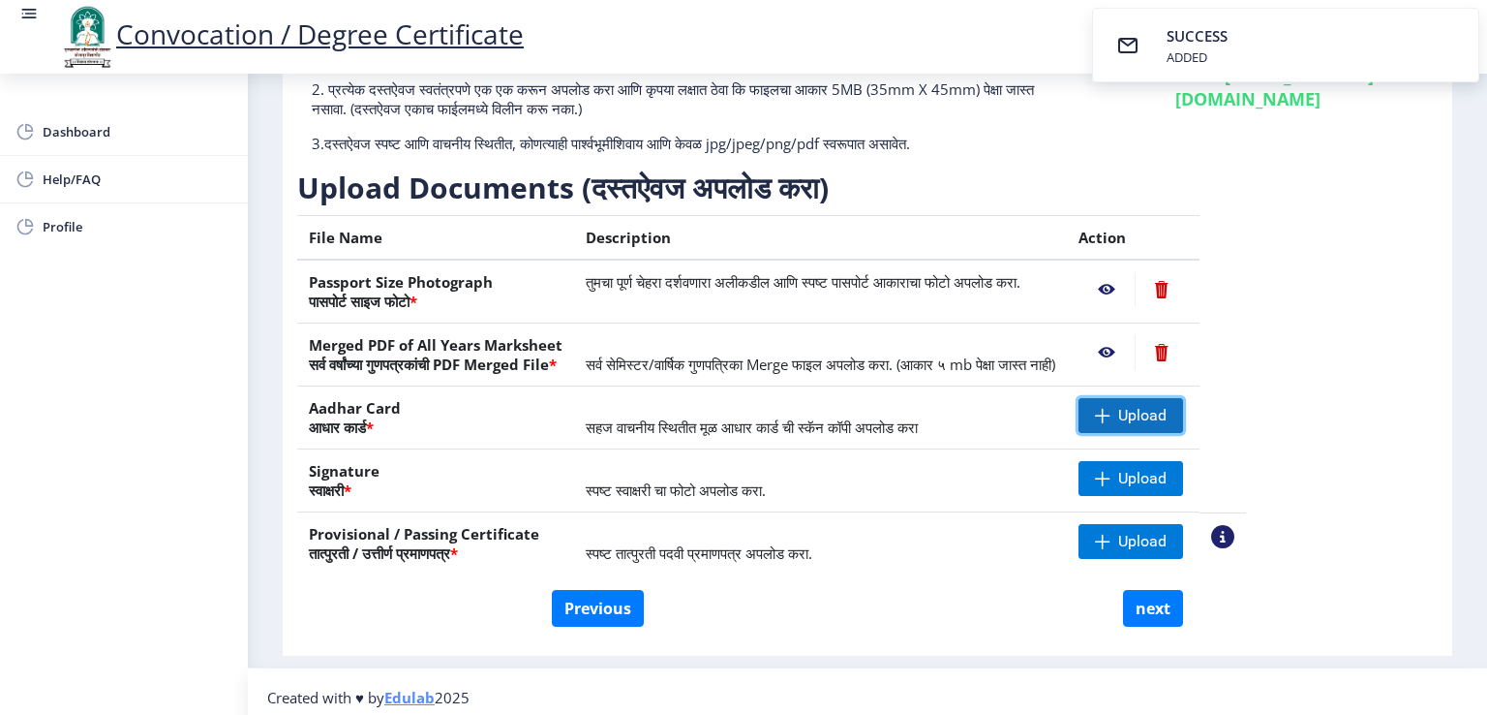
click at [1167, 415] on span "Upload" at bounding box center [1142, 415] width 48 height 19
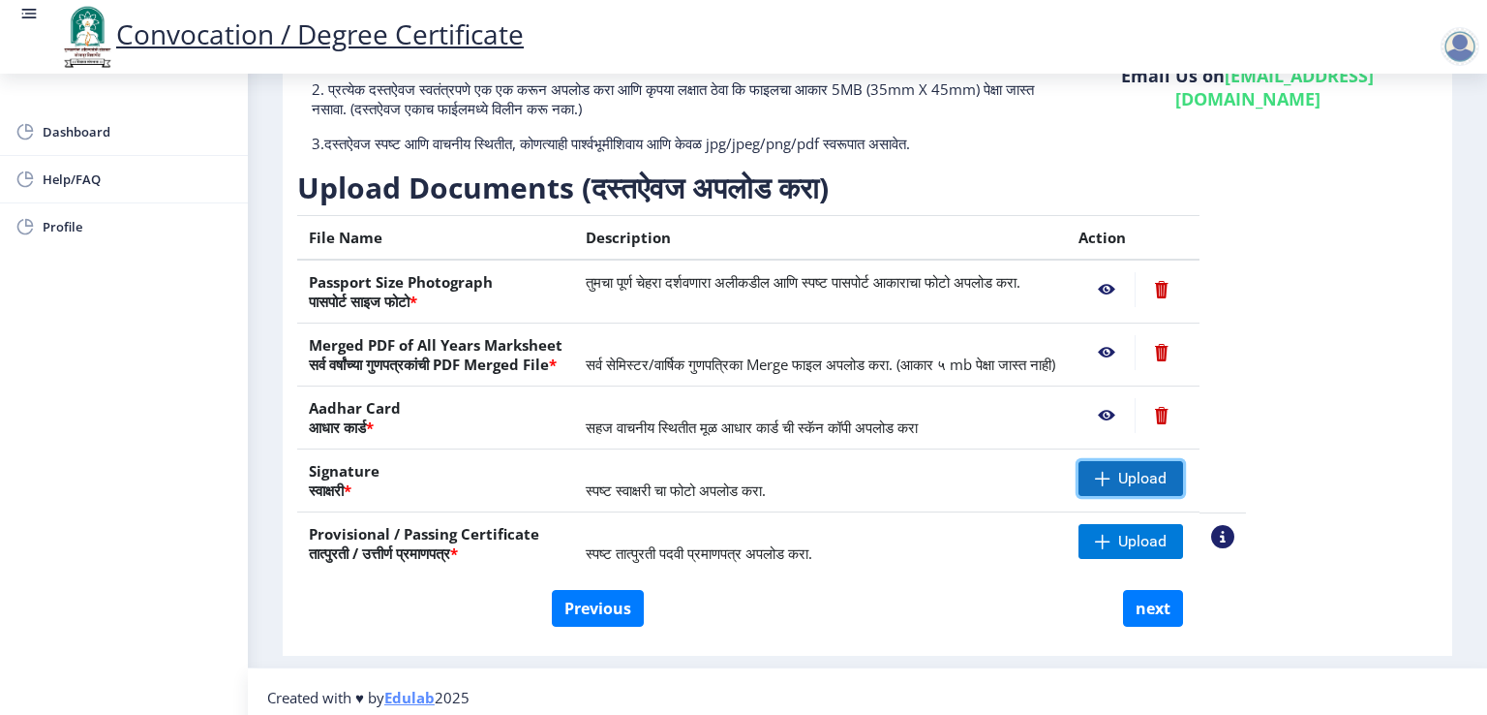
click at [1167, 473] on span "Upload" at bounding box center [1142, 478] width 48 height 19
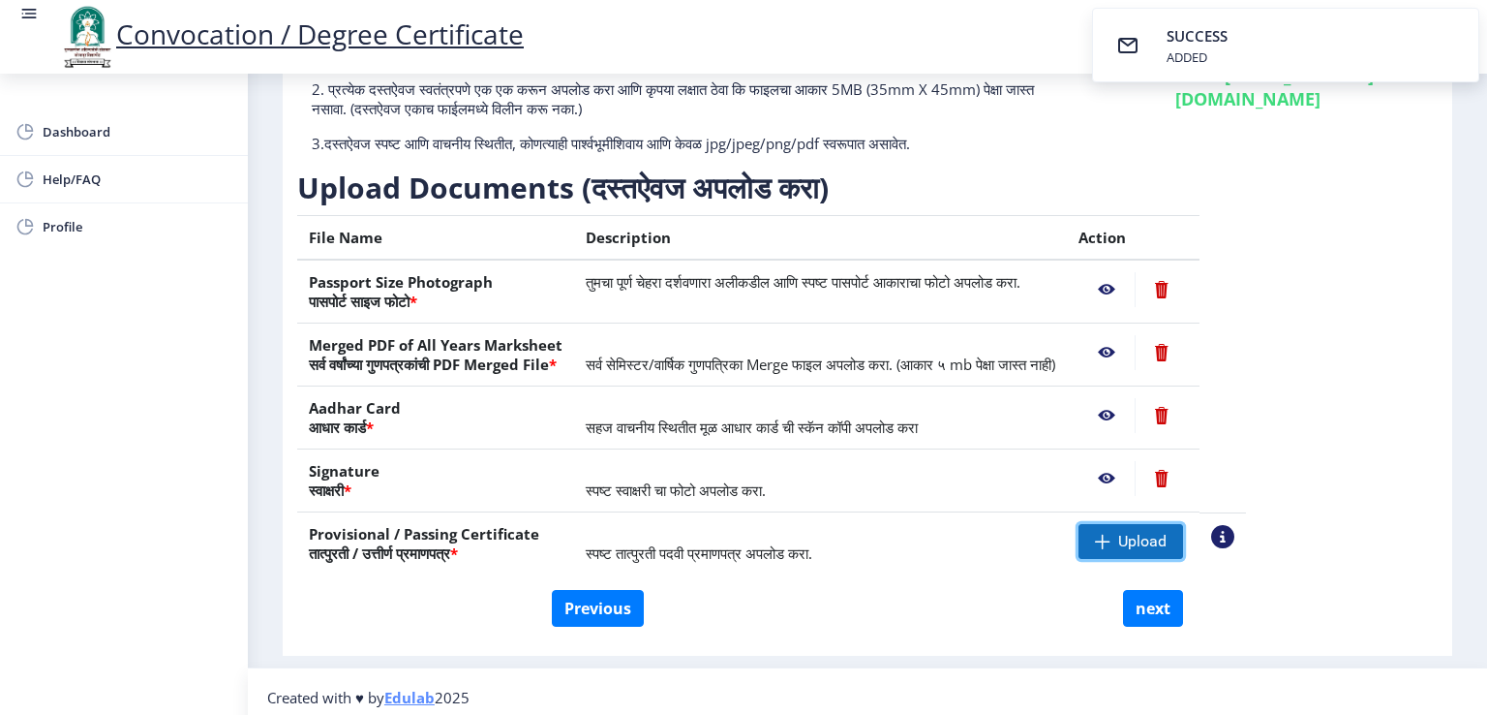
click at [1167, 539] on span "Upload" at bounding box center [1142, 541] width 48 height 19
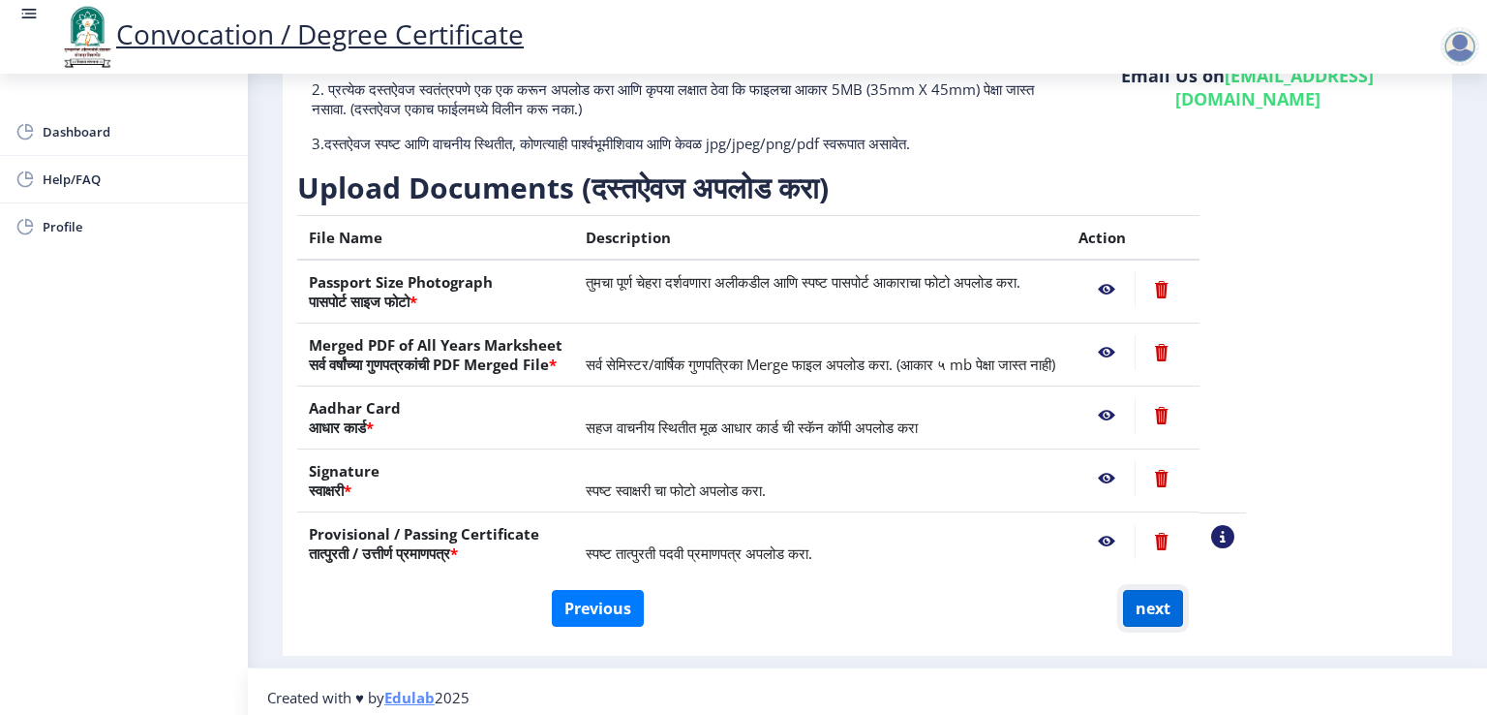
click at [1161, 600] on button "next" at bounding box center [1153, 608] width 60 height 37
select select
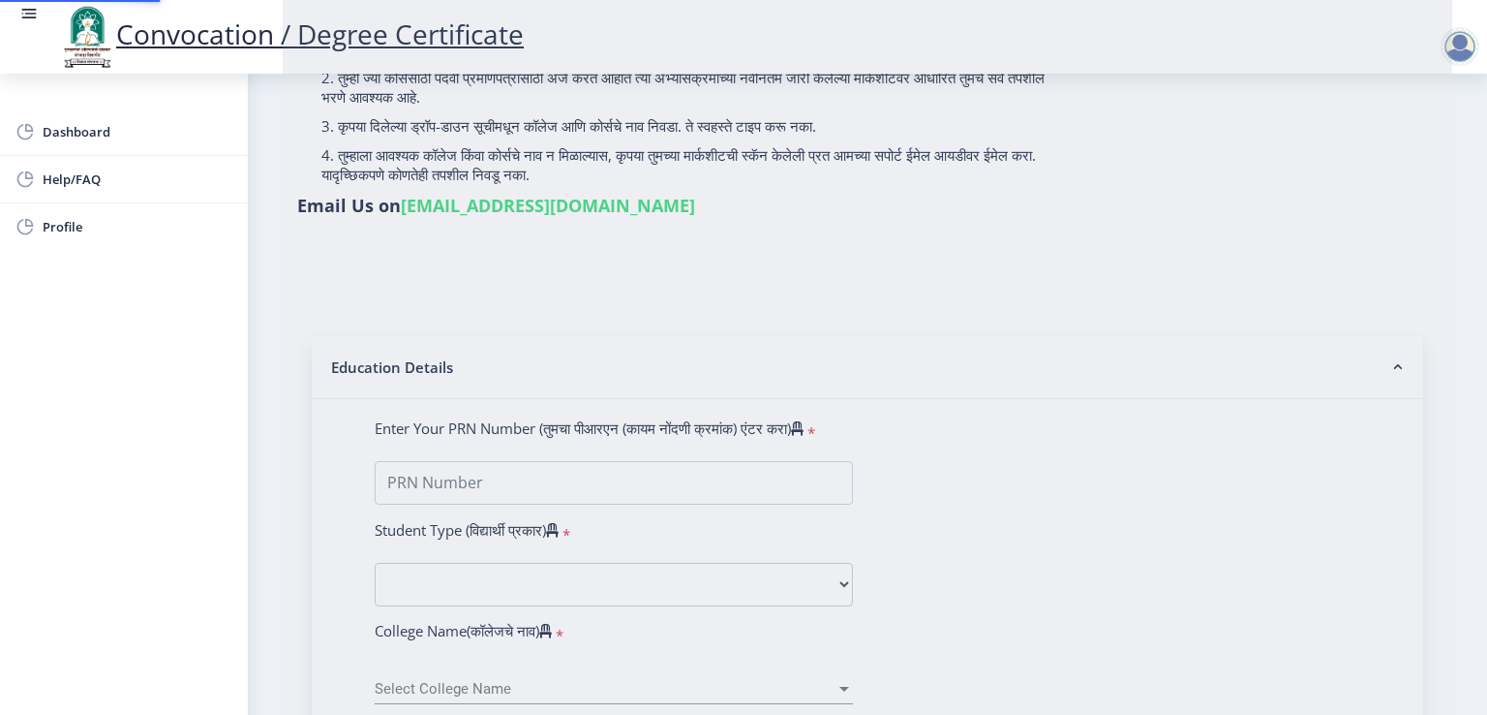
scroll to position [0, 0]
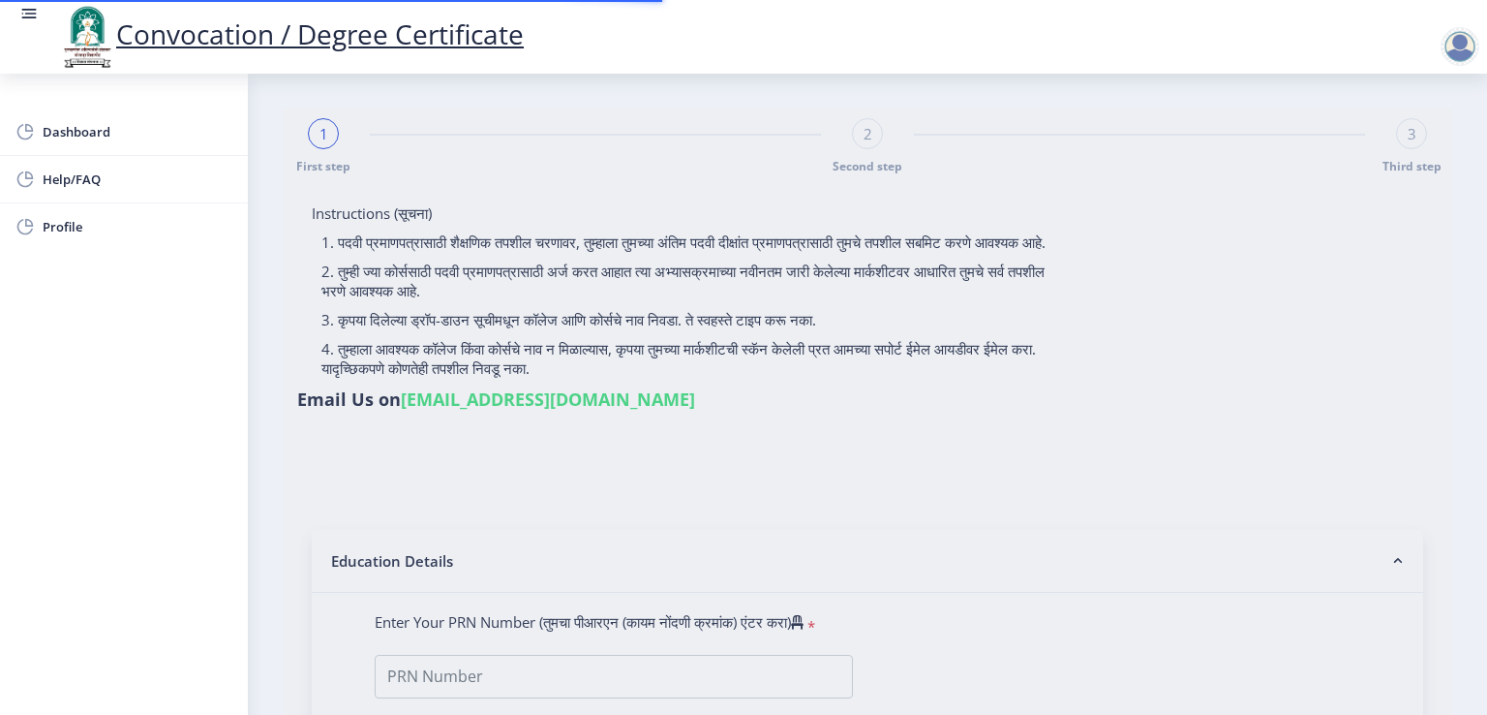
select select
type input "SHIVSHARAN AMRAPALI DASHARTH"
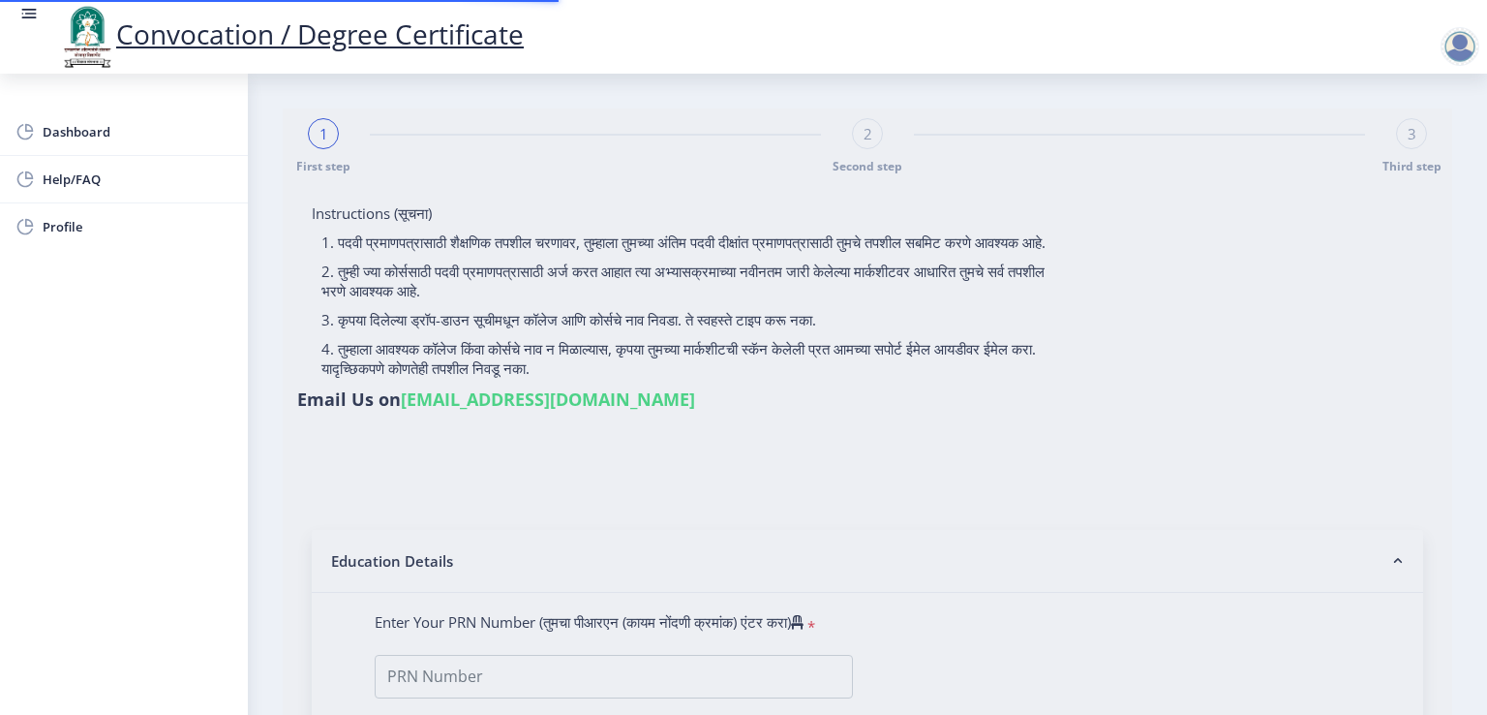
type input "LATA"
type input "2011032500114172"
select select "Regular"
select select "2014"
select select "March"
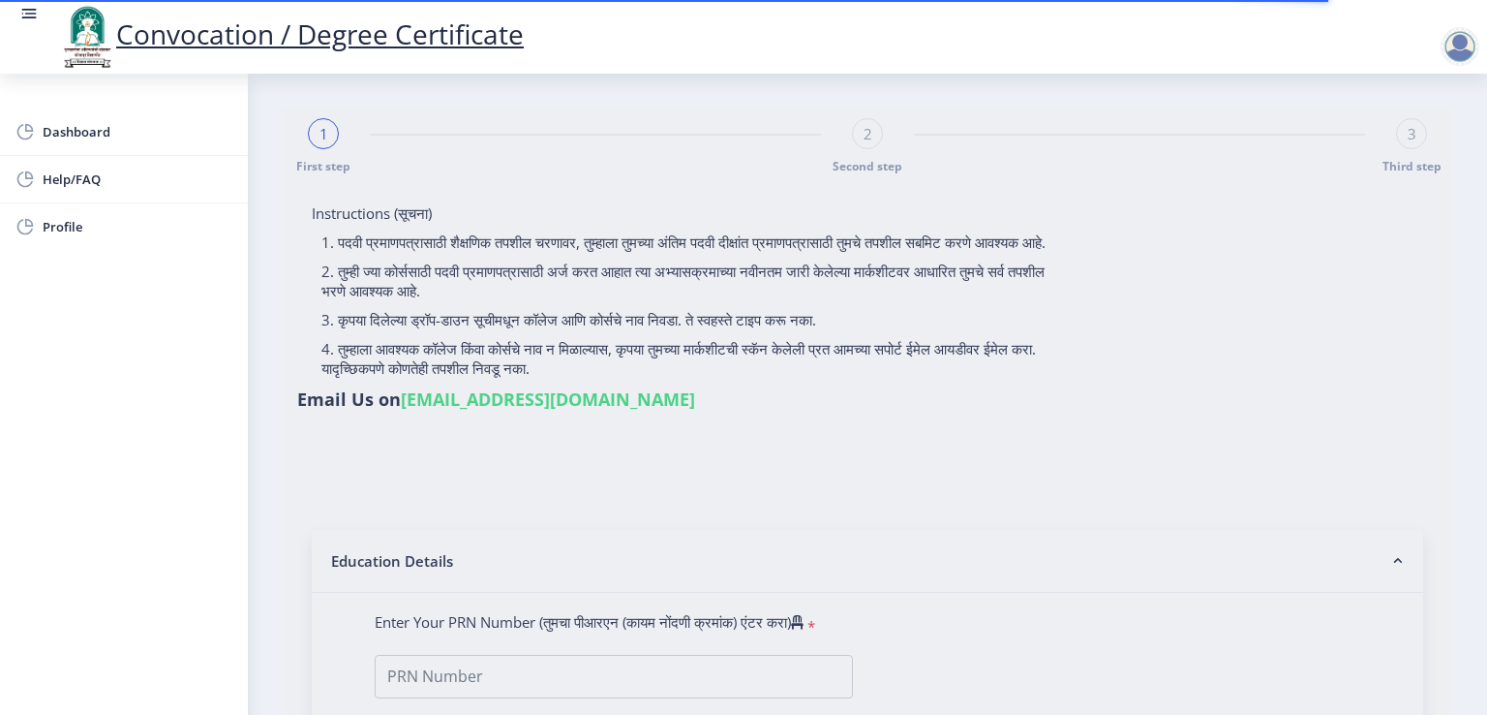
select select "FIRST CLASS"
type input "044996"
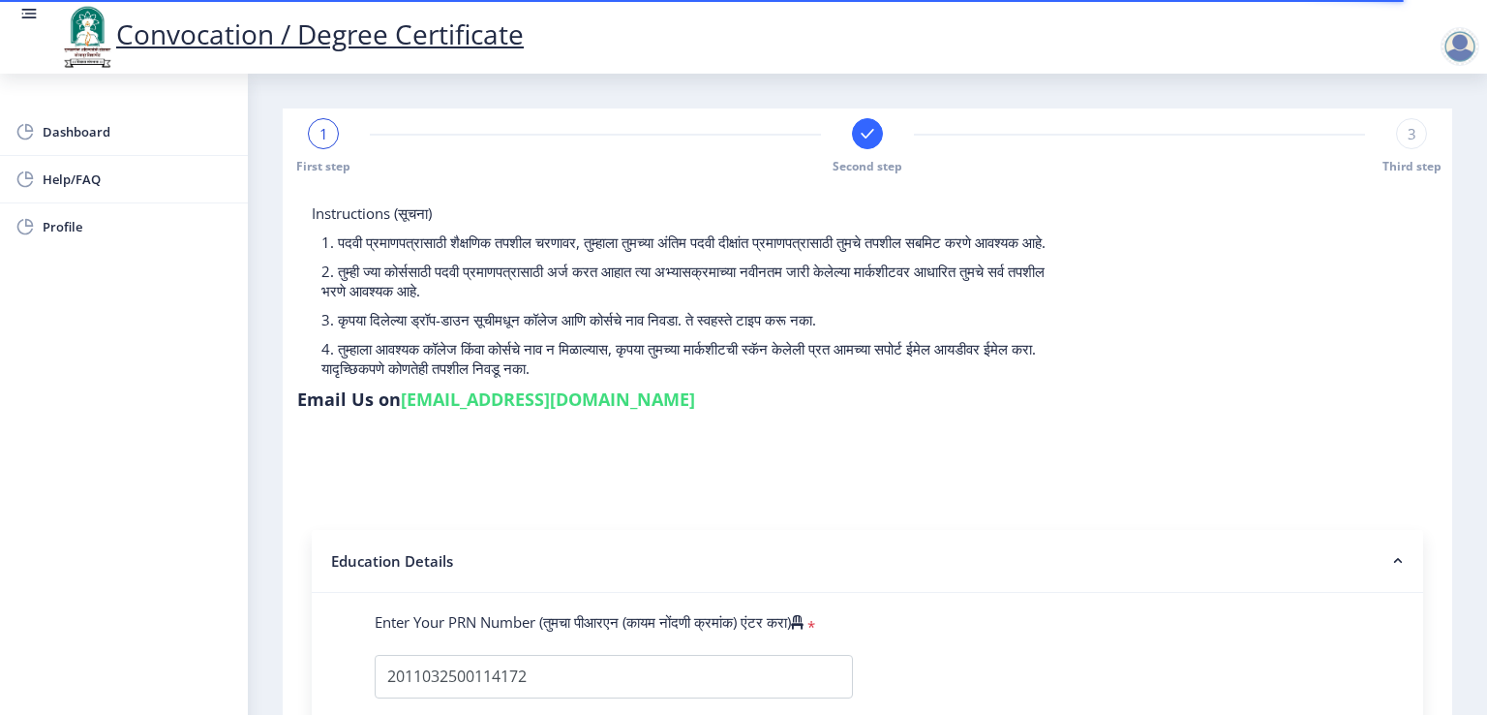
select select
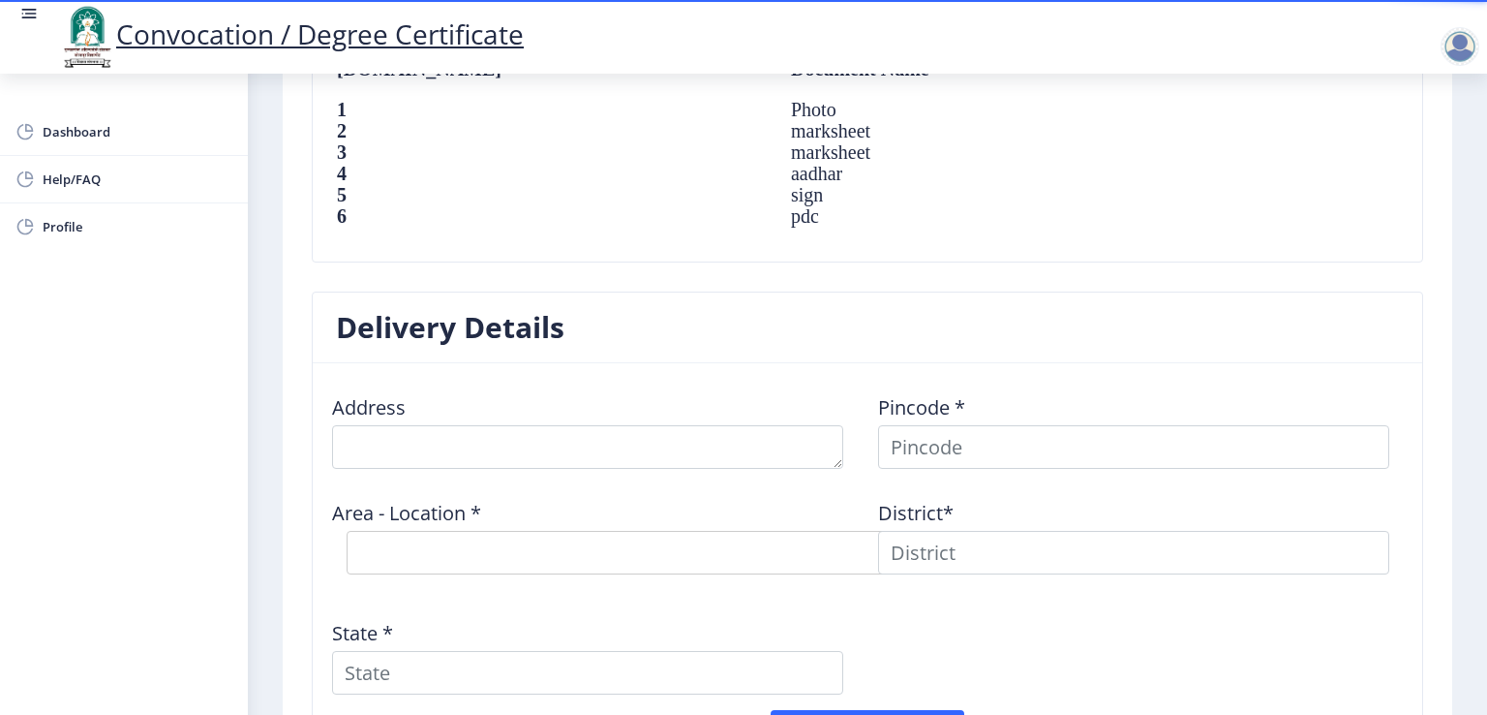
scroll to position [1549, 0]
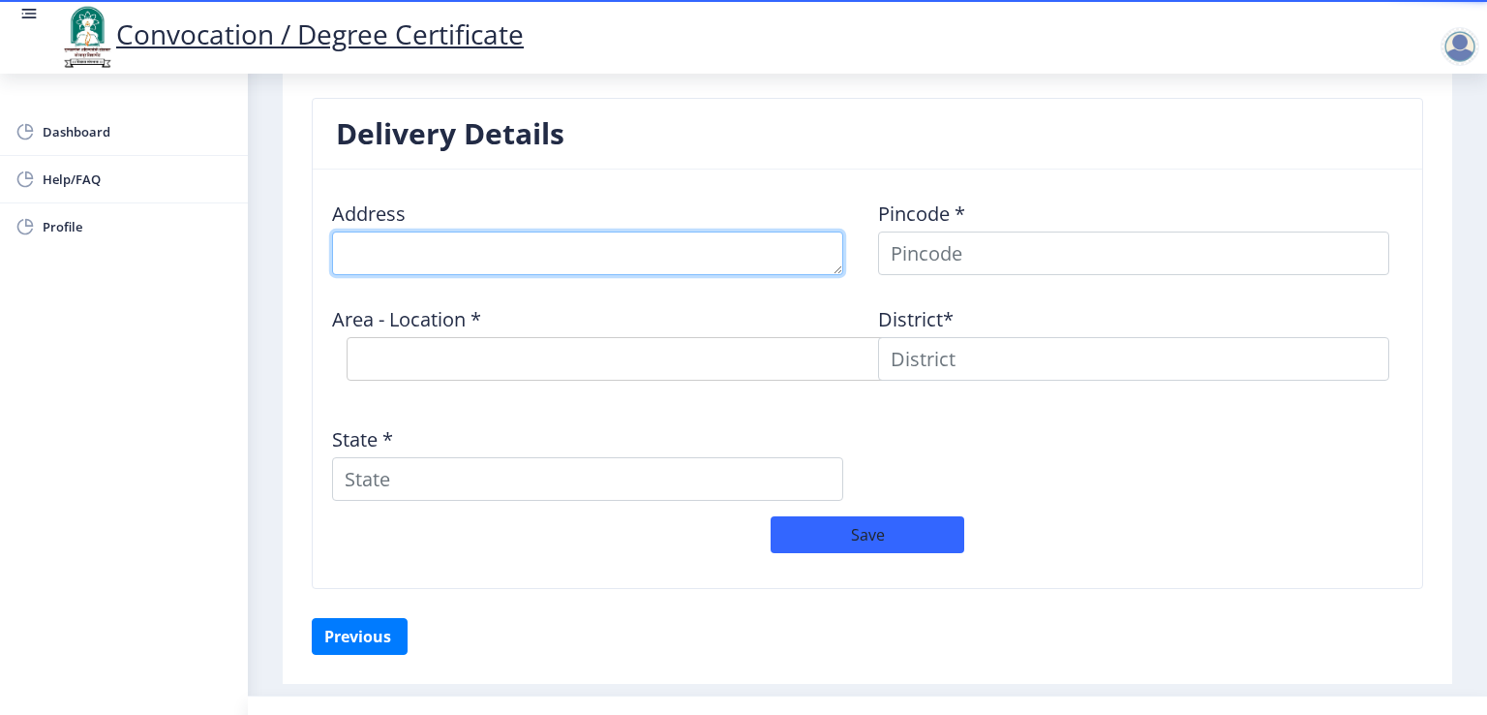
click at [620, 255] on textarea at bounding box center [587, 253] width 511 height 44
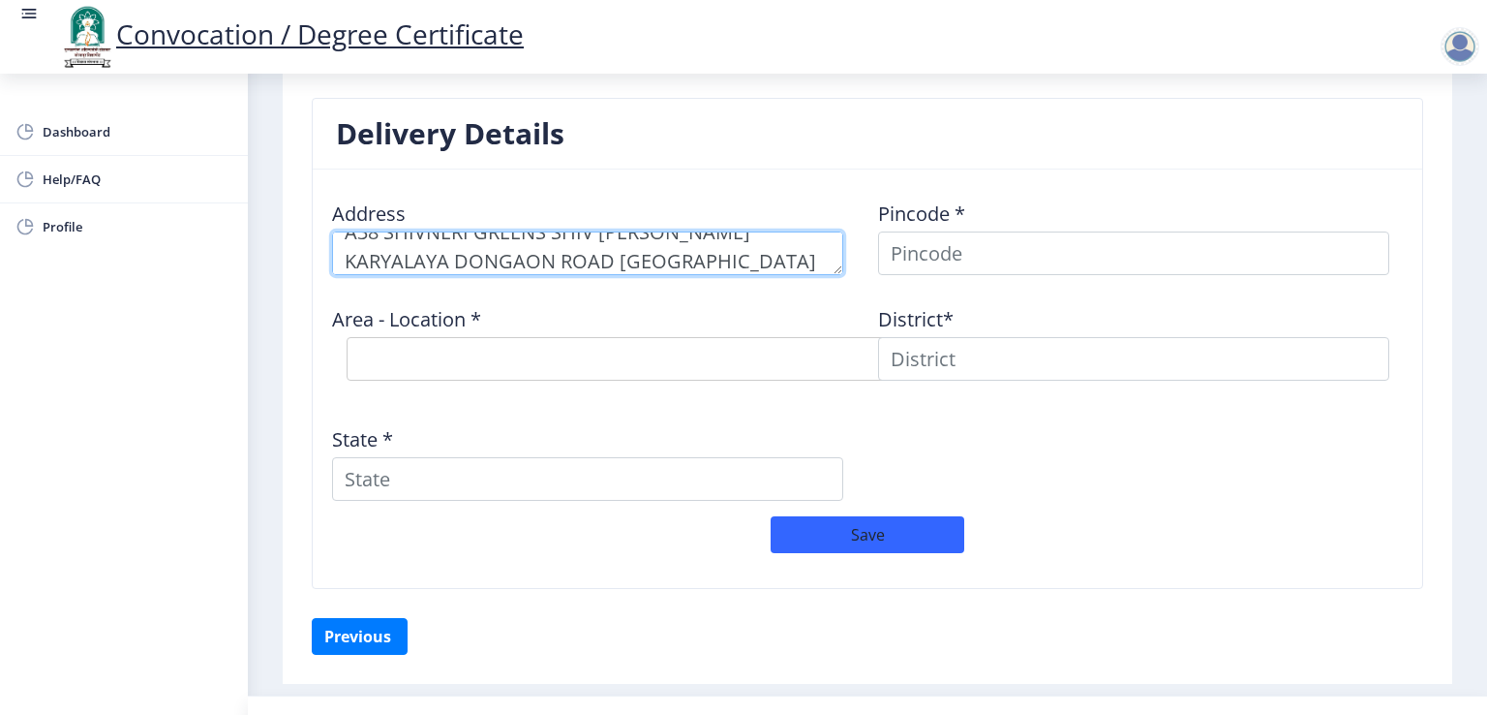
type textarea "A38 SHIVNERI GREENS SHIV VIJAY MANGAL KARYALAYA DONGAON ROAD SOLAPUR"
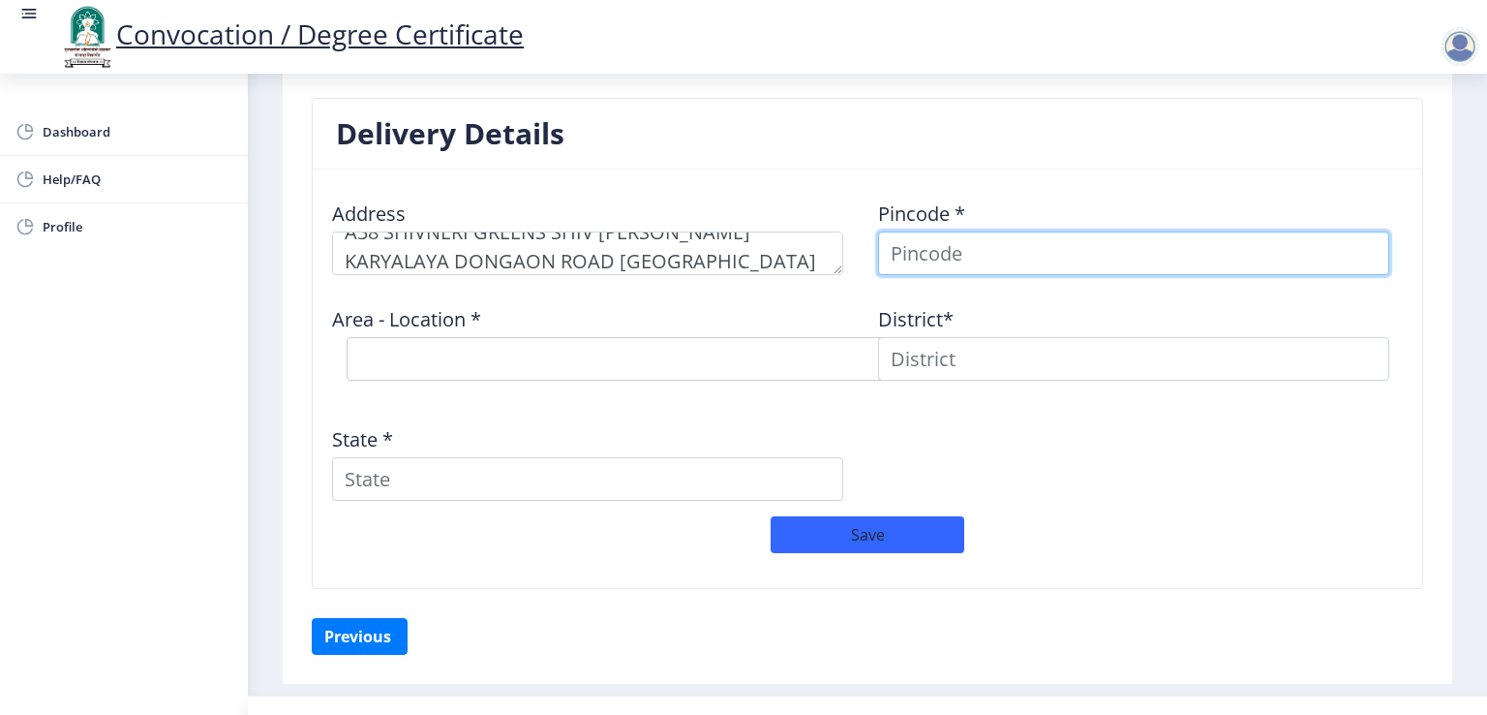
click at [970, 253] on input at bounding box center [1133, 253] width 511 height 44
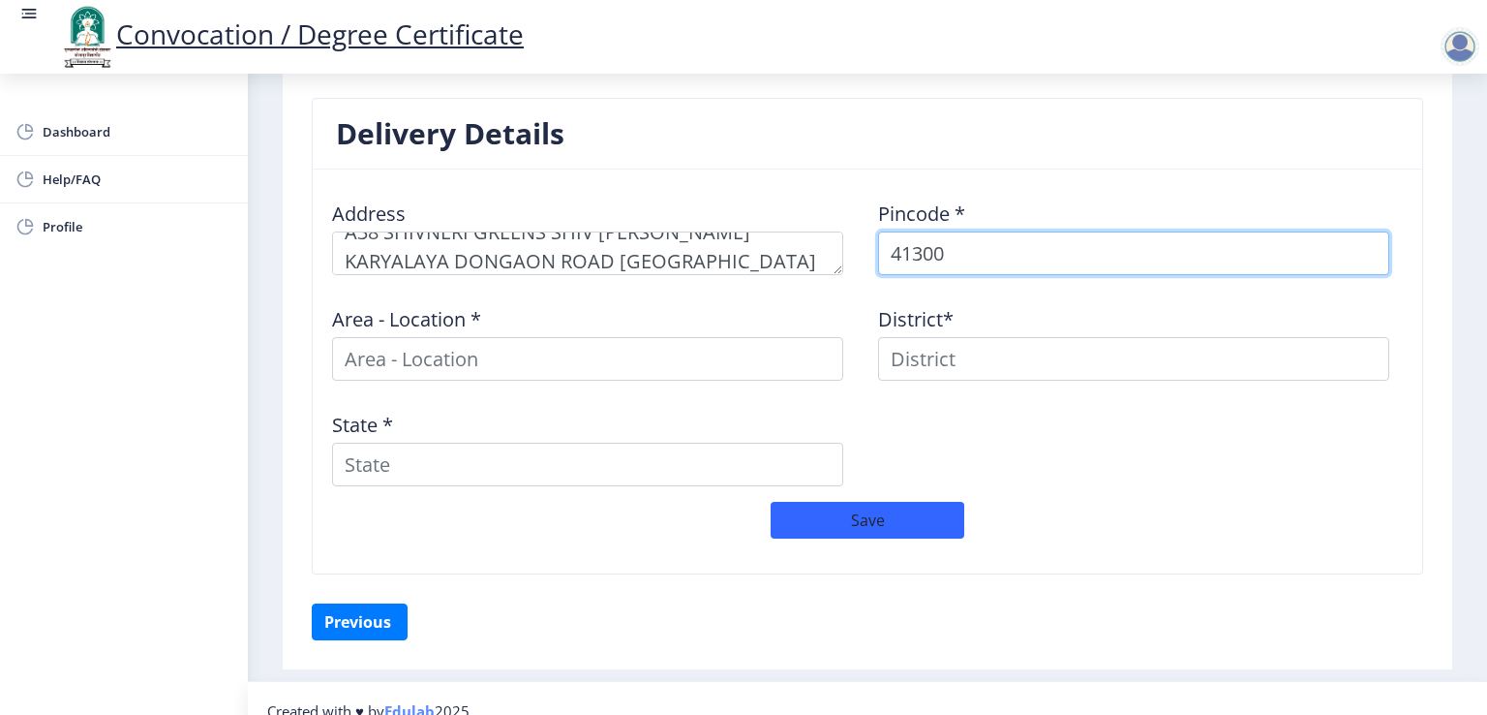
type input "413001"
select select
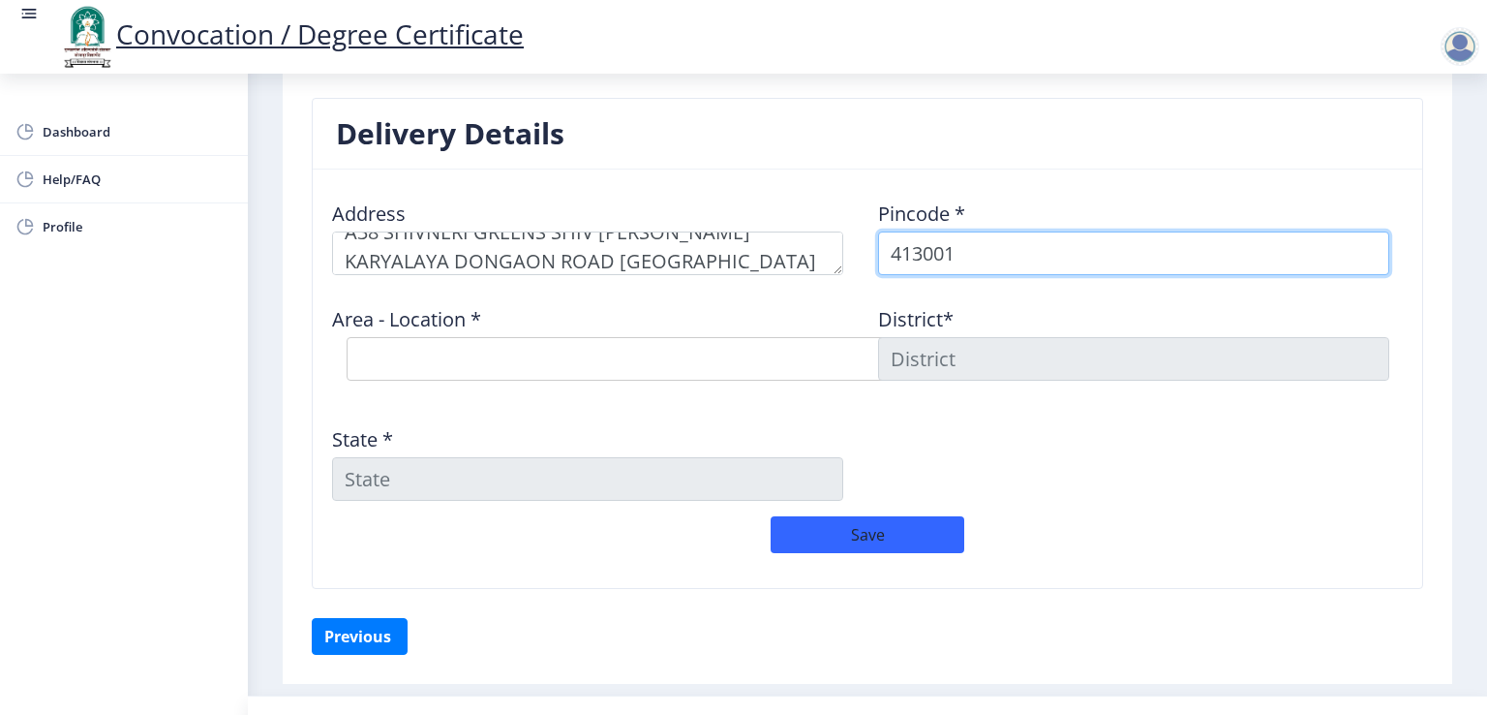
type input "413001"
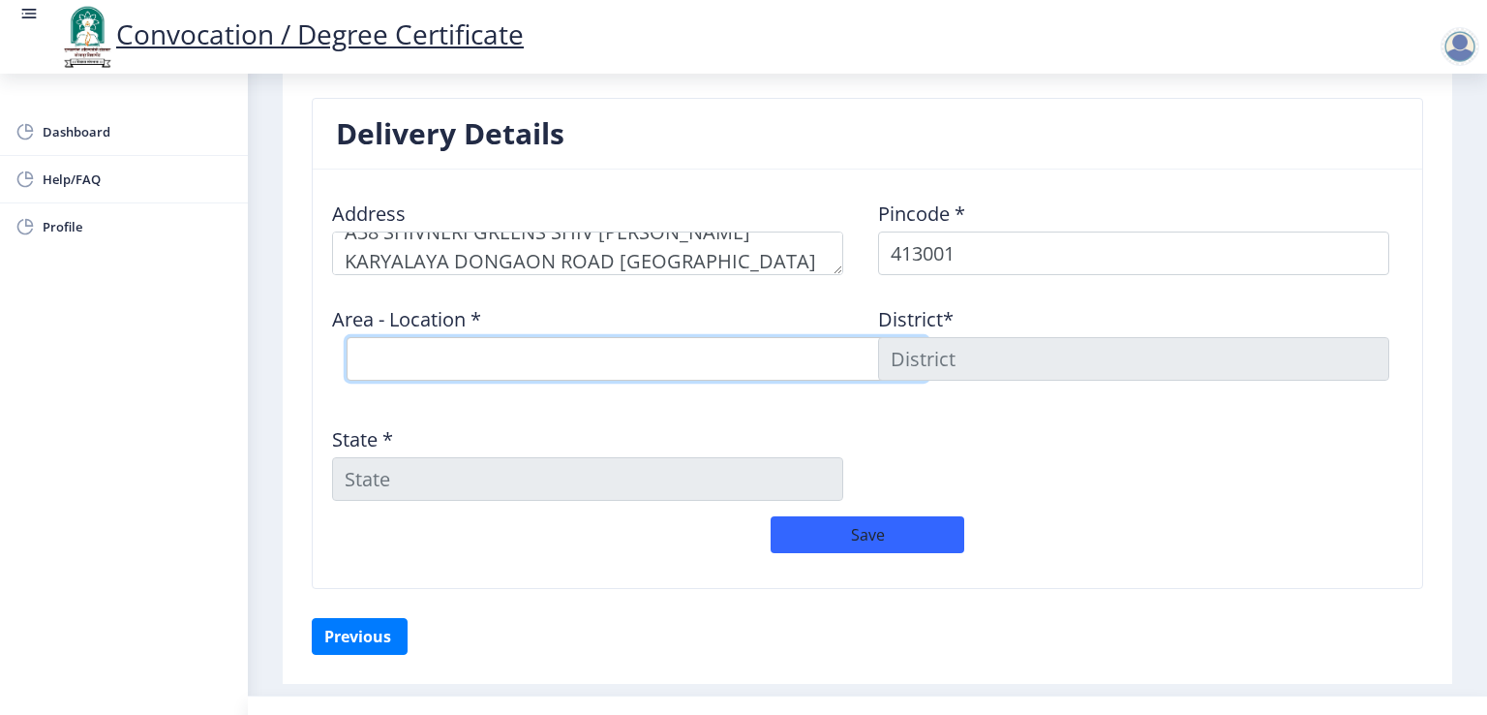
click at [825, 350] on select "Select Area Location Jawaharlal Nehru Vastigrah S.O Navi Peth Solapur S.O Sidhe…" at bounding box center [637, 359] width 581 height 44
select select "4: Object"
click at [347, 337] on select "Select Area Location Jawaharlal Nehru Vastigrah S.O Navi Peth Solapur S.O Sidhe…" at bounding box center [637, 359] width 581 height 44
type input "SOLAPUR"
type input "Maharashtra"
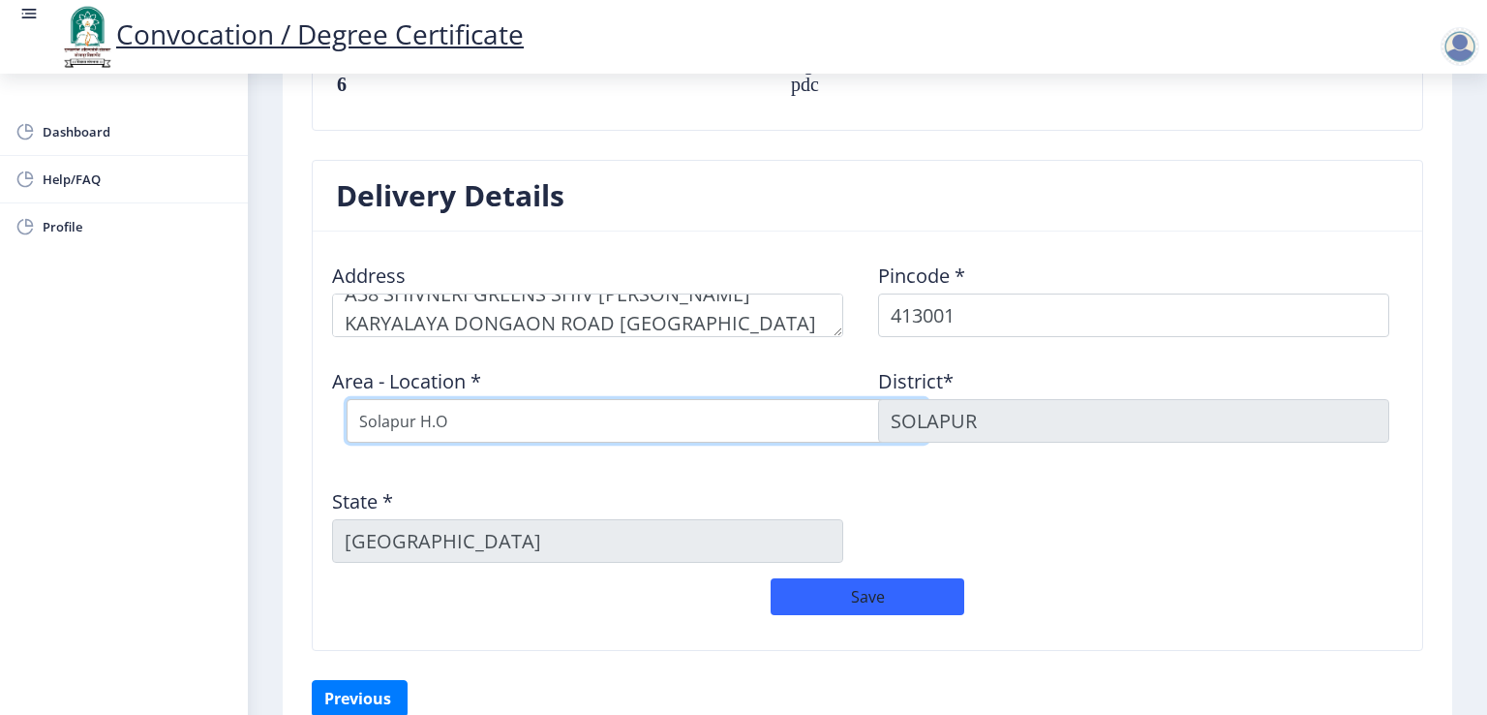
scroll to position [1390, 0]
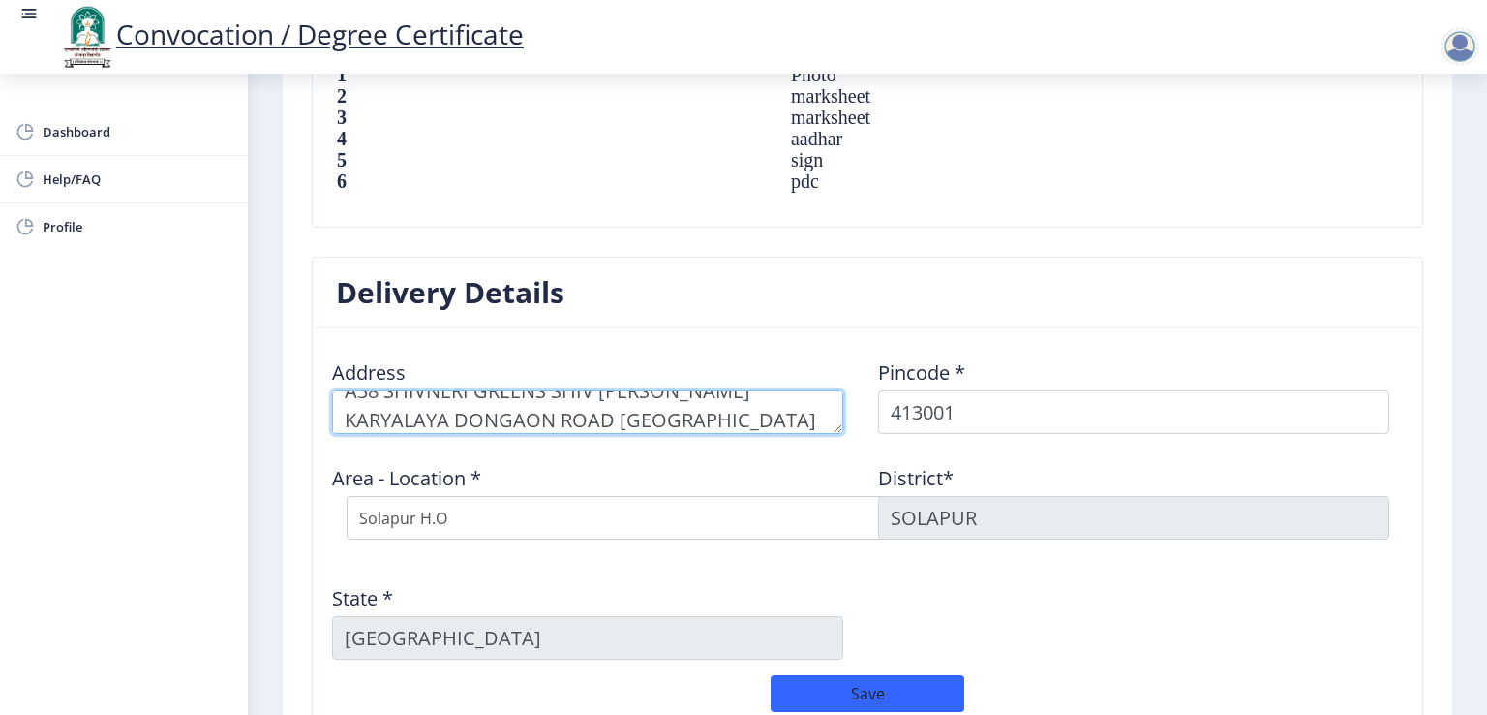
click at [610, 419] on textarea at bounding box center [587, 412] width 511 height 44
type textarea "A38 SHIVNERI GREENS SHIV VIJAY MANGAL KARYALAYA DONGAON ROAD SOLAPUR"
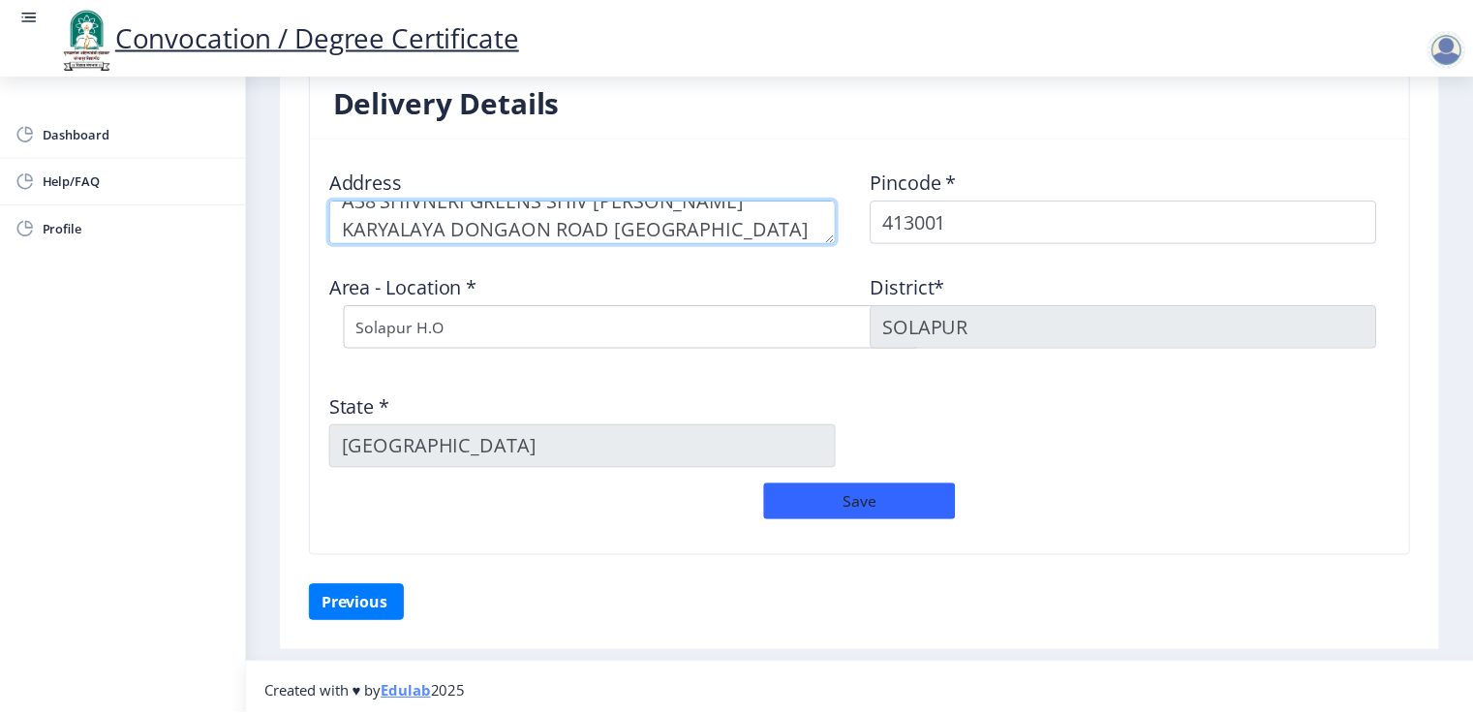
scroll to position [1584, 0]
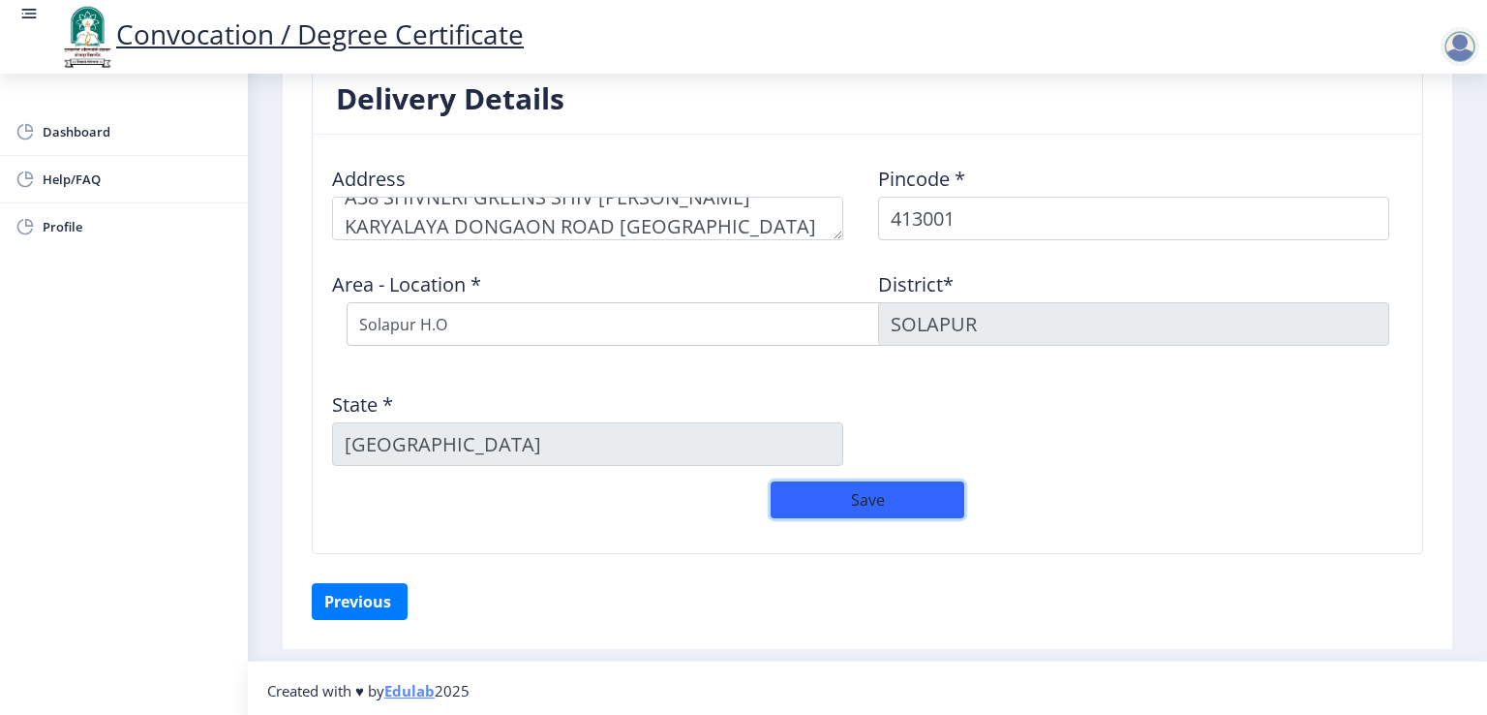
click at [879, 483] on button "Save" at bounding box center [868, 499] width 194 height 37
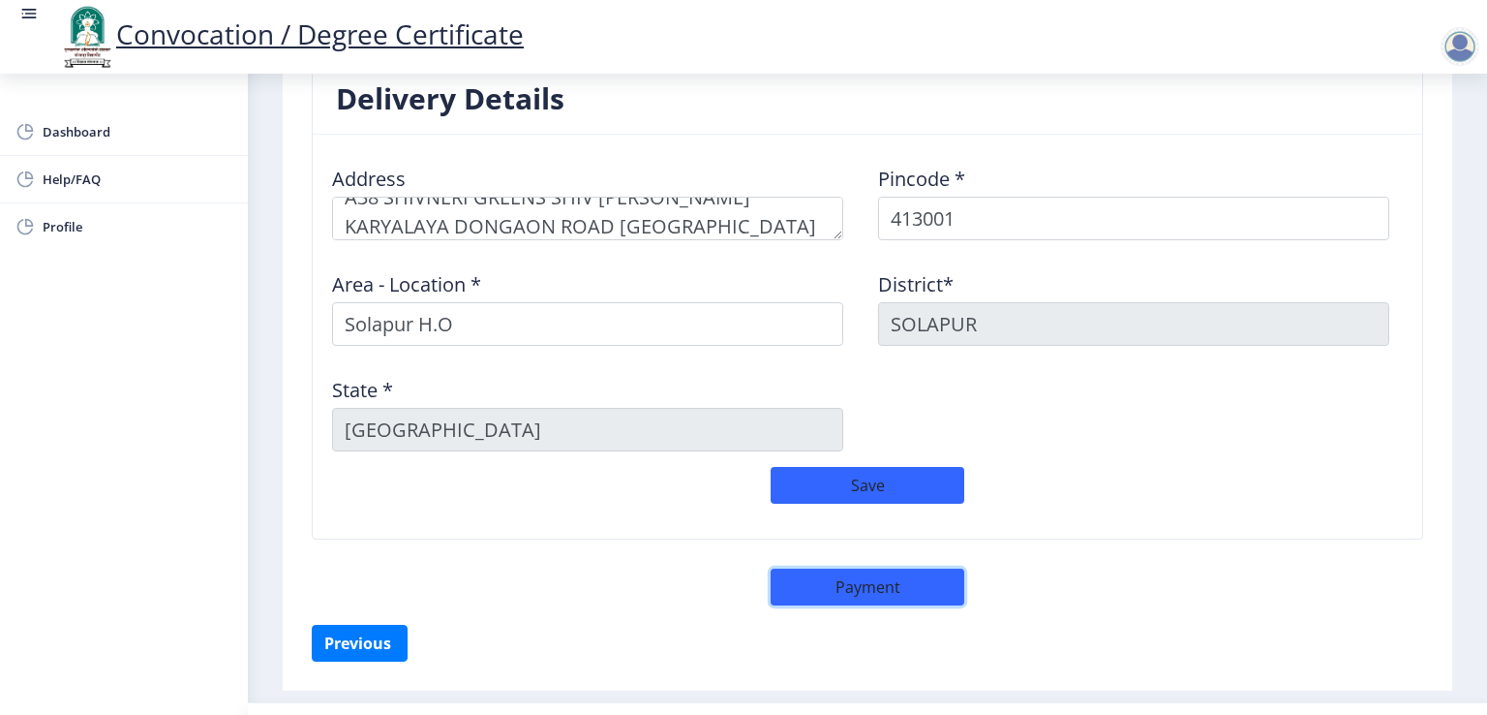
click at [928, 568] on button "Payment" at bounding box center [868, 586] width 194 height 37
select select "sealed"
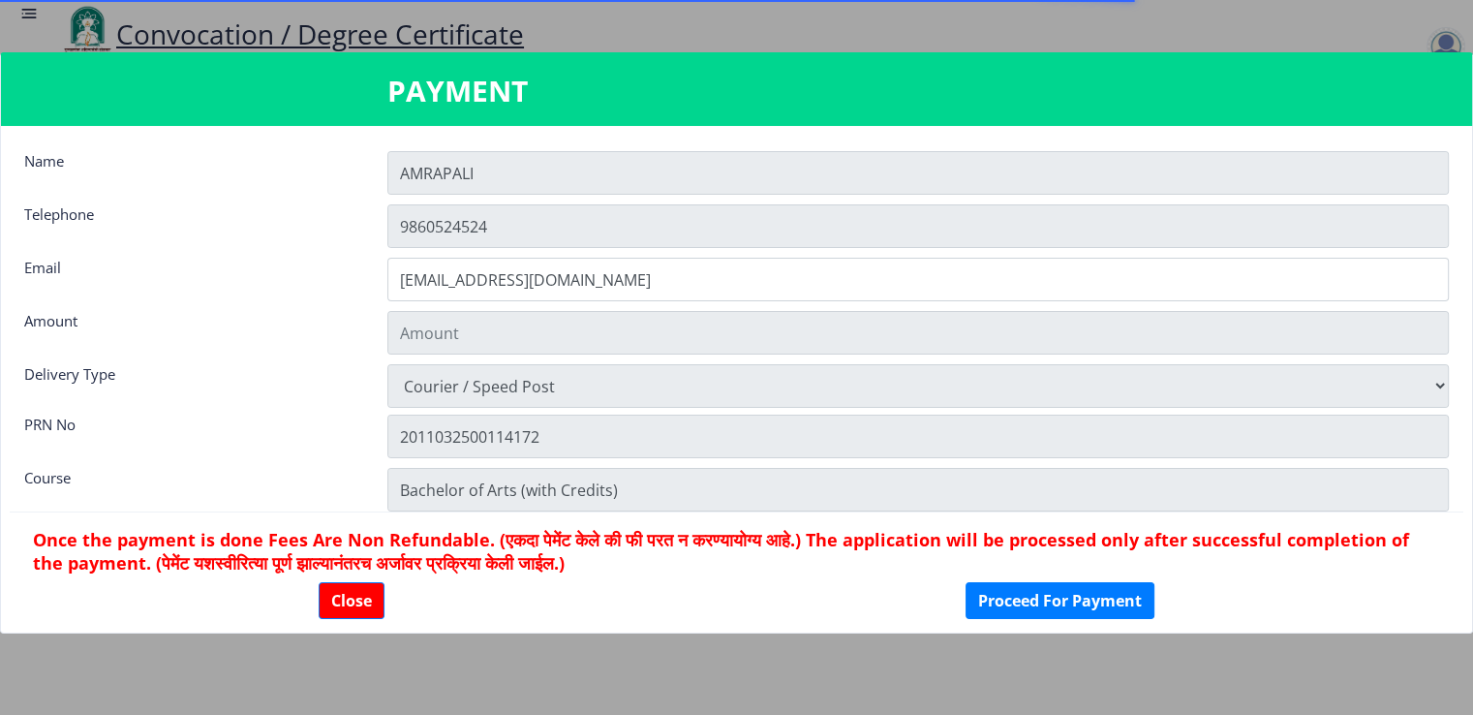
type input "1885"
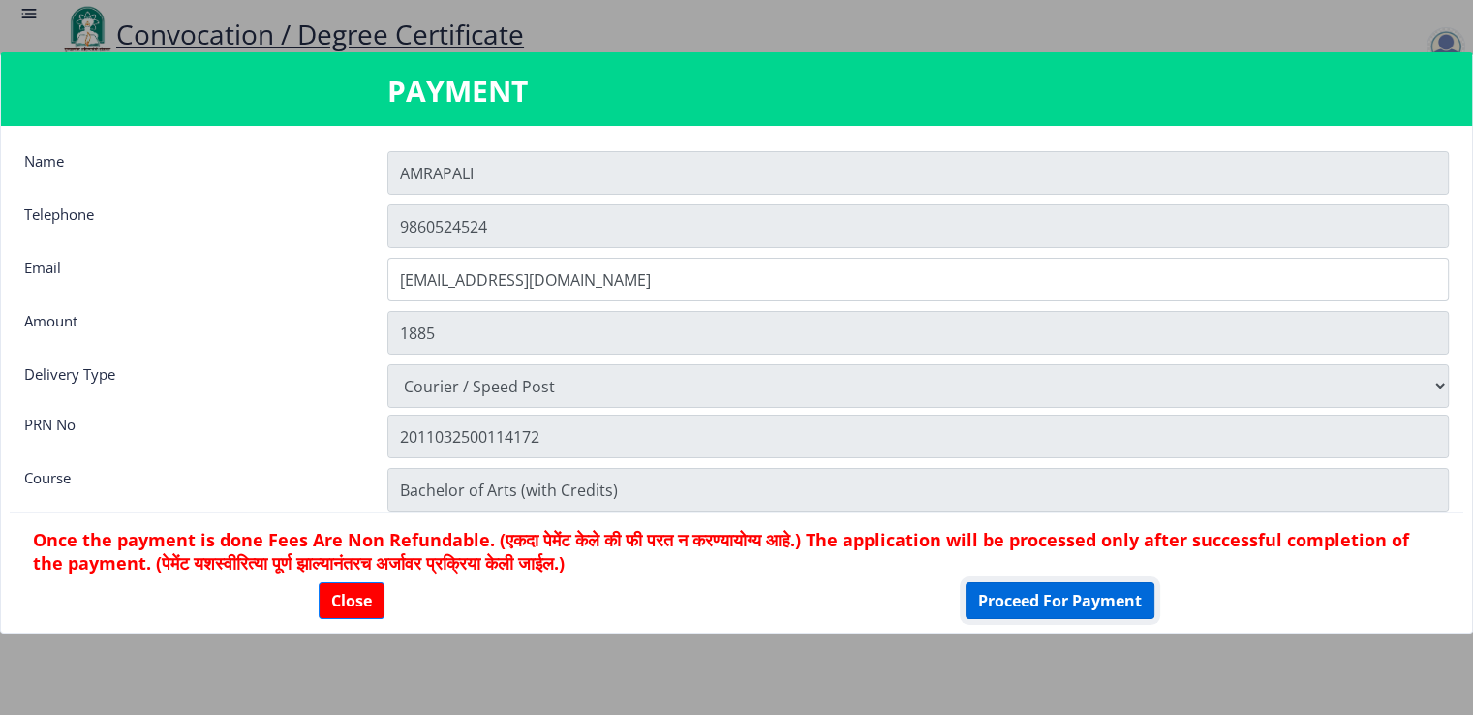
click at [1073, 603] on button "Proceed For Payment" at bounding box center [1059, 600] width 189 height 37
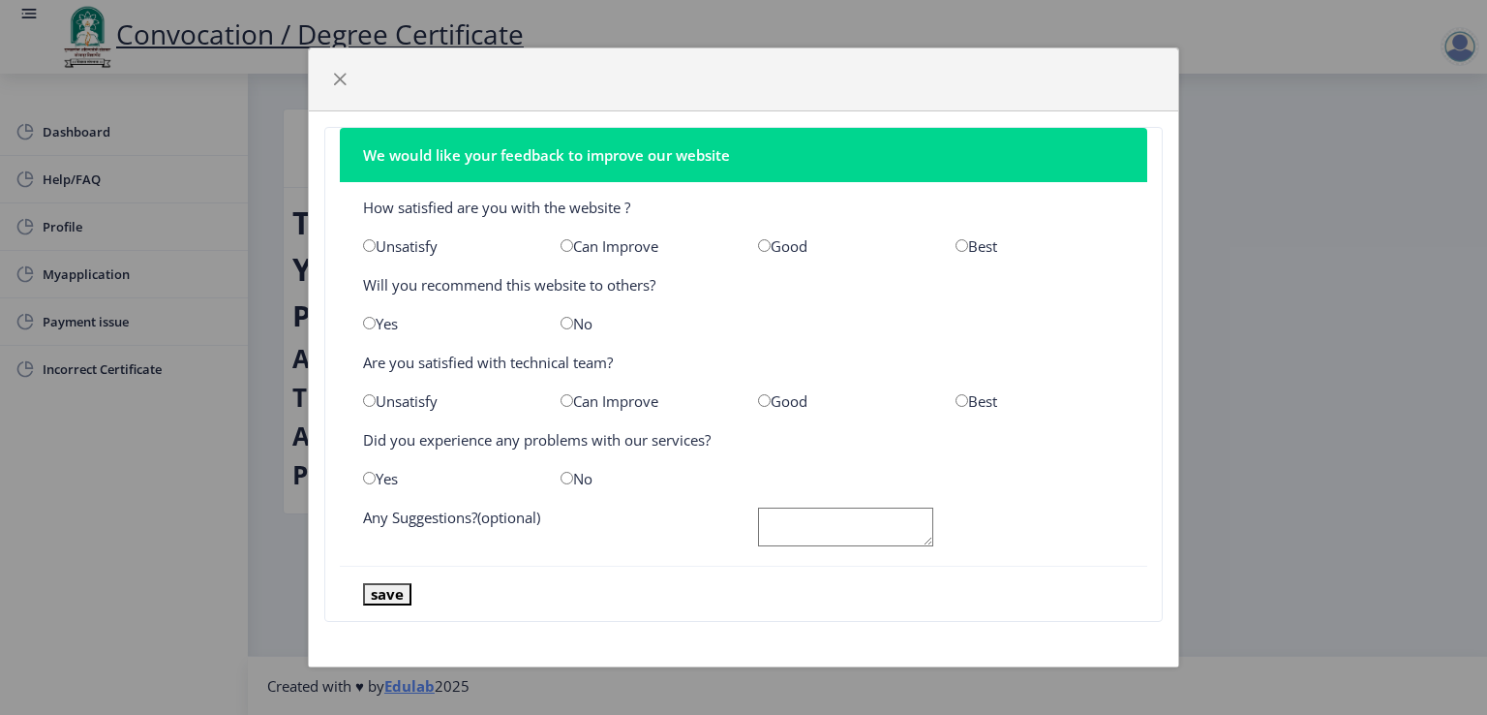
click at [760, 245] on input "radio" at bounding box center [764, 245] width 13 height 13
radio input "true"
click at [563, 322] on input "radio" at bounding box center [567, 323] width 13 height 13
radio input "true"
click at [958, 400] on input "radio" at bounding box center [962, 400] width 13 height 13
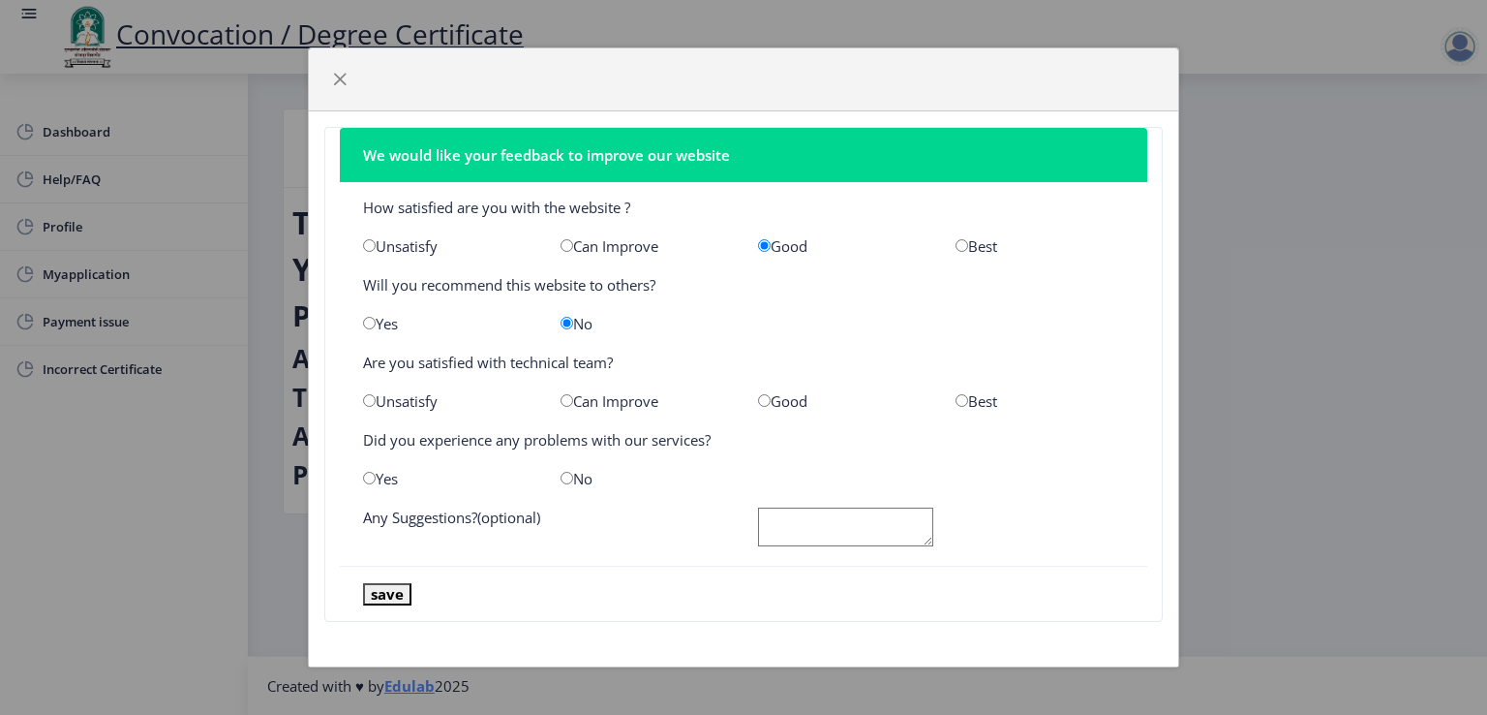
radio input "true"
click at [563, 477] on input "radio" at bounding box center [567, 478] width 13 height 13
radio input "true"
click at [838, 538] on textarea at bounding box center [845, 527] width 175 height 40
type textarea "BEST"
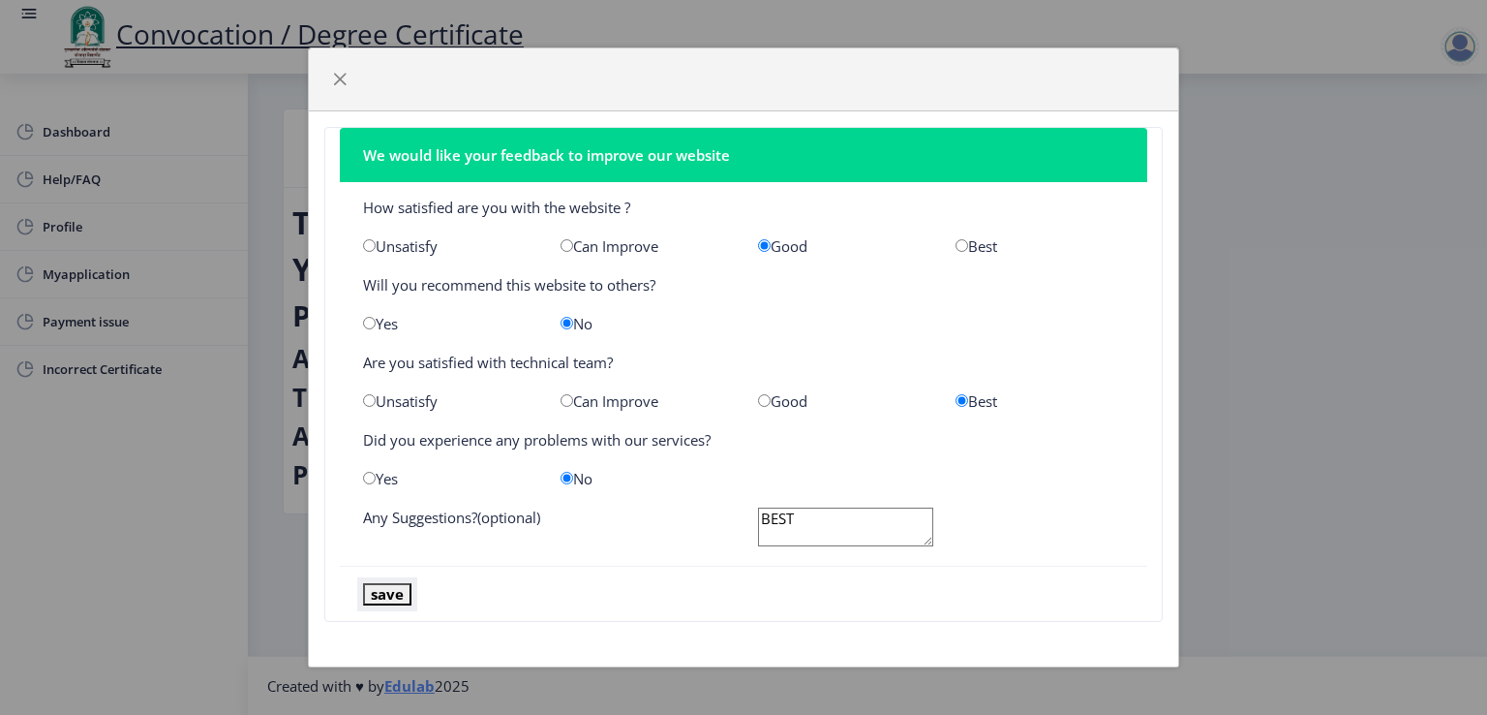
click at [399, 589] on button "save" at bounding box center [387, 594] width 48 height 22
